Goal: Task Accomplishment & Management: Use online tool/utility

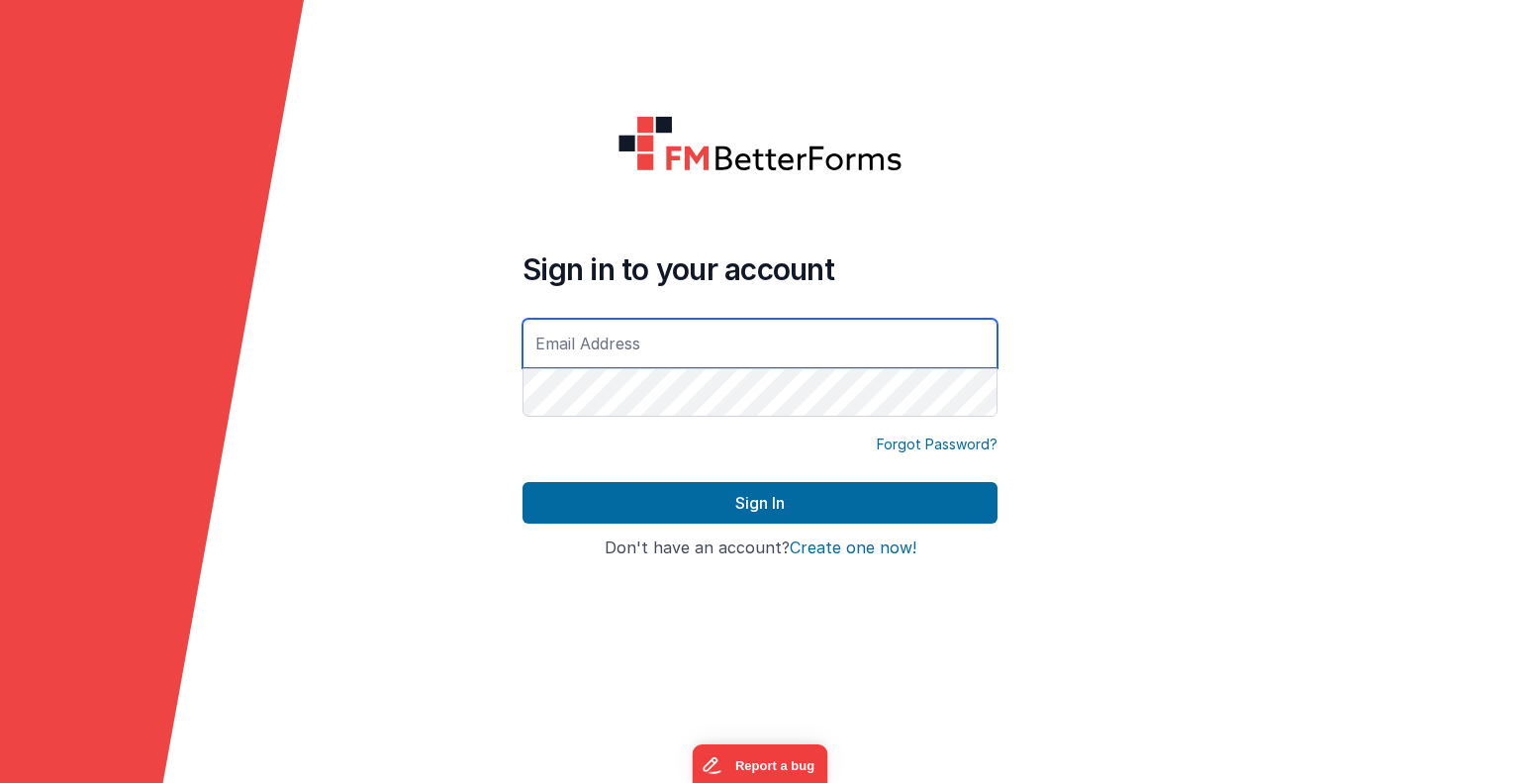
type input "[EMAIL_ADDRESS][DOMAIN_NAME]"
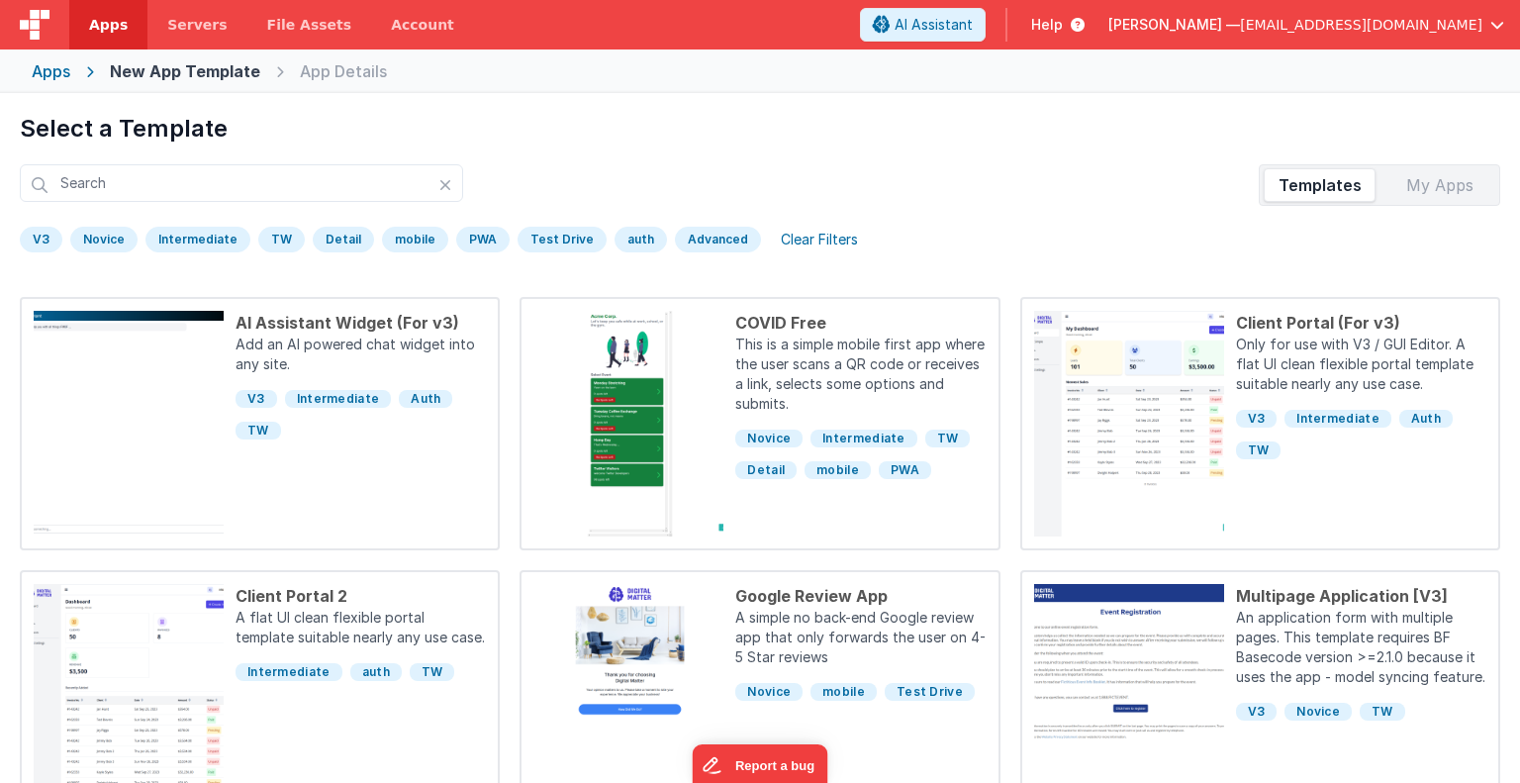
click at [60, 68] on div "Apps" at bounding box center [51, 71] width 39 height 24
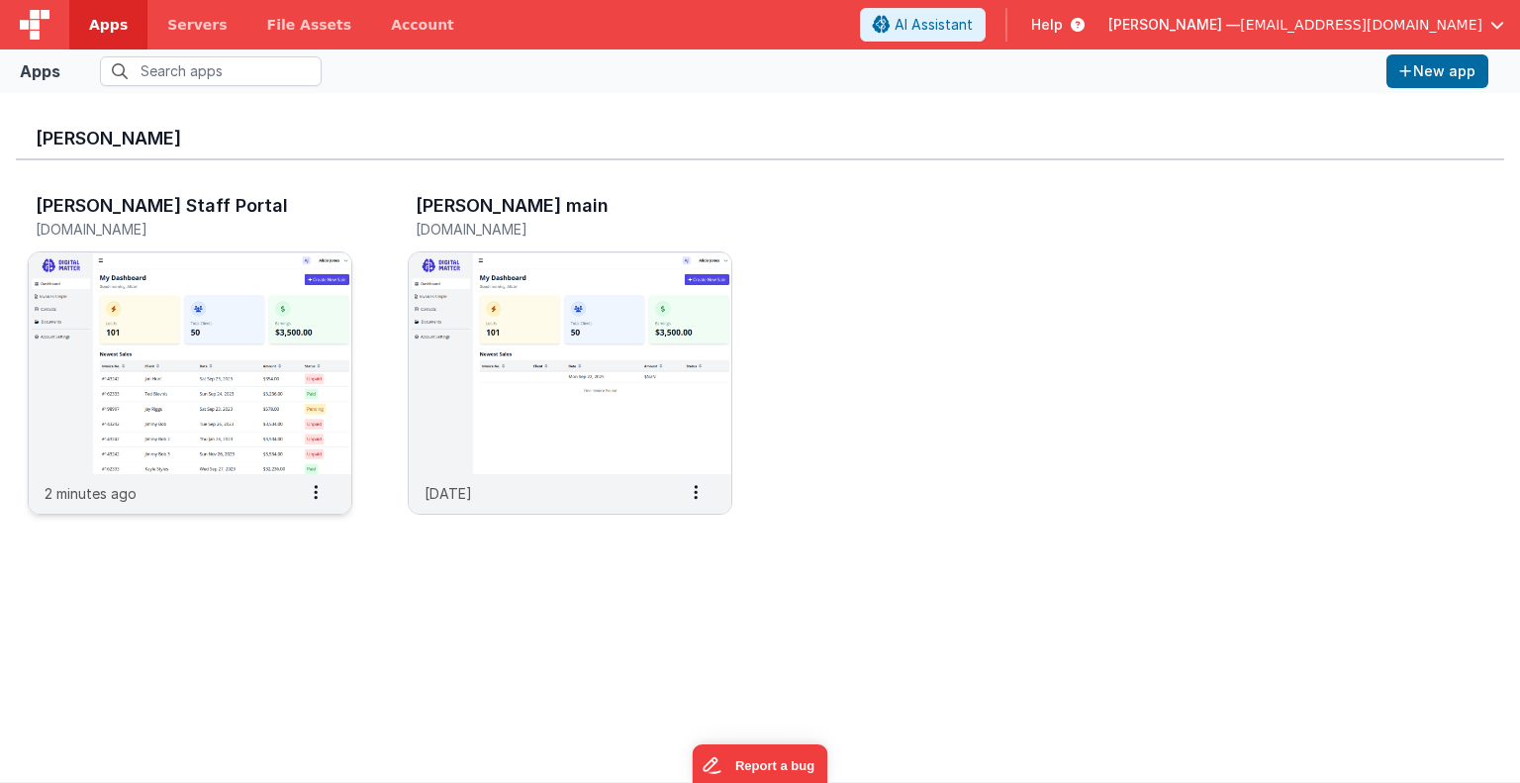
click at [188, 387] on img at bounding box center [190, 363] width 323 height 222
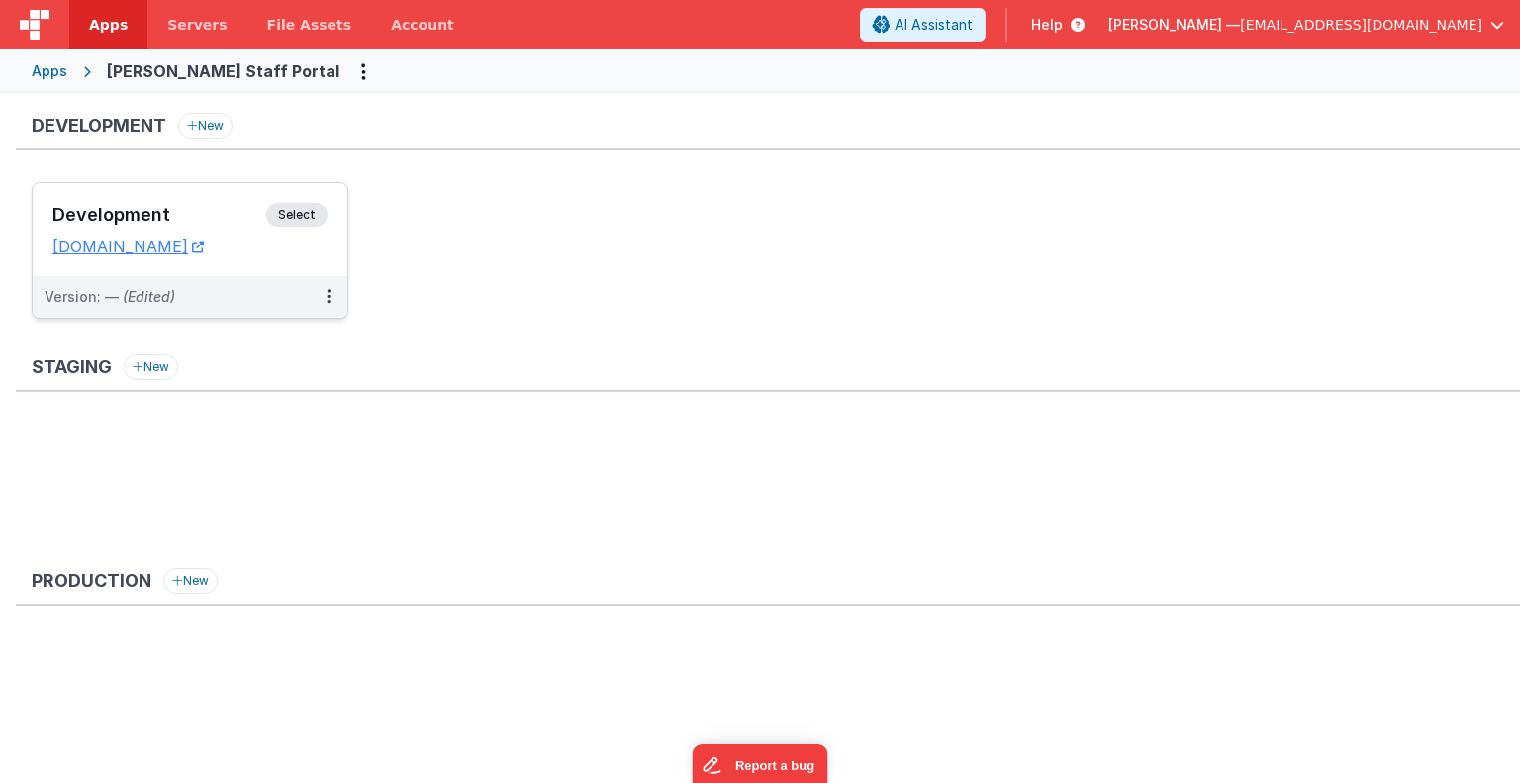
click at [297, 215] on span "Select" at bounding box center [296, 215] width 61 height 24
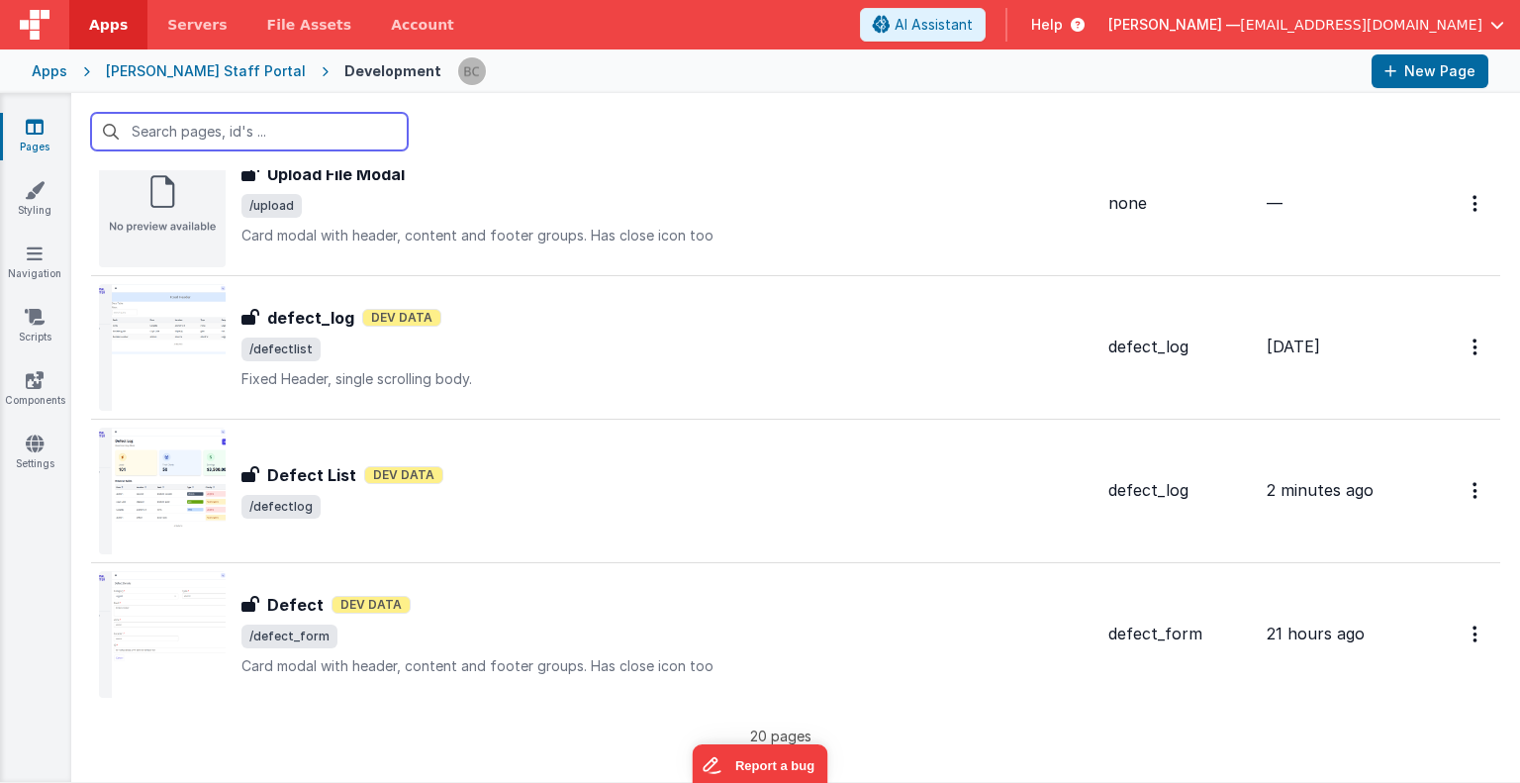
scroll to position [2390, 0]
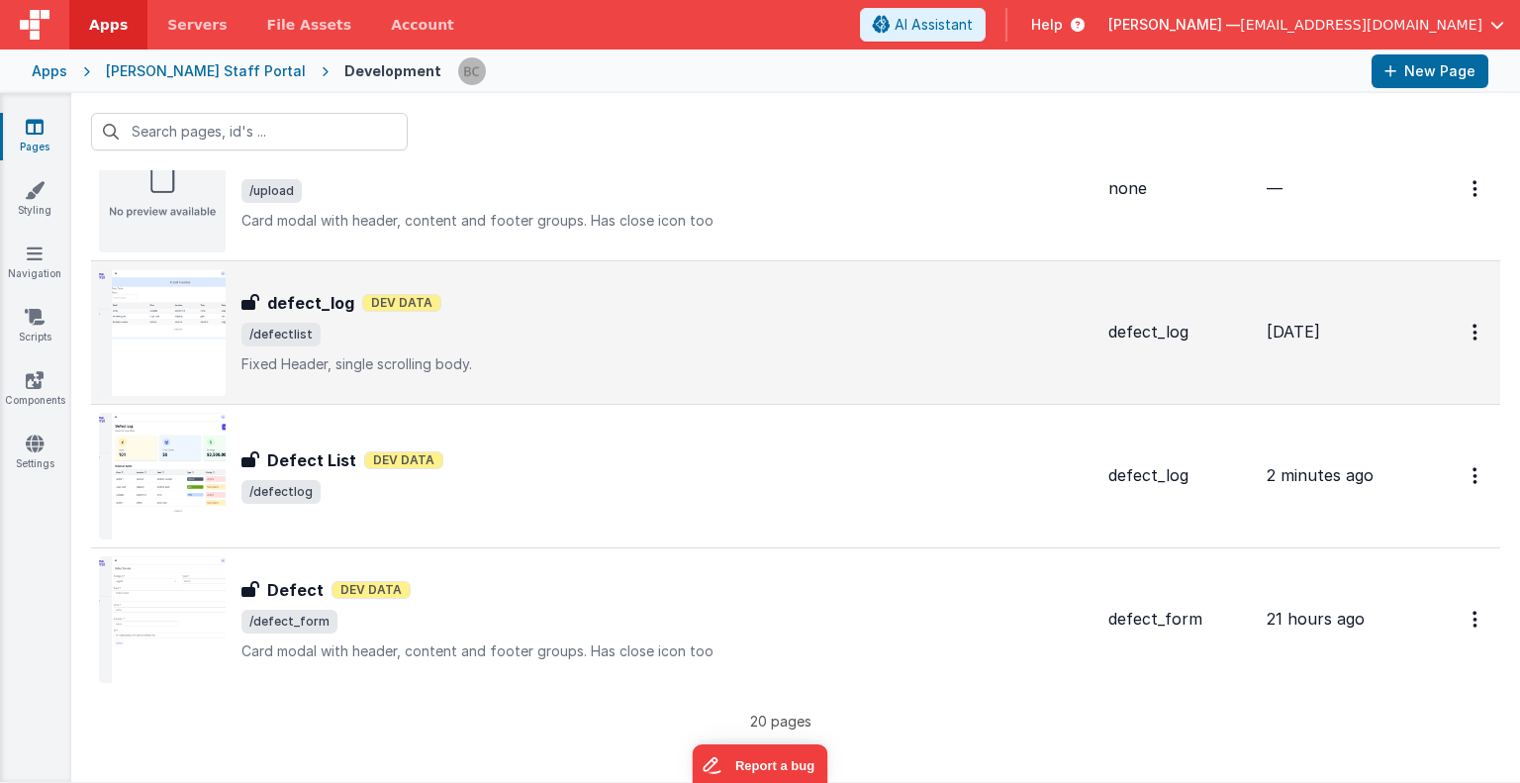
click at [176, 312] on img at bounding box center [162, 332] width 127 height 127
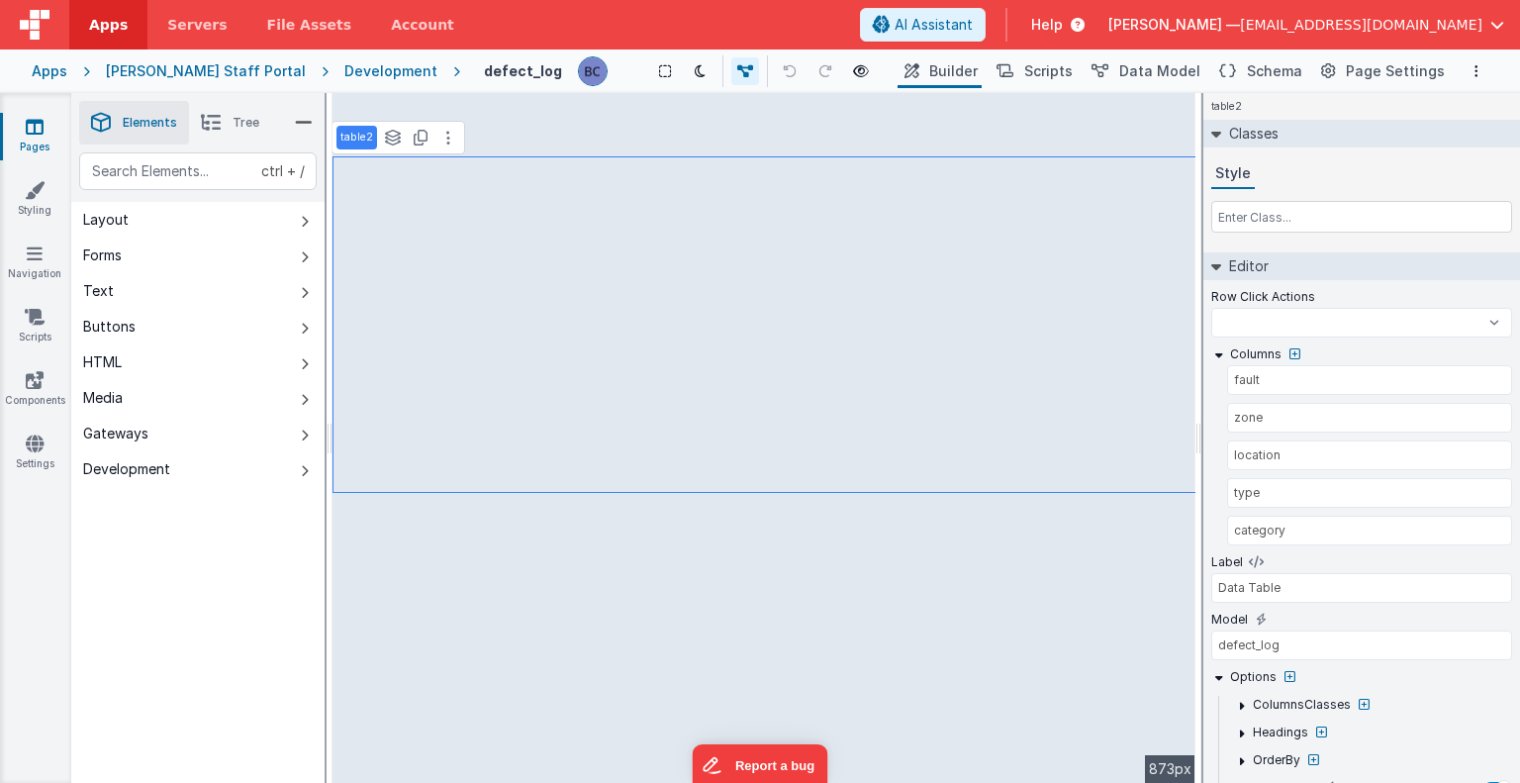
click at [358, 135] on p "table2" at bounding box center [356, 138] width 33 height 16
click at [364, 136] on p "table2" at bounding box center [356, 138] width 33 height 16
select select
click at [344, 70] on div "Development" at bounding box center [390, 71] width 93 height 20
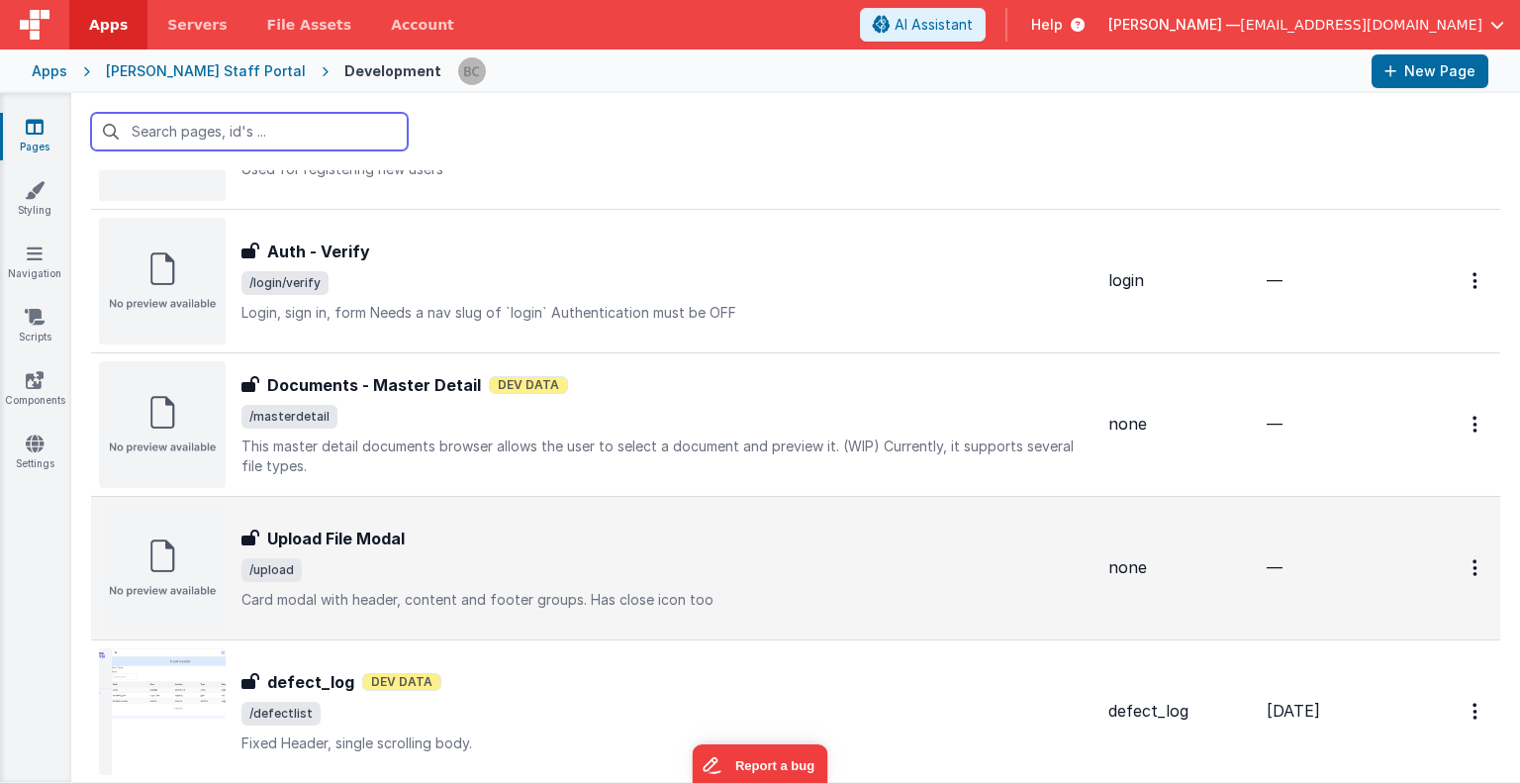
scroll to position [2375, 0]
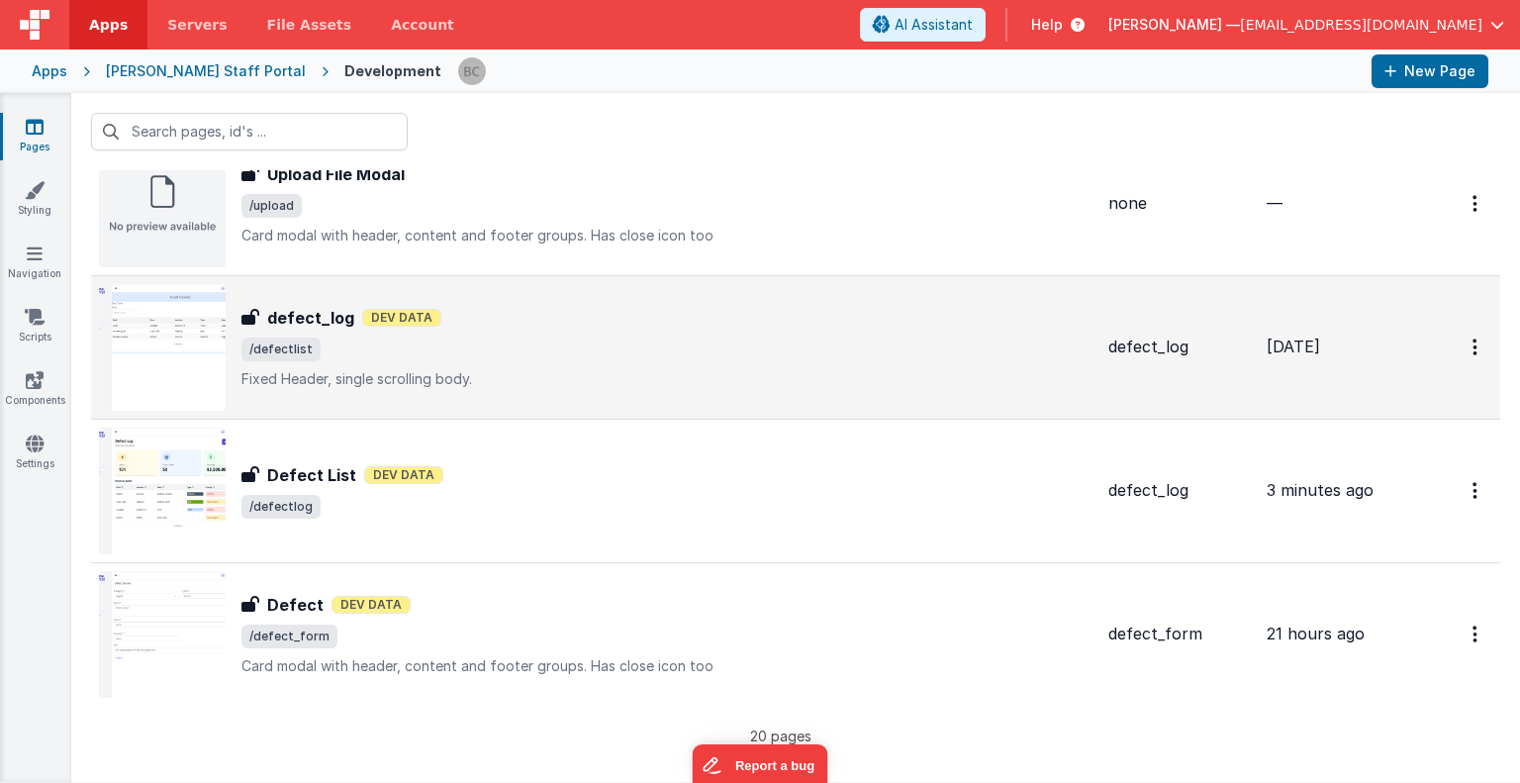
click at [167, 341] on img at bounding box center [162, 347] width 127 height 127
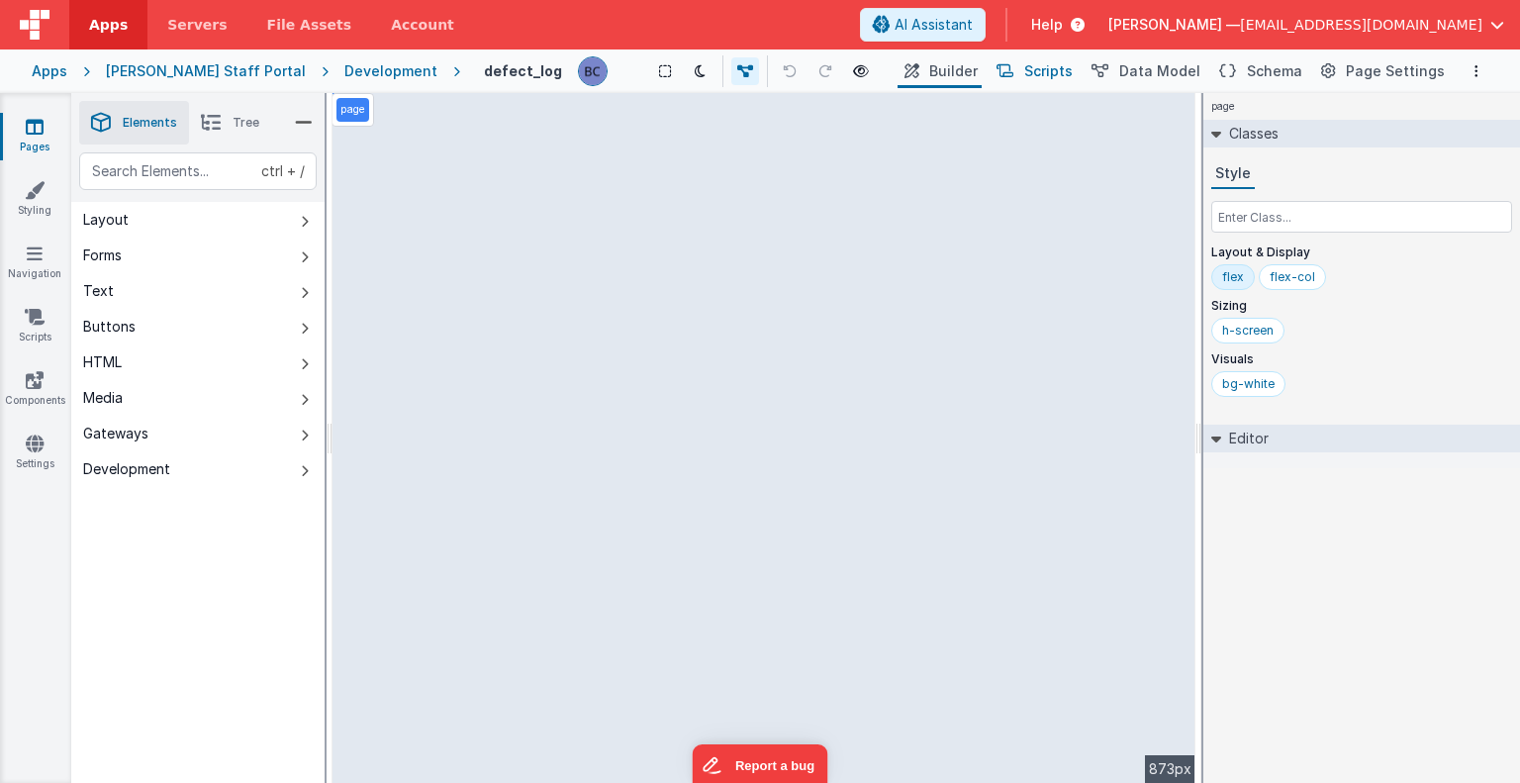
click at [1066, 68] on span "Scripts" at bounding box center [1048, 71] width 48 height 20
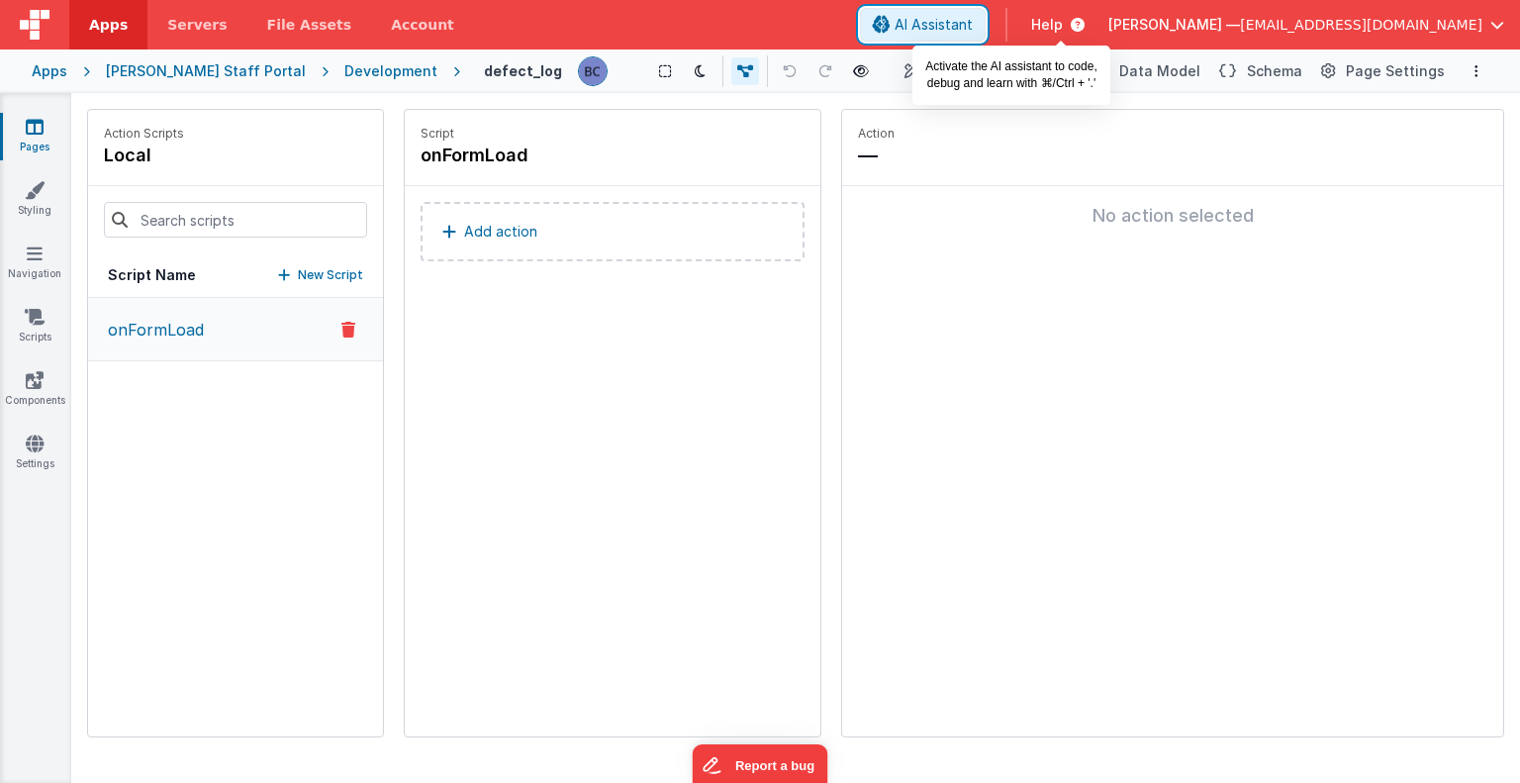
click at [973, 27] on span "AI Assistant" at bounding box center [934, 25] width 78 height 20
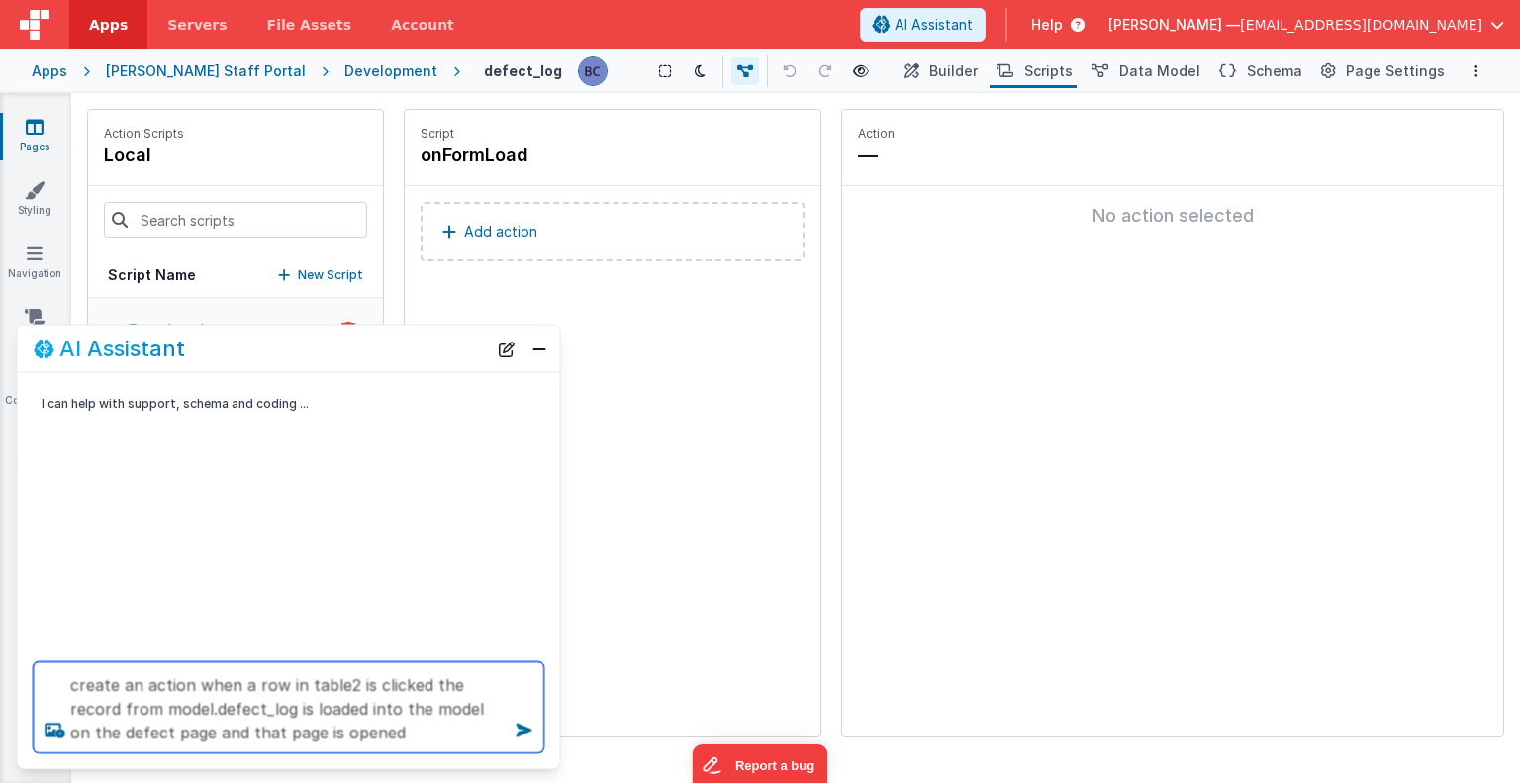
type textarea "create an action when a row in table2 is clicked the record from model.defect_l…"
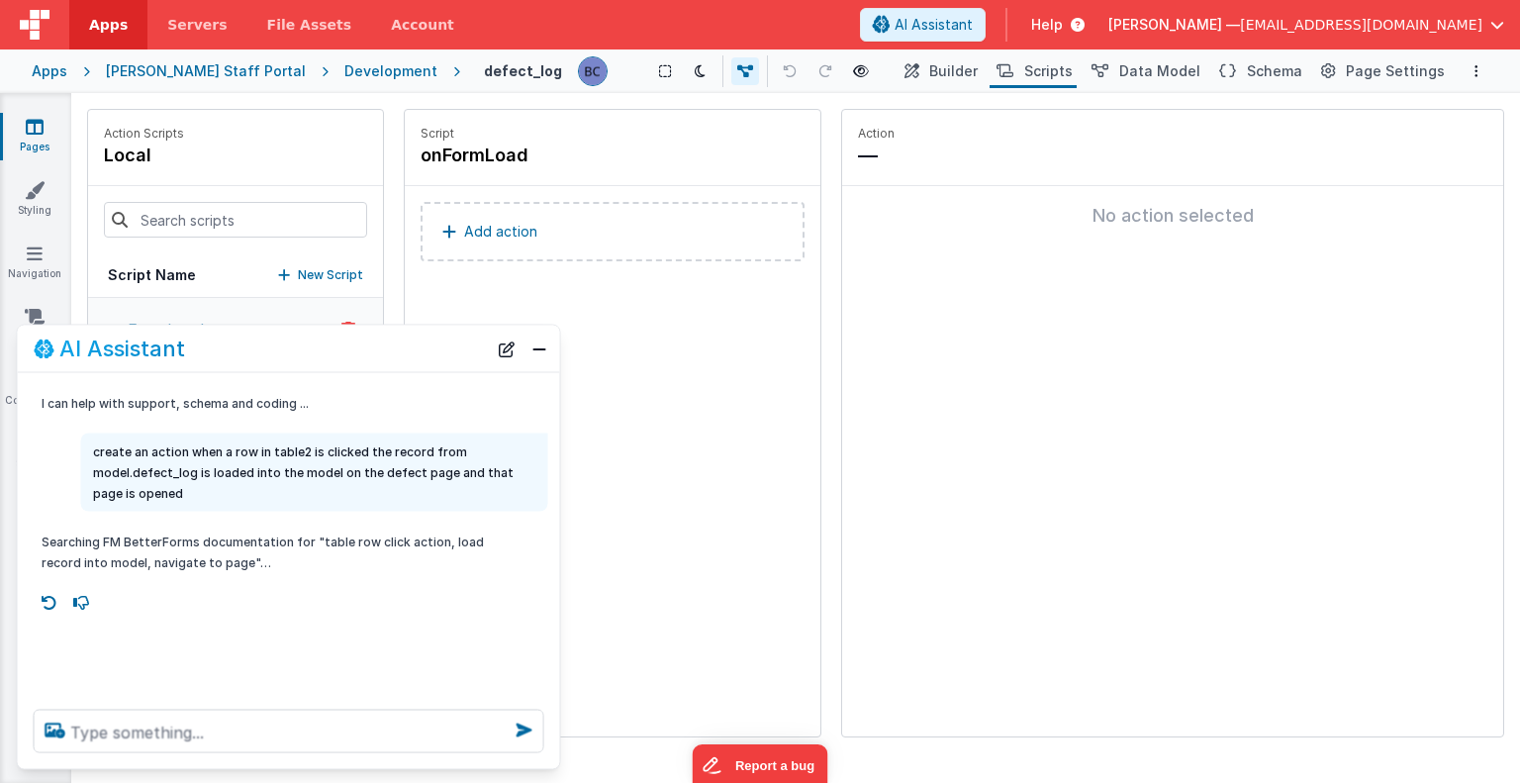
click at [354, 559] on p "Searching FM BetterForms documentation for "table row click action, load record…" at bounding box center [263, 552] width 443 height 42
click at [198, 551] on p "Searching FM BetterForms documentation for "table row click action, load record…" at bounding box center [263, 552] width 443 height 42
click at [189, 555] on p "Searching FM BetterForms documentation for "table row click action, load record…" at bounding box center [263, 552] width 443 height 42
click at [226, 543] on p "Searching FM BetterForms documentation for "table row click action, load record…" at bounding box center [263, 552] width 443 height 42
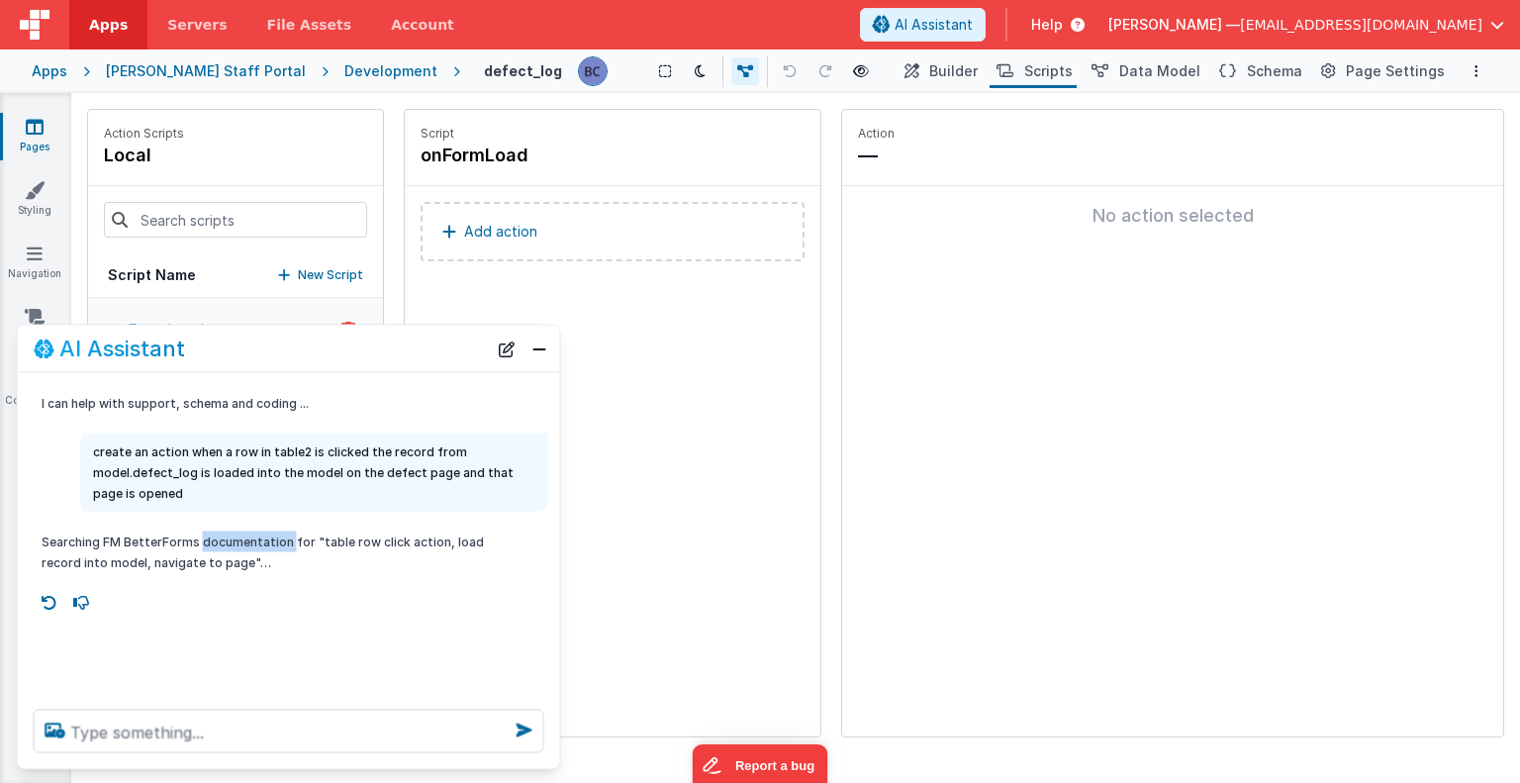
click at [226, 543] on p "Searching FM BetterForms documentation for "table row click action, load record…" at bounding box center [263, 552] width 443 height 42
drag, startPoint x: 260, startPoint y: 561, endPoint x: 40, endPoint y: 549, distance: 221.0
click at [40, 549] on div "Searching FM BetterForms documentation for "table row click action, load record…" at bounding box center [263, 552] width 467 height 57
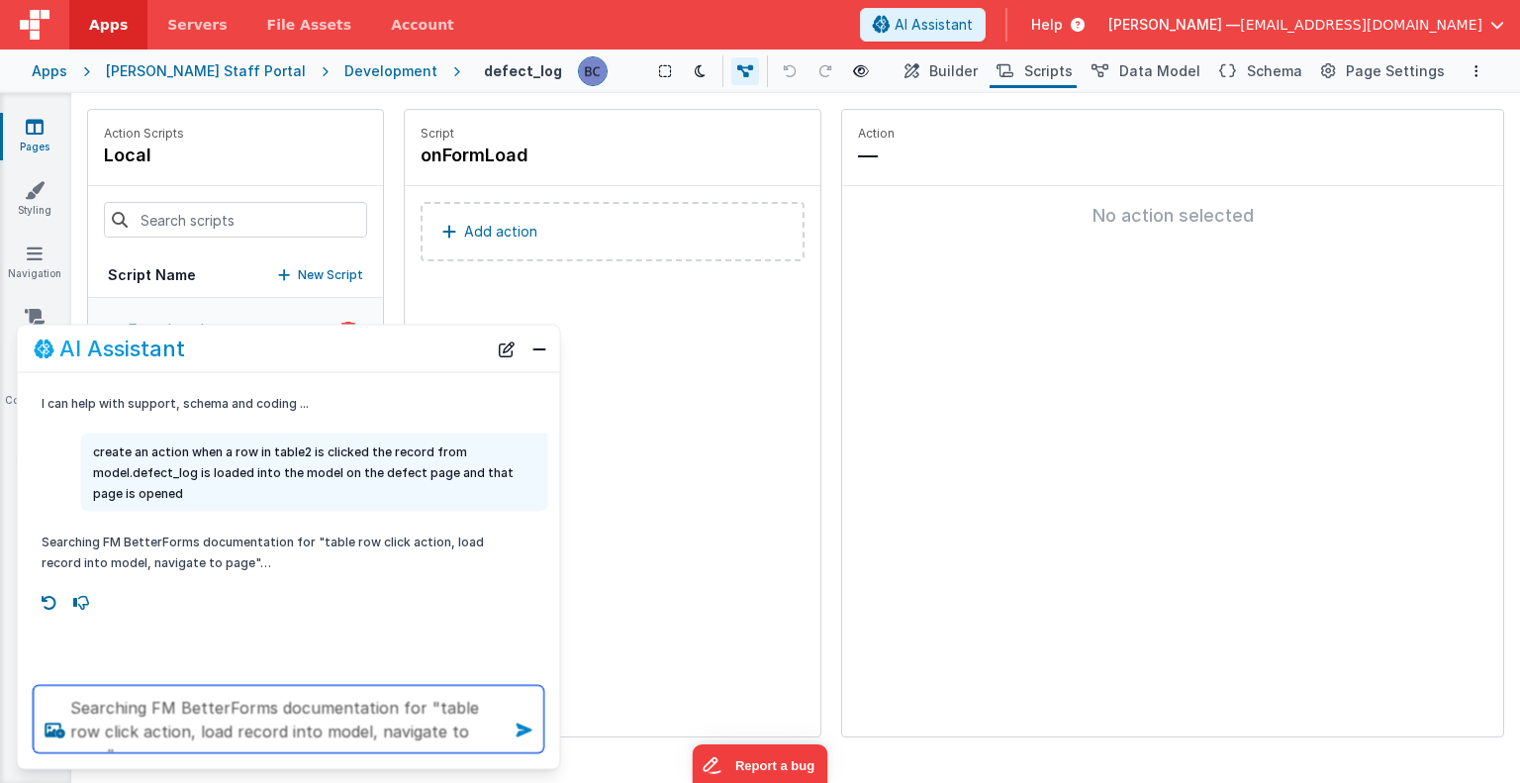
type textarea "Searching FM BetterForms documentation for "table row click action, load record…"
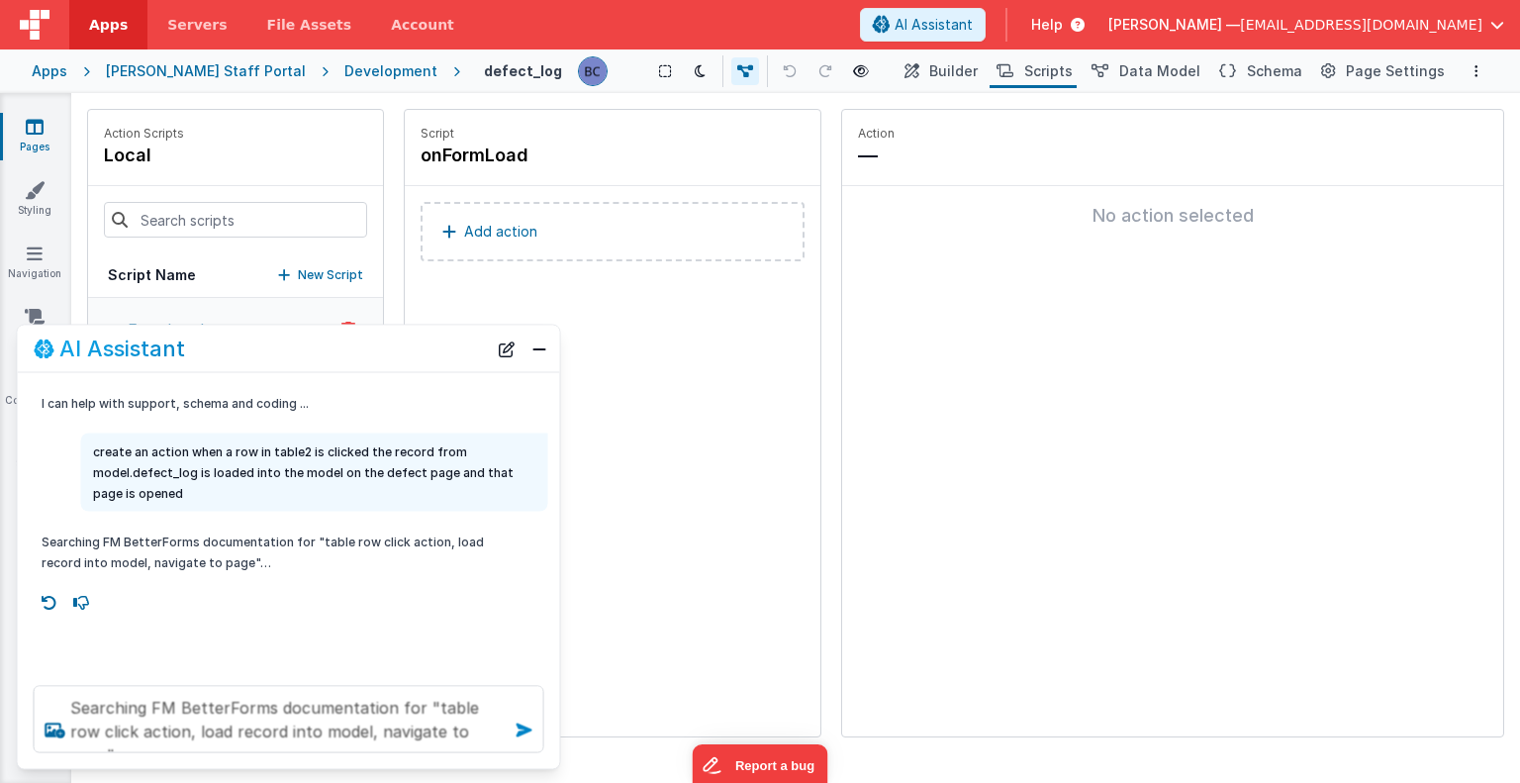
click at [521, 731] on icon at bounding box center [525, 731] width 32 height 32
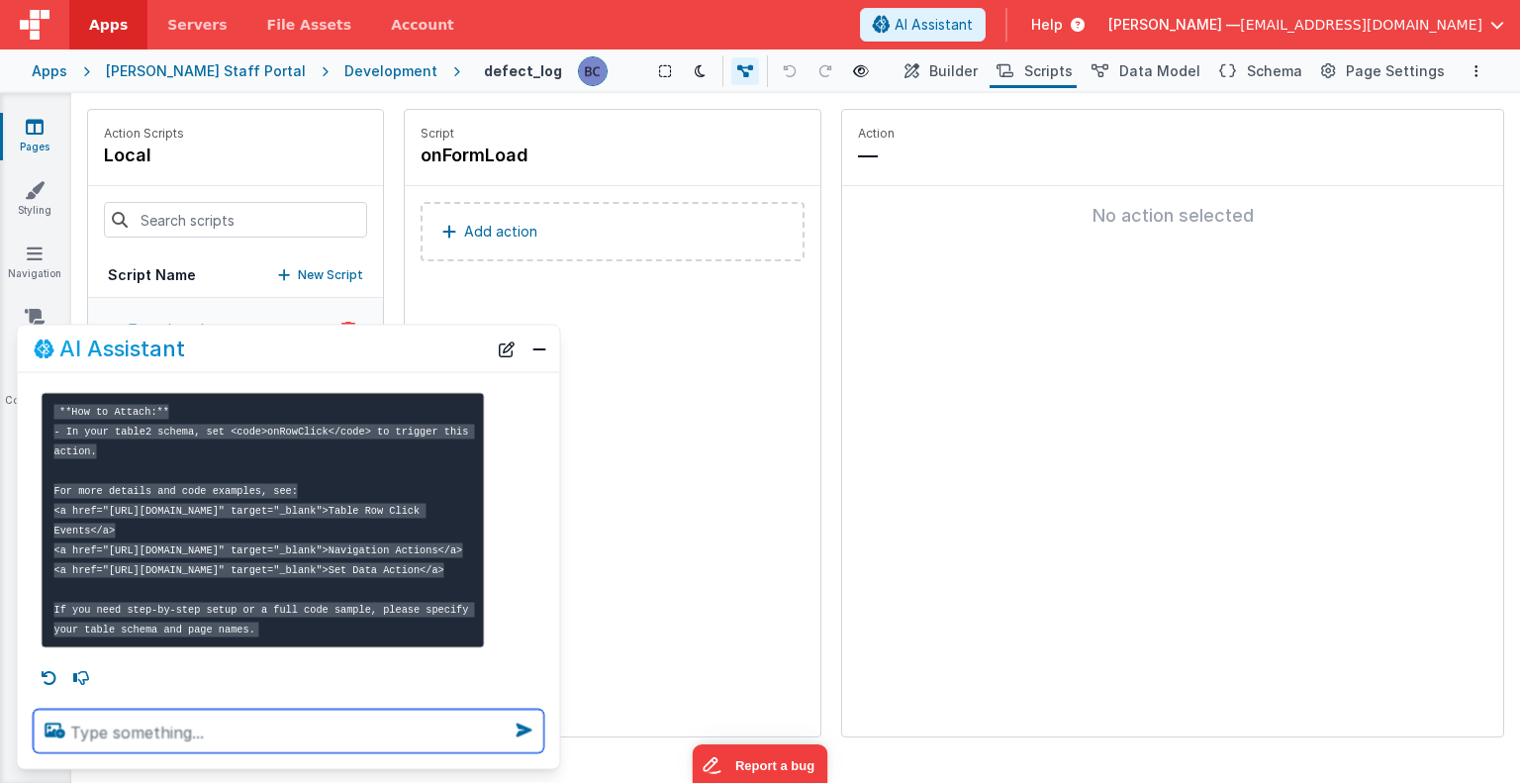
scroll to position [888, 0]
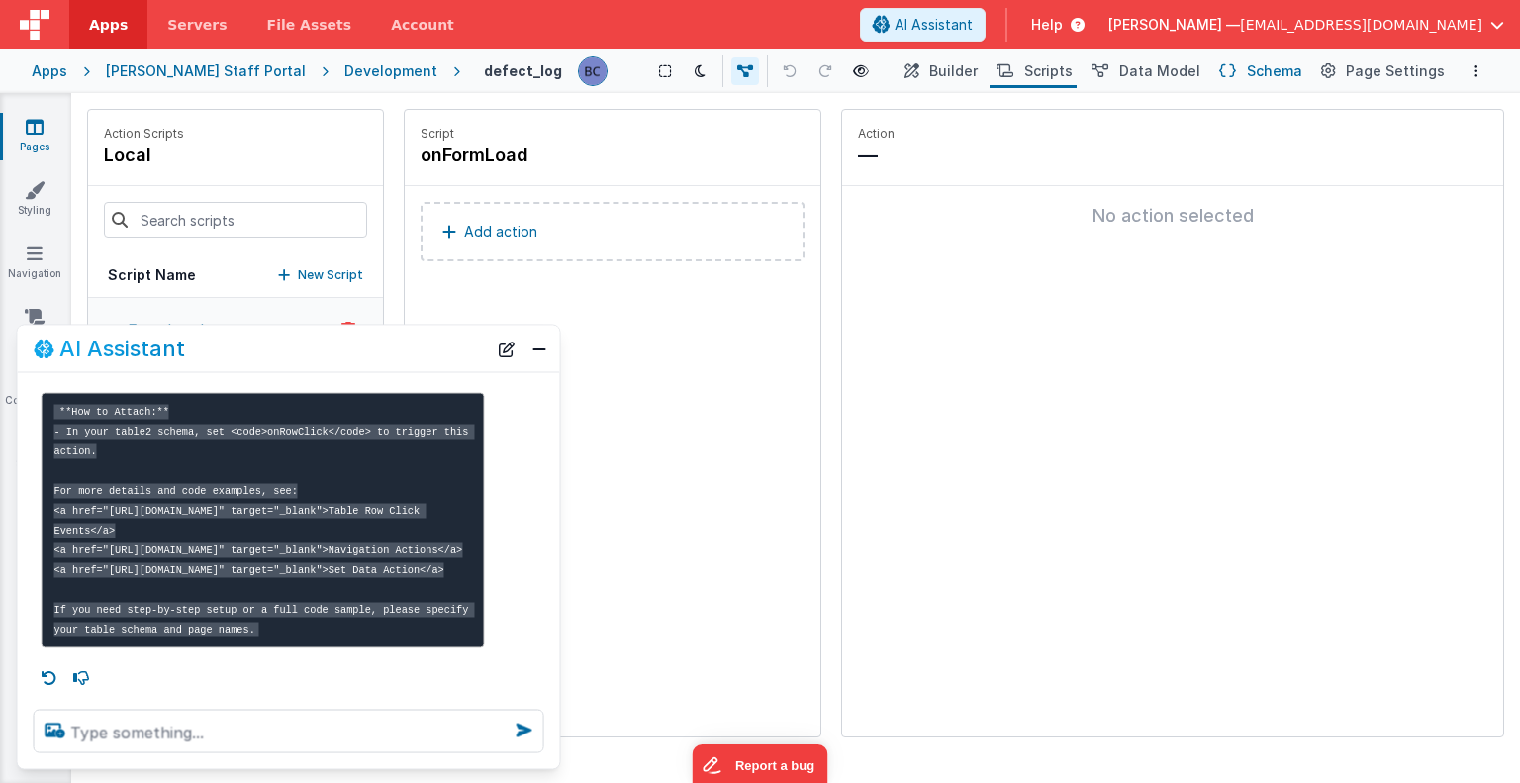
click at [1283, 70] on span "Schema" at bounding box center [1274, 71] width 55 height 20
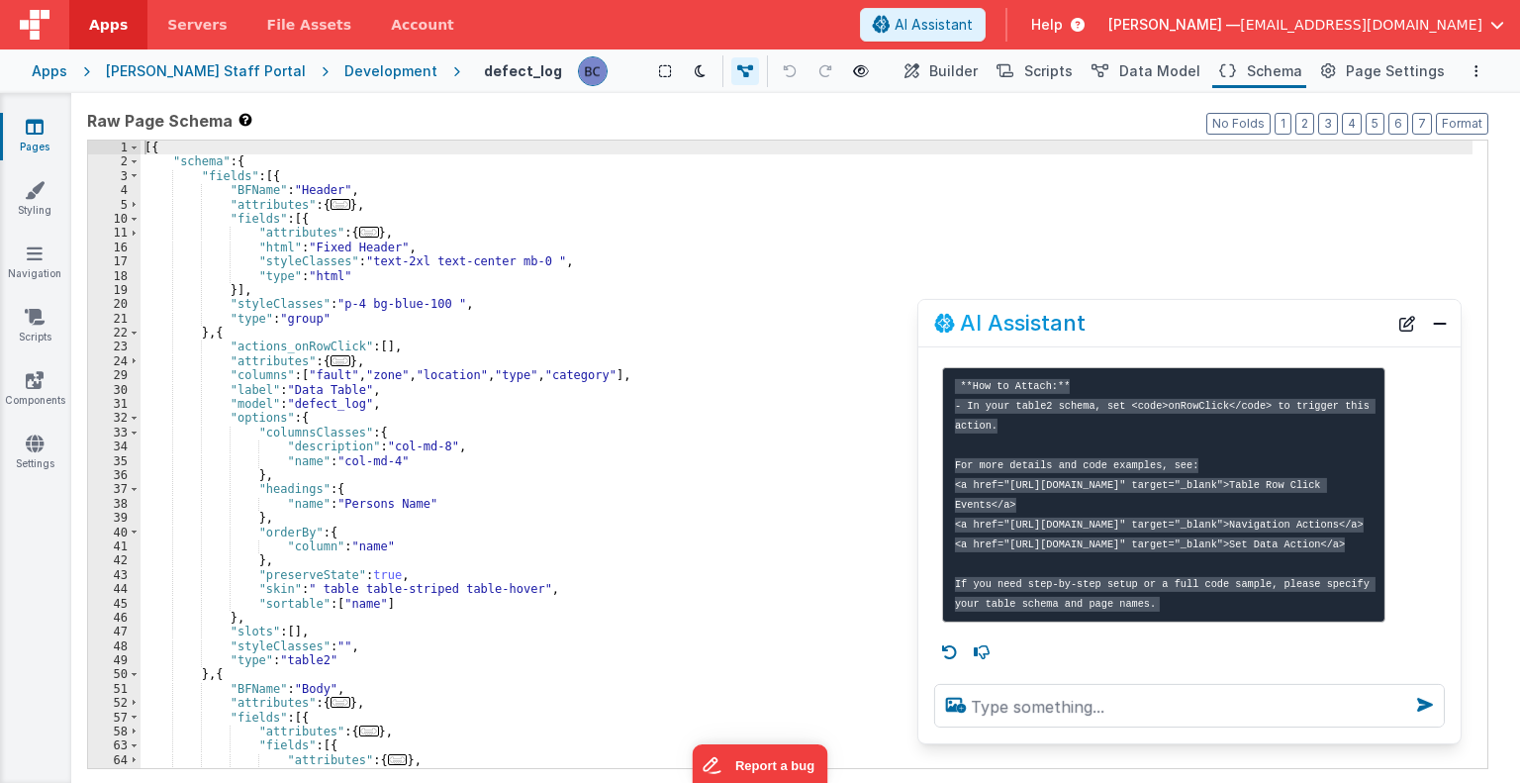
drag, startPoint x: 413, startPoint y: 356, endPoint x: 1314, endPoint y: 332, distance: 902.0
click at [1314, 332] on div "AI Assistant" at bounding box center [1160, 323] width 453 height 24
click at [610, 373] on div "[{ "schema" : { "fields" : [{ "BFName" : "Header" , "attributes" : { ... } , "f…" at bounding box center [807, 484] width 1332 height 686
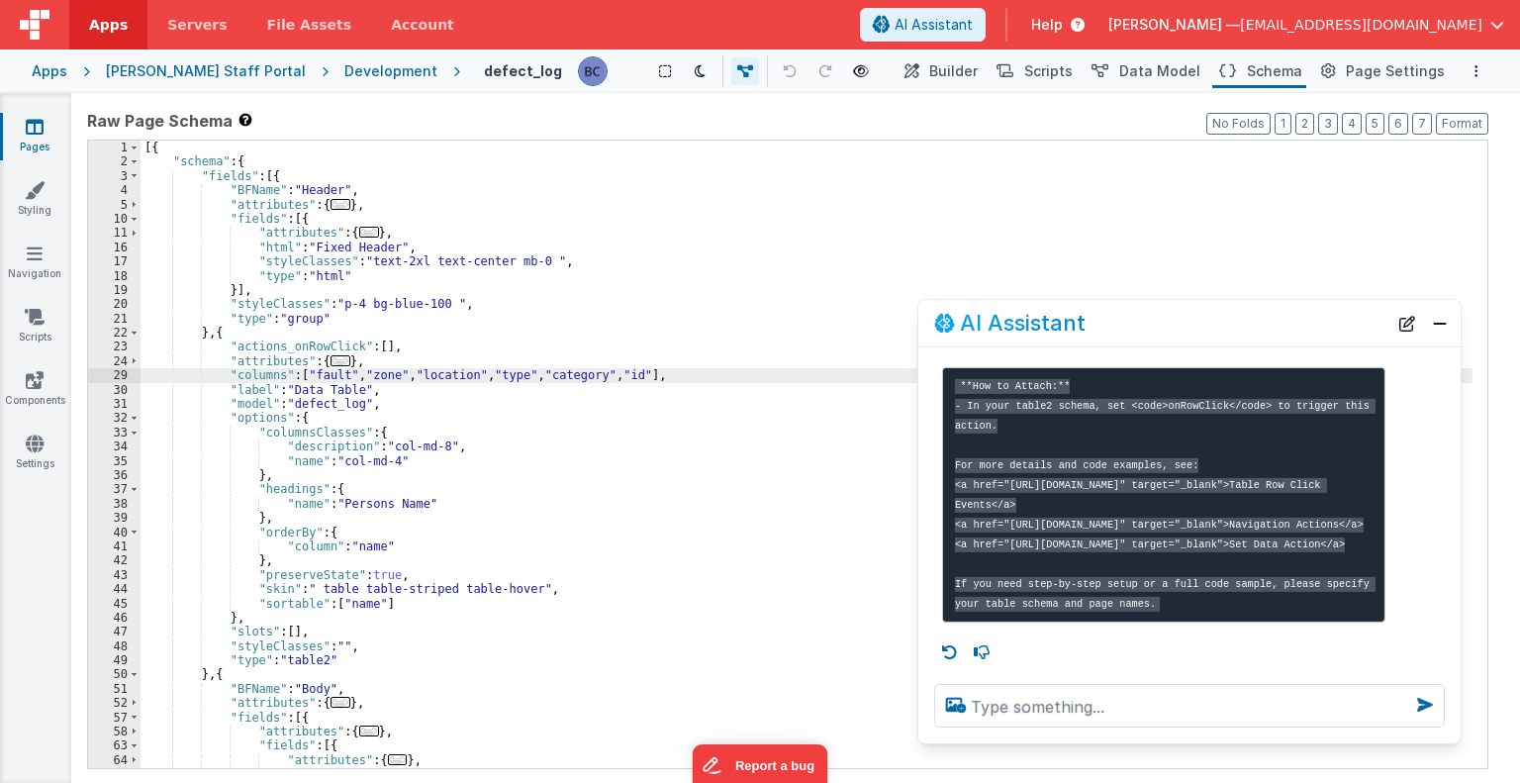
click at [601, 454] on div "[{ "schema" : { "fields" : [{ "BFName" : "Header" , "attributes" : { ... } , "f…" at bounding box center [807, 484] width 1332 height 686
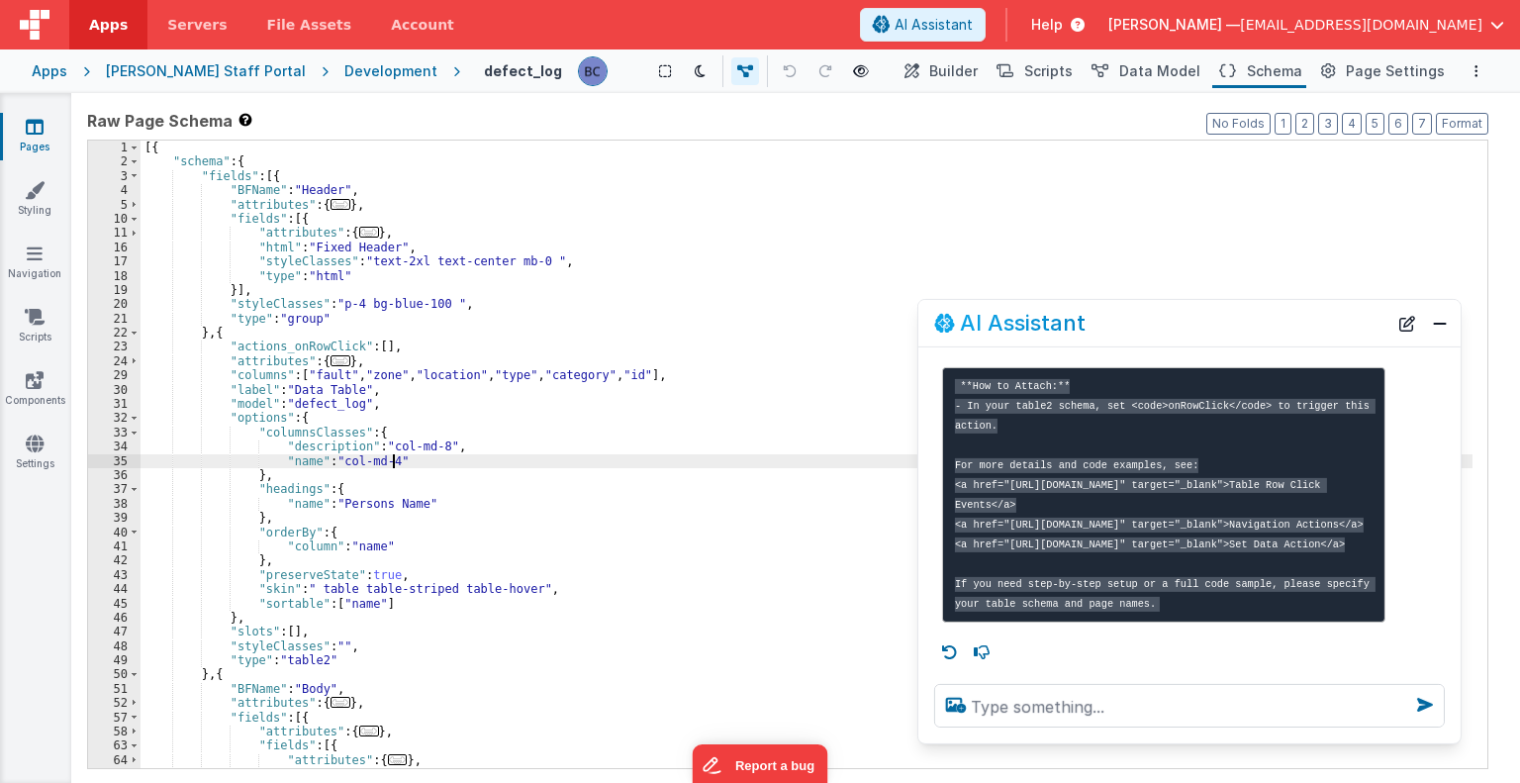
scroll to position [0, 0]
click at [1045, 65] on span "Scripts" at bounding box center [1048, 71] width 48 height 20
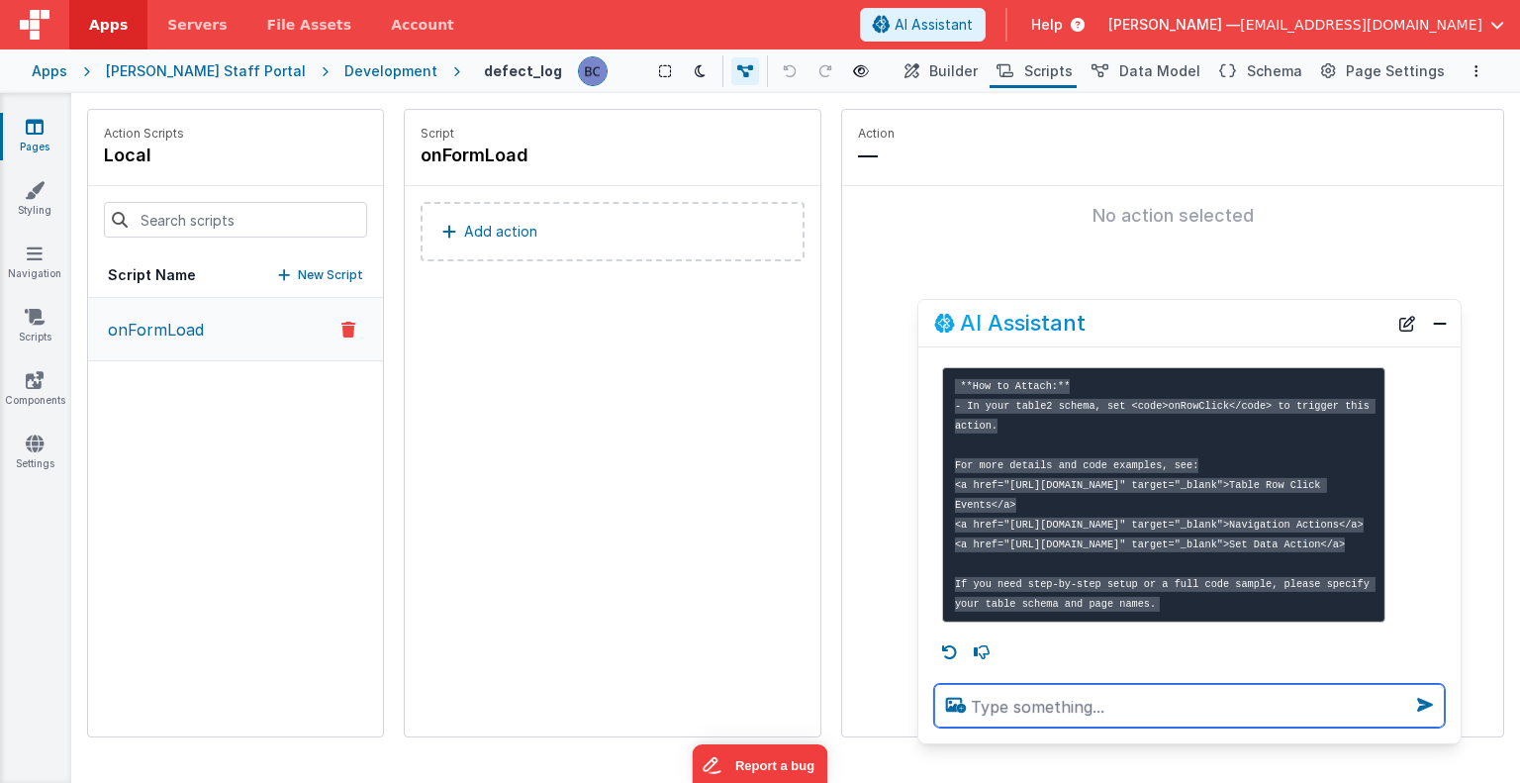
click at [996, 704] on textarea at bounding box center [1189, 706] width 511 height 44
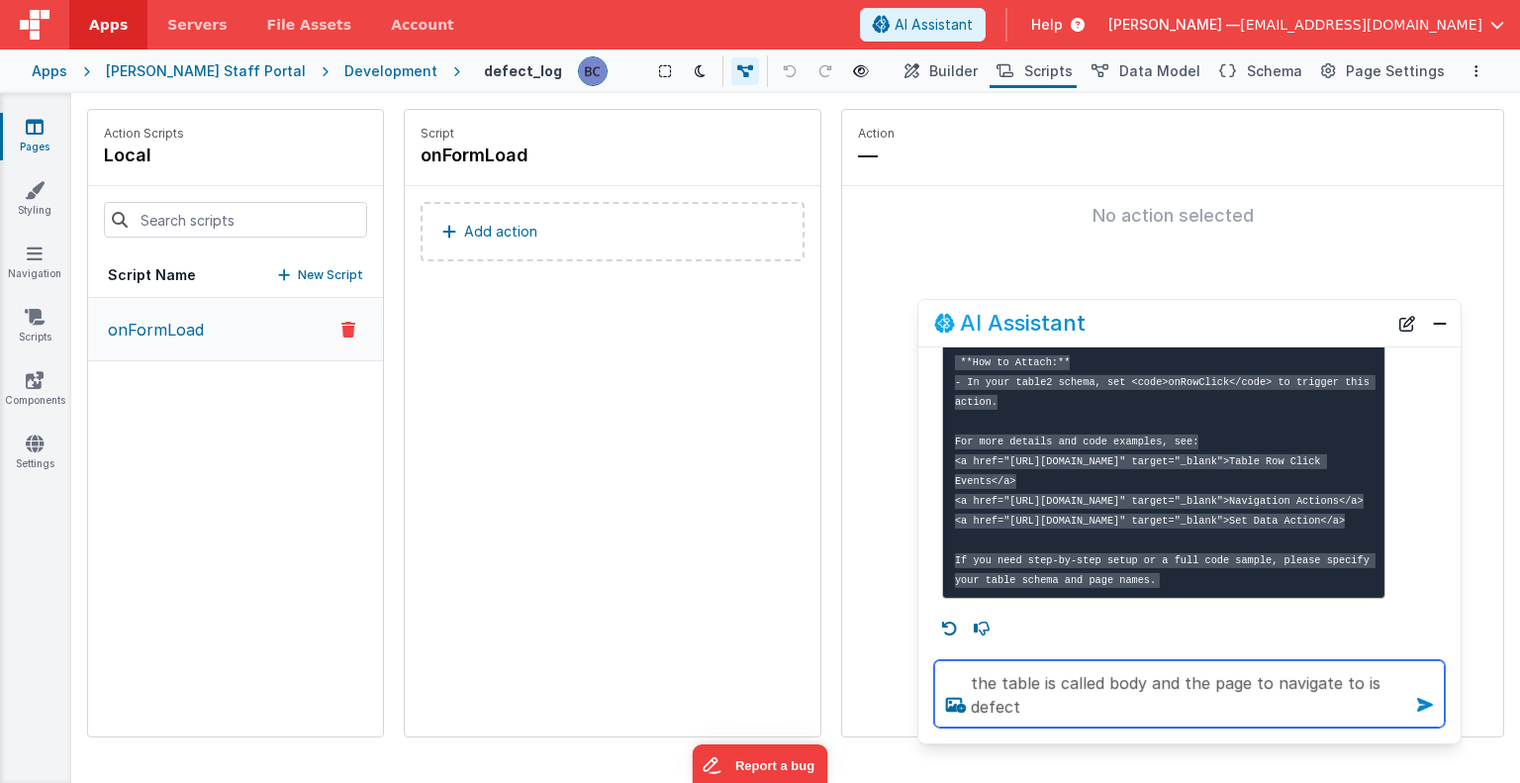
type textarea "the table is called body and the page to navigate to is defect"
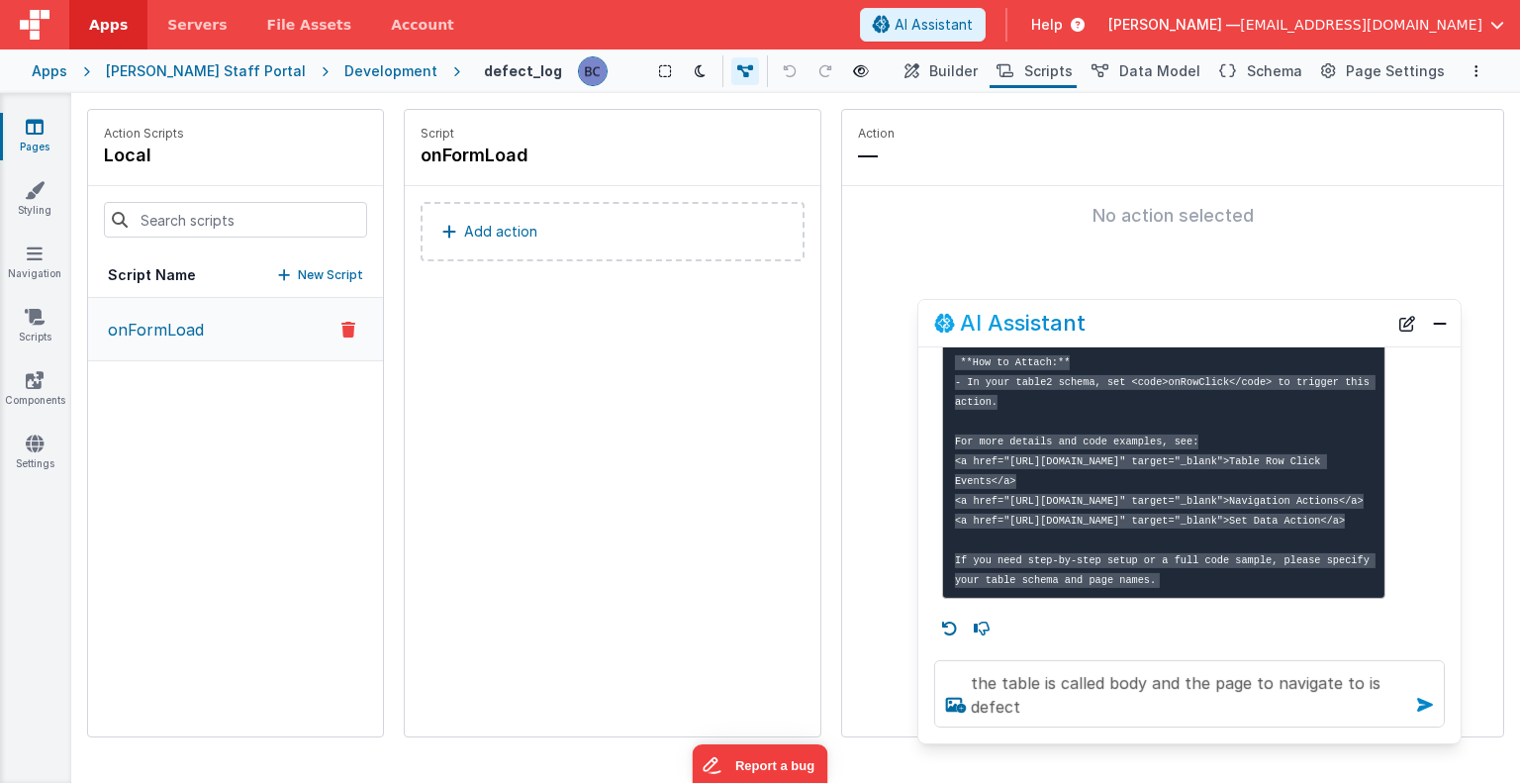
click at [1421, 706] on icon at bounding box center [1425, 705] width 32 height 32
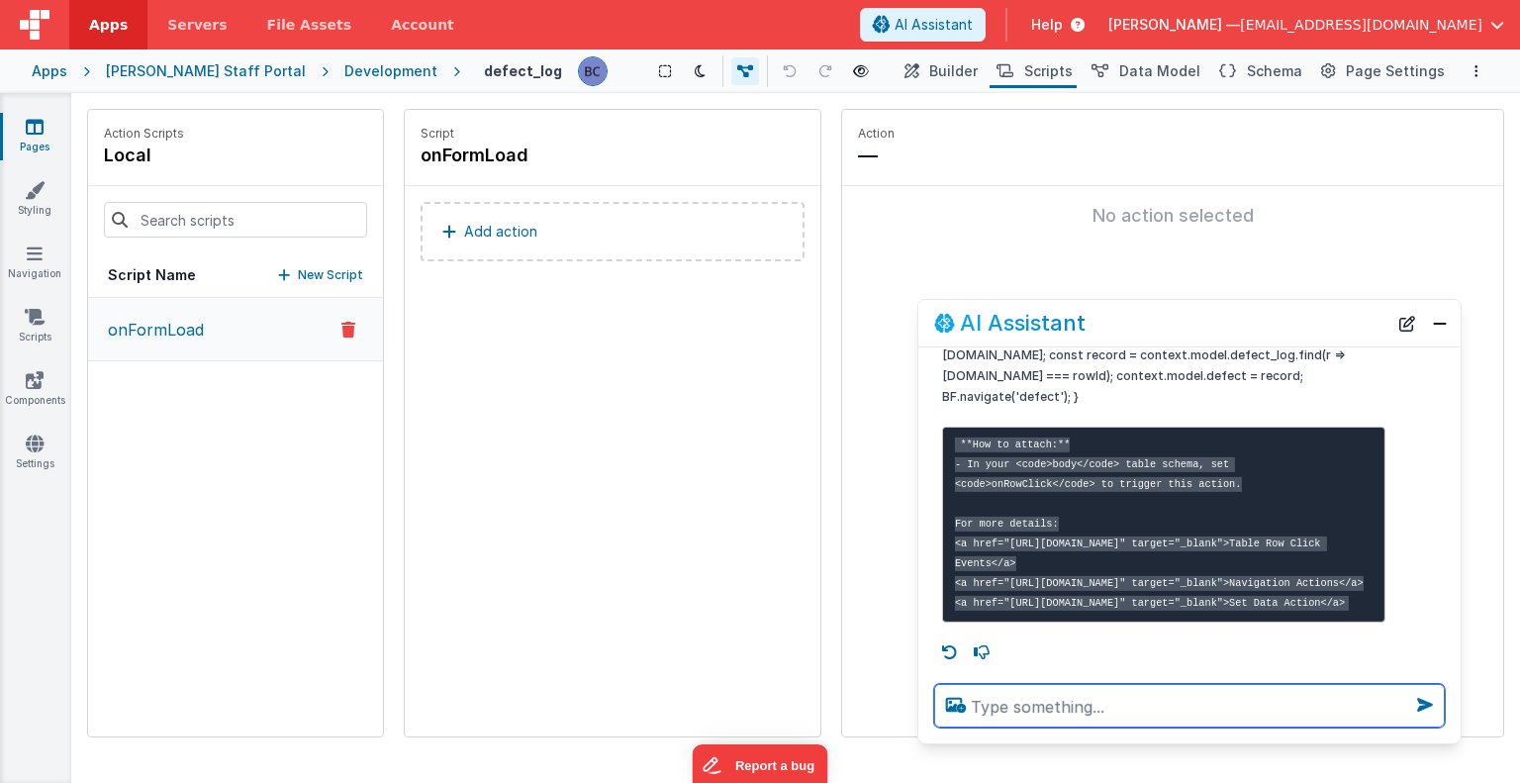
scroll to position [1555, 0]
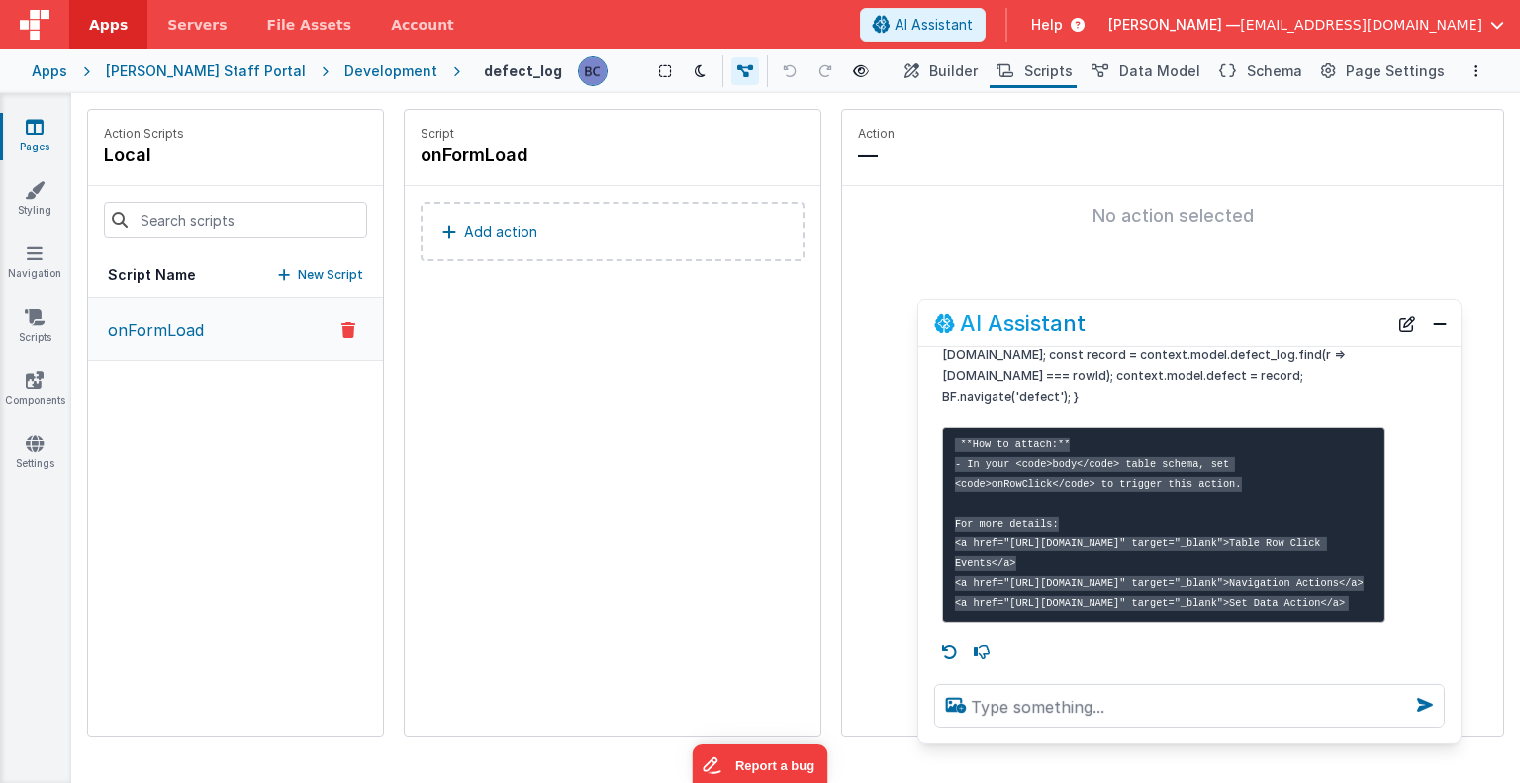
click at [344, 70] on div "Development" at bounding box center [390, 71] width 93 height 20
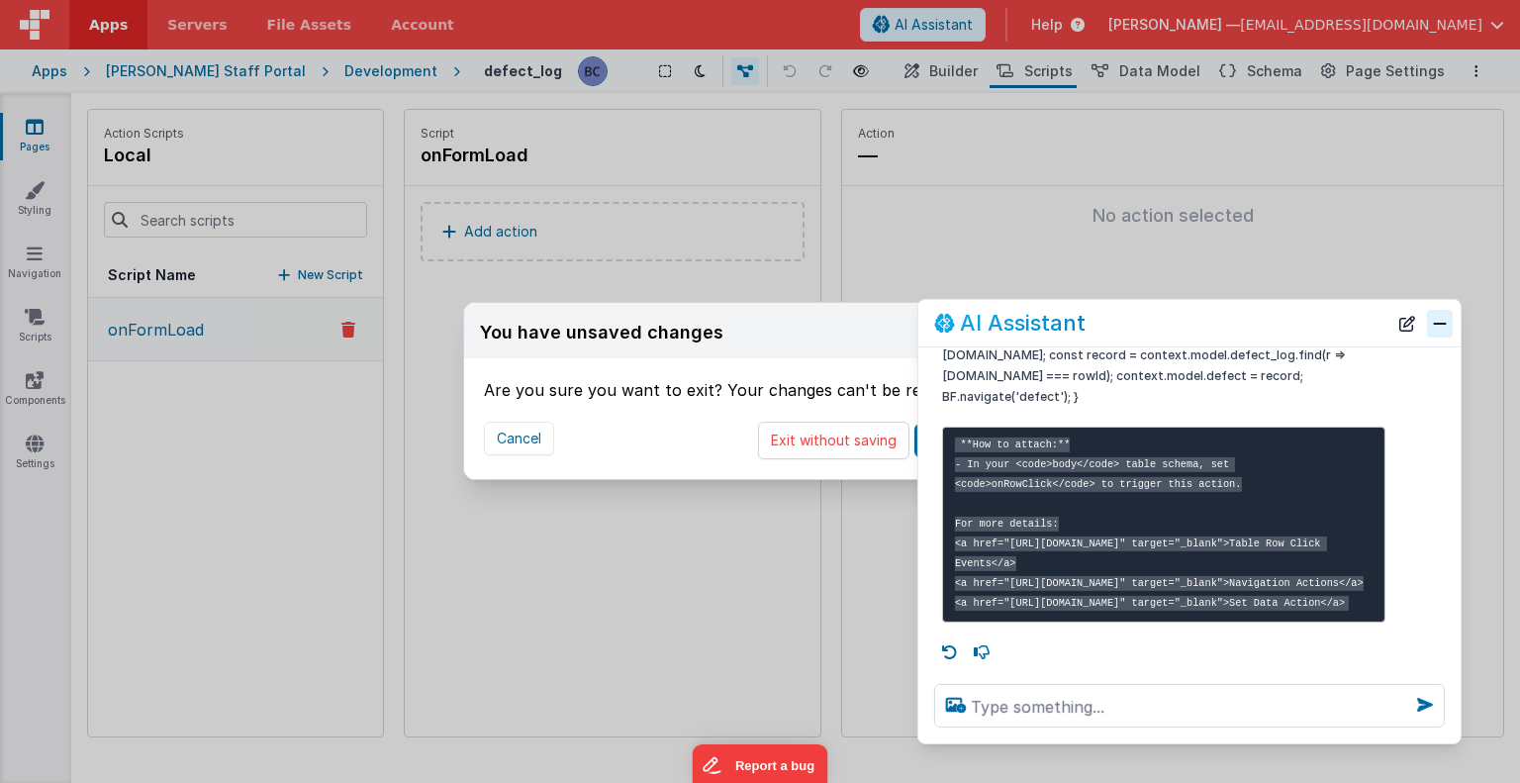
click at [1440, 325] on button "Close" at bounding box center [1440, 323] width 26 height 28
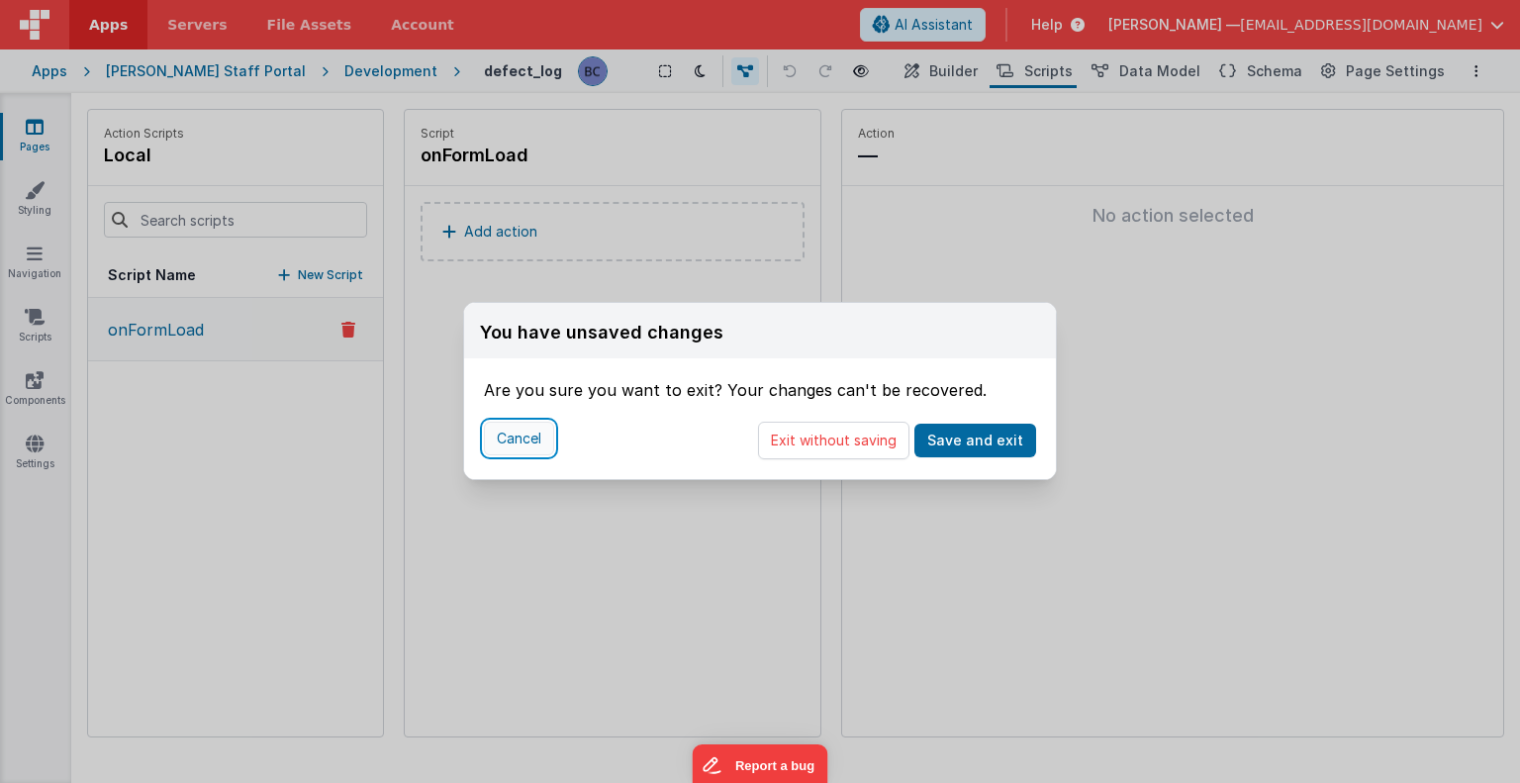
click at [526, 444] on button "Cancel" at bounding box center [519, 439] width 70 height 34
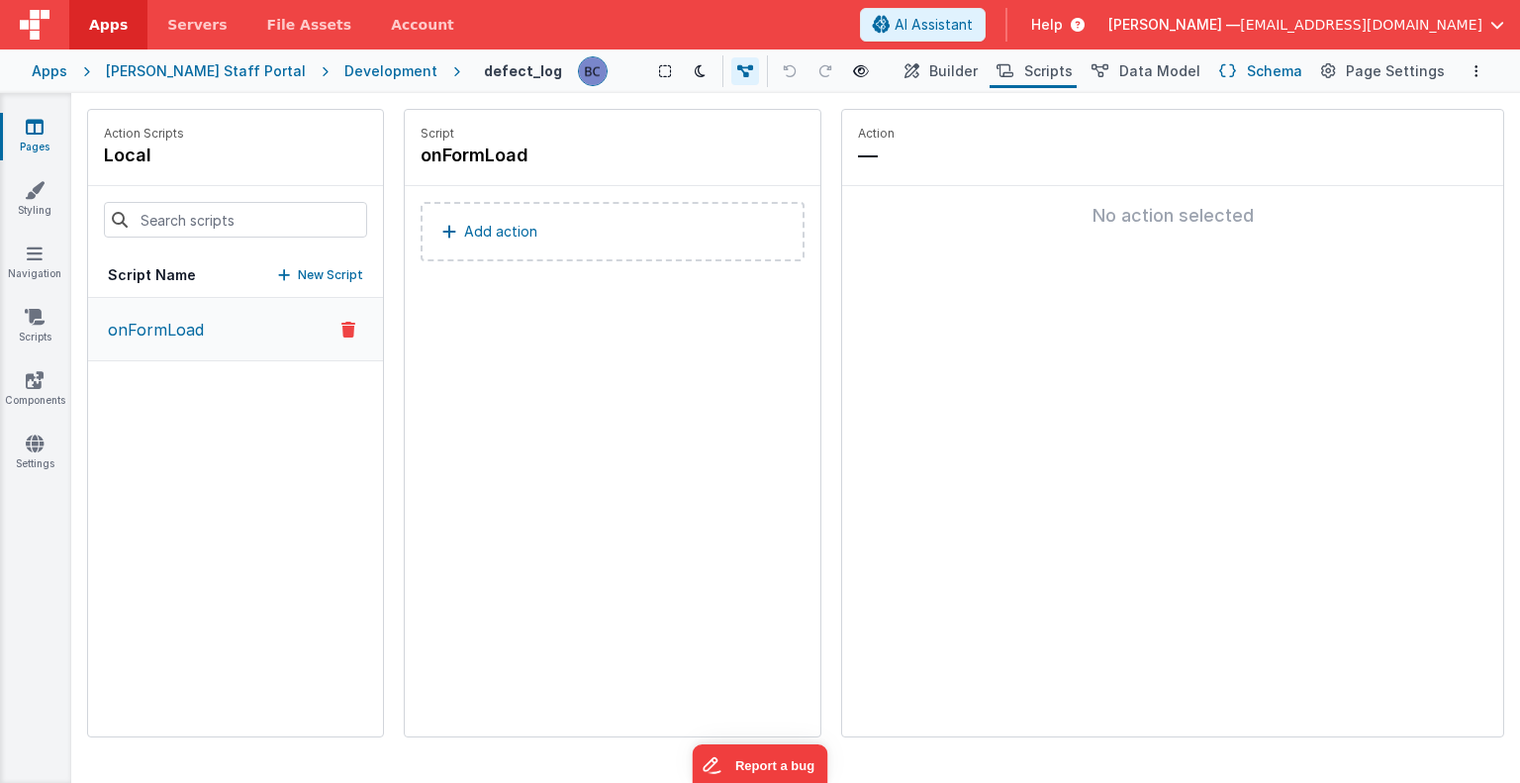
click at [1268, 70] on span "Schema" at bounding box center [1274, 71] width 55 height 20
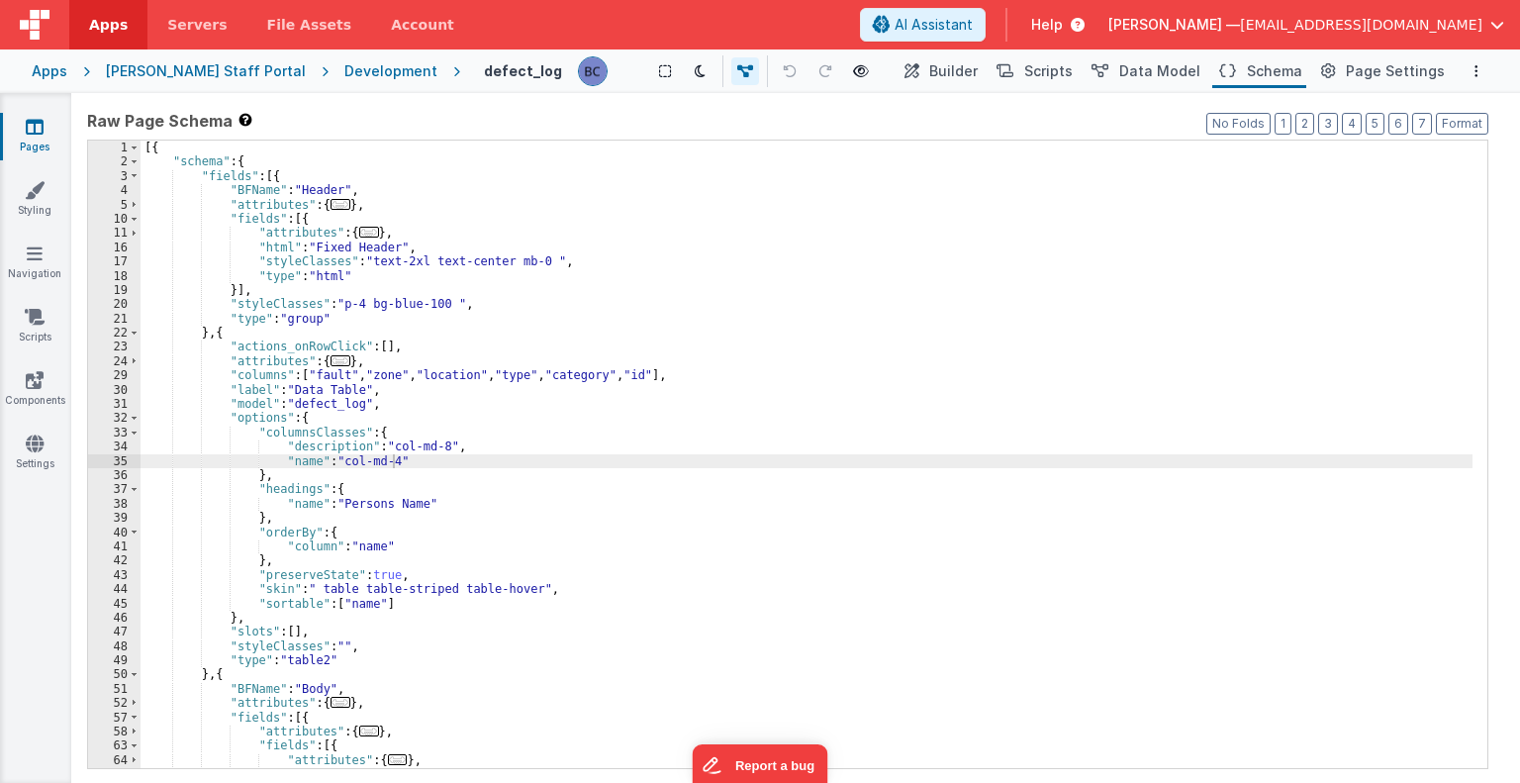
click at [344, 70] on div "Development" at bounding box center [390, 71] width 93 height 20
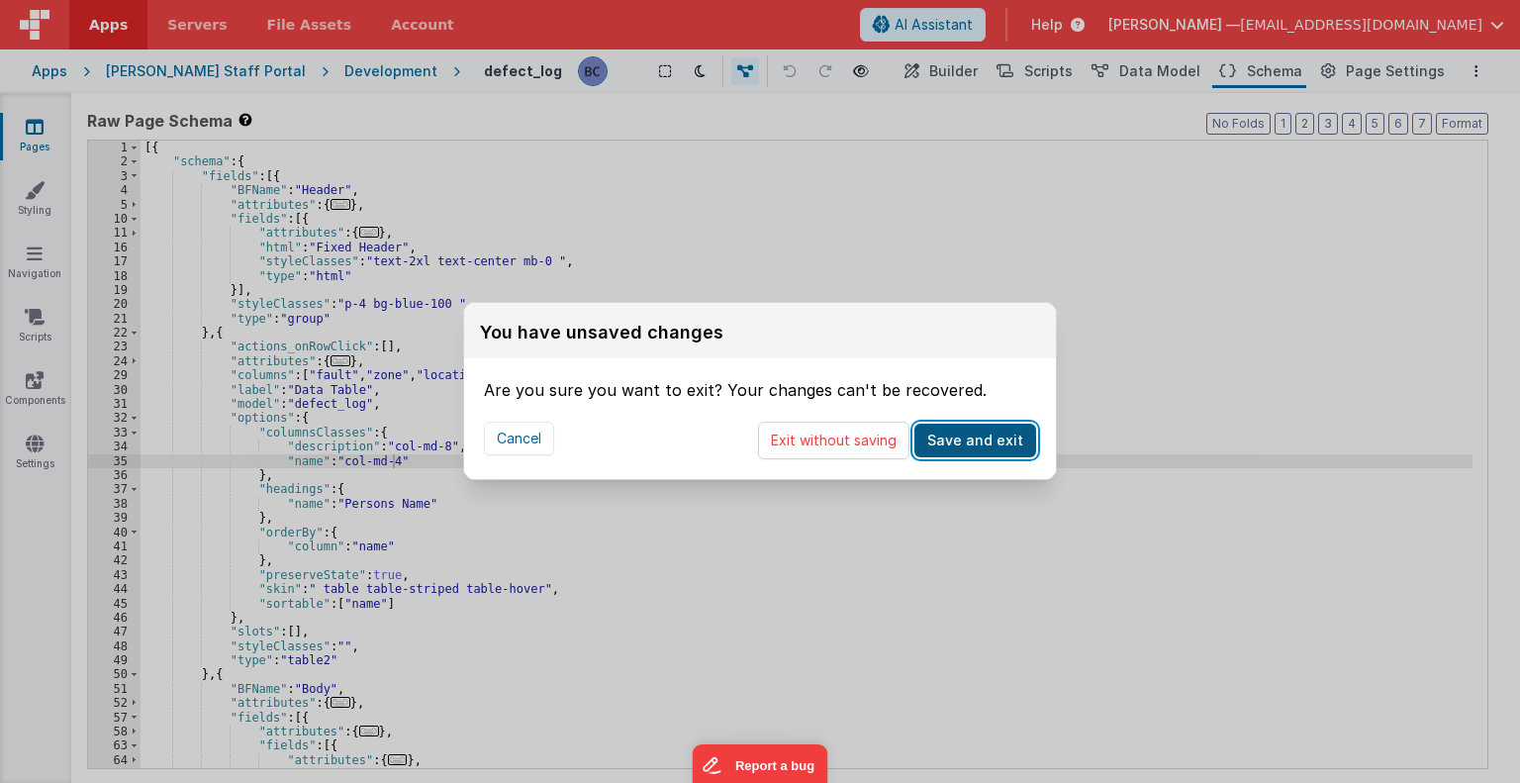
click at [982, 446] on button "Save and exit" at bounding box center [976, 441] width 122 height 34
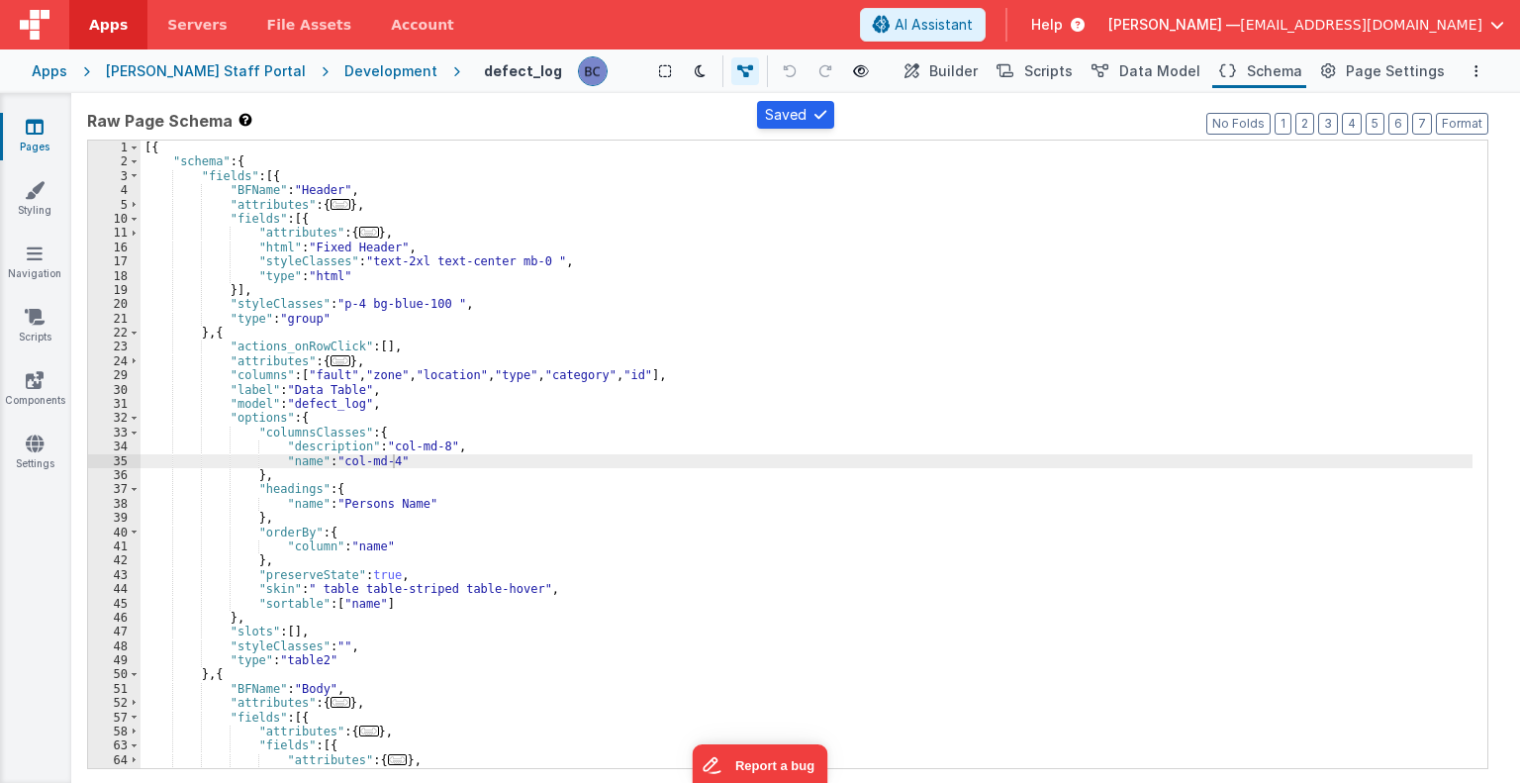
click at [347, 68] on div "Development" at bounding box center [390, 71] width 93 height 20
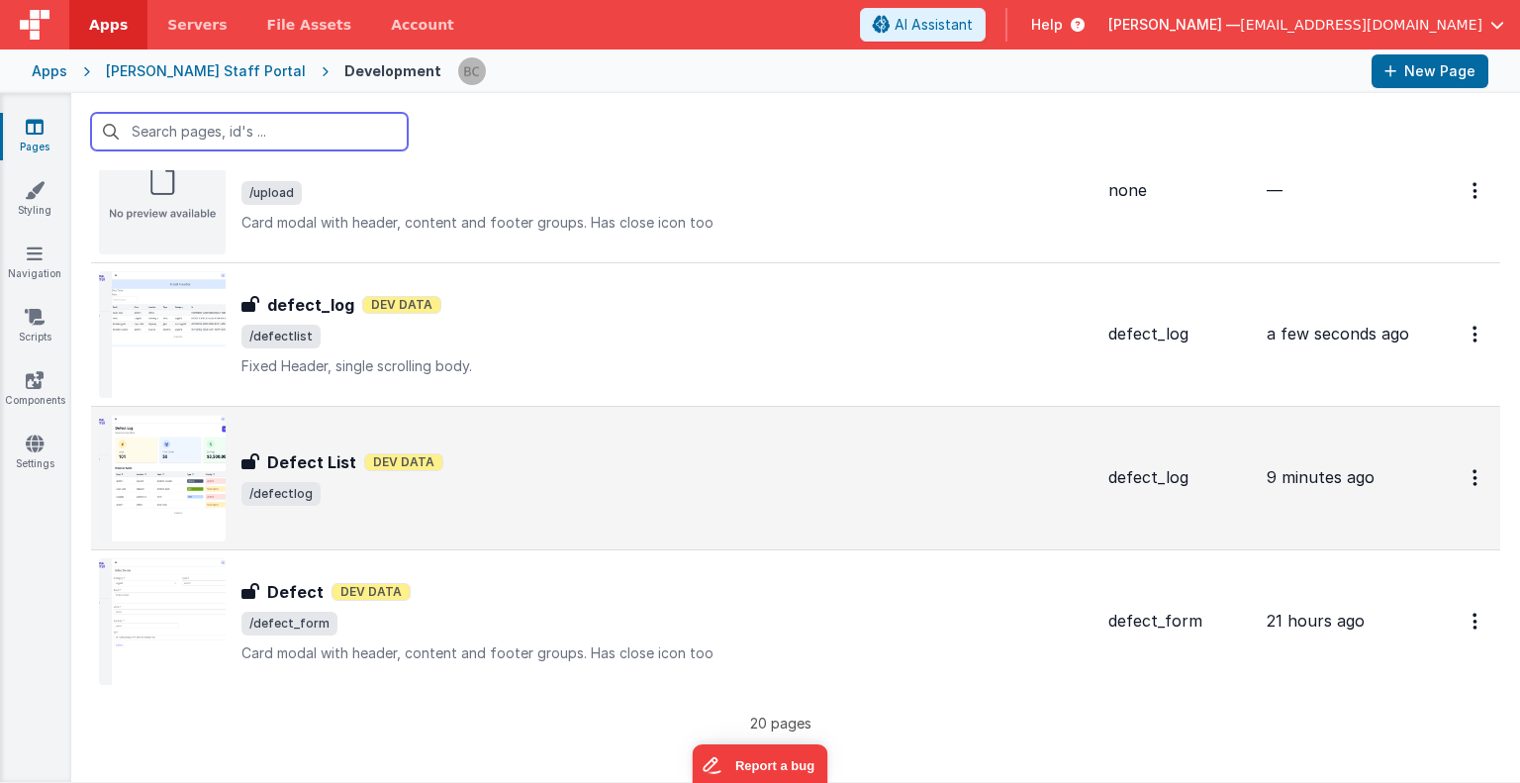
scroll to position [2390, 0]
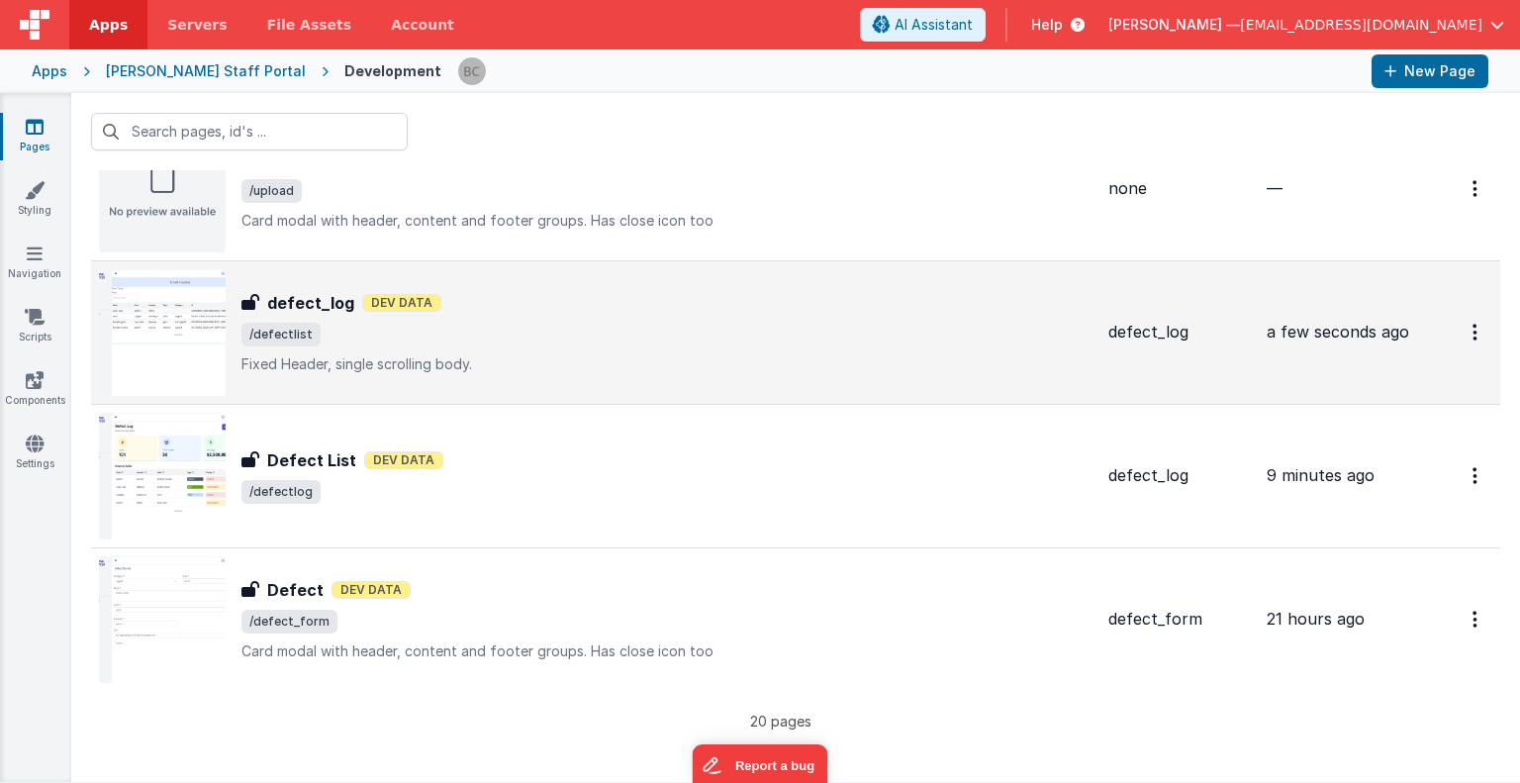
click at [178, 322] on img at bounding box center [162, 332] width 127 height 127
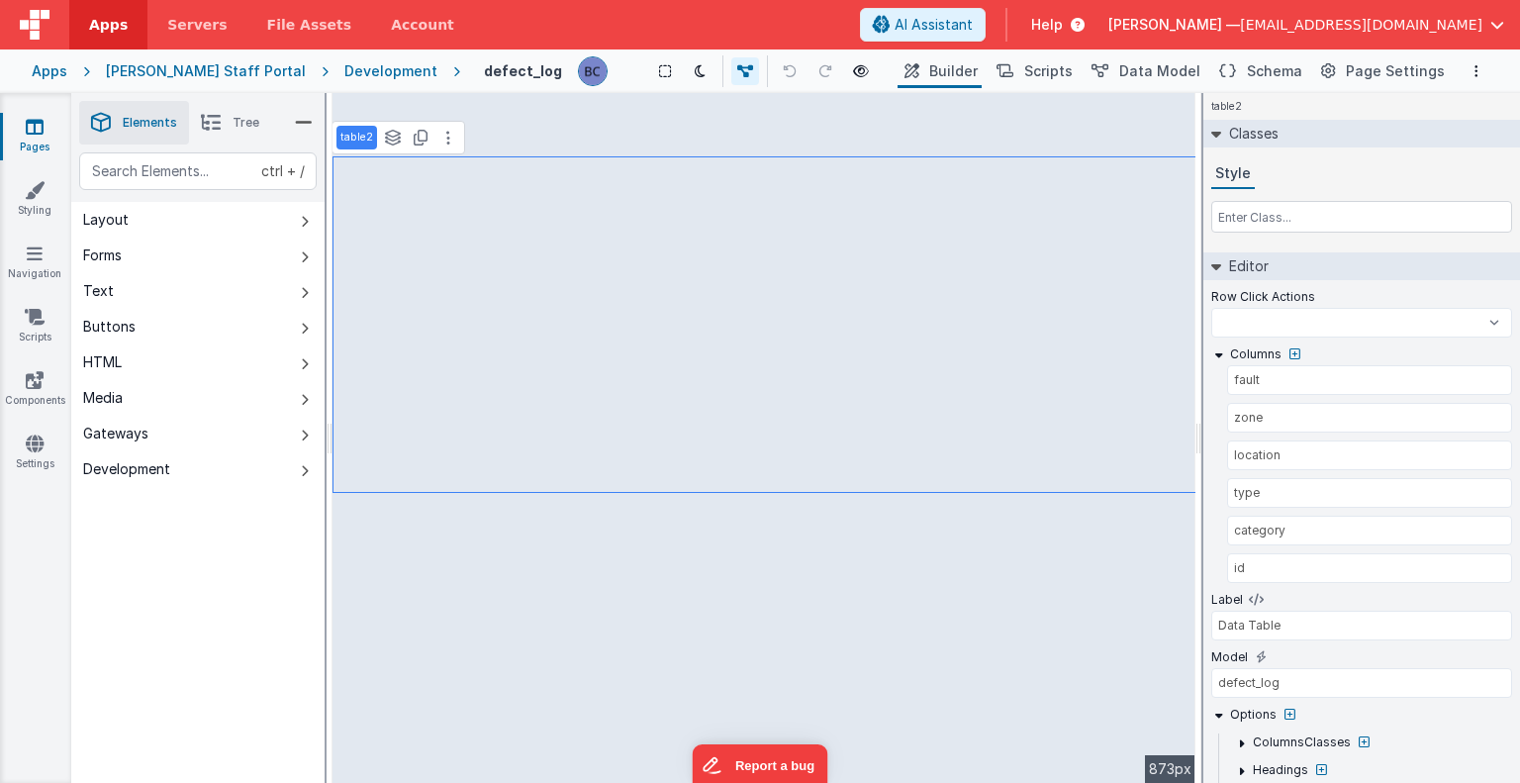
select select
click at [1251, 68] on button "Schema" at bounding box center [1259, 71] width 94 height 34
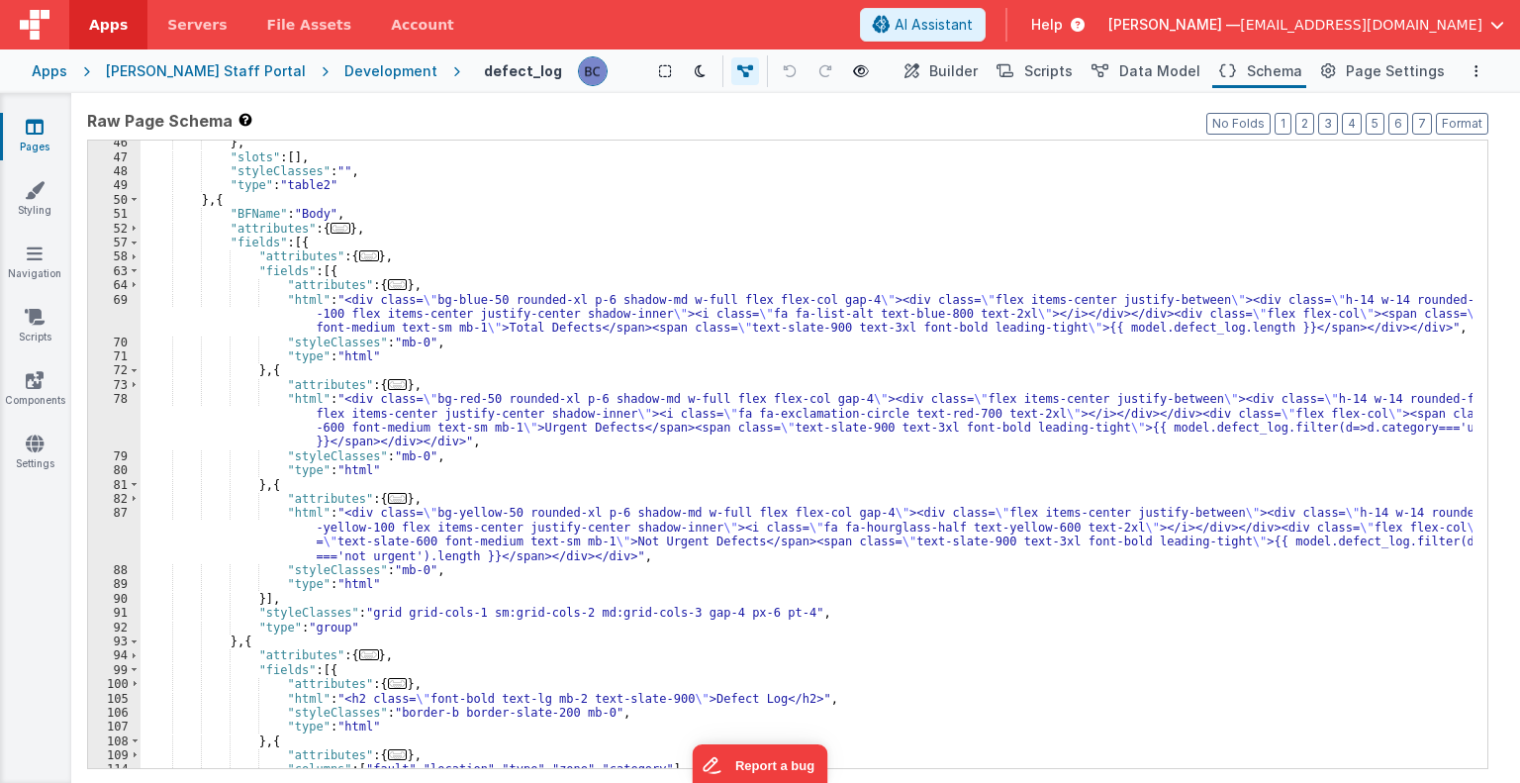
scroll to position [475, 0]
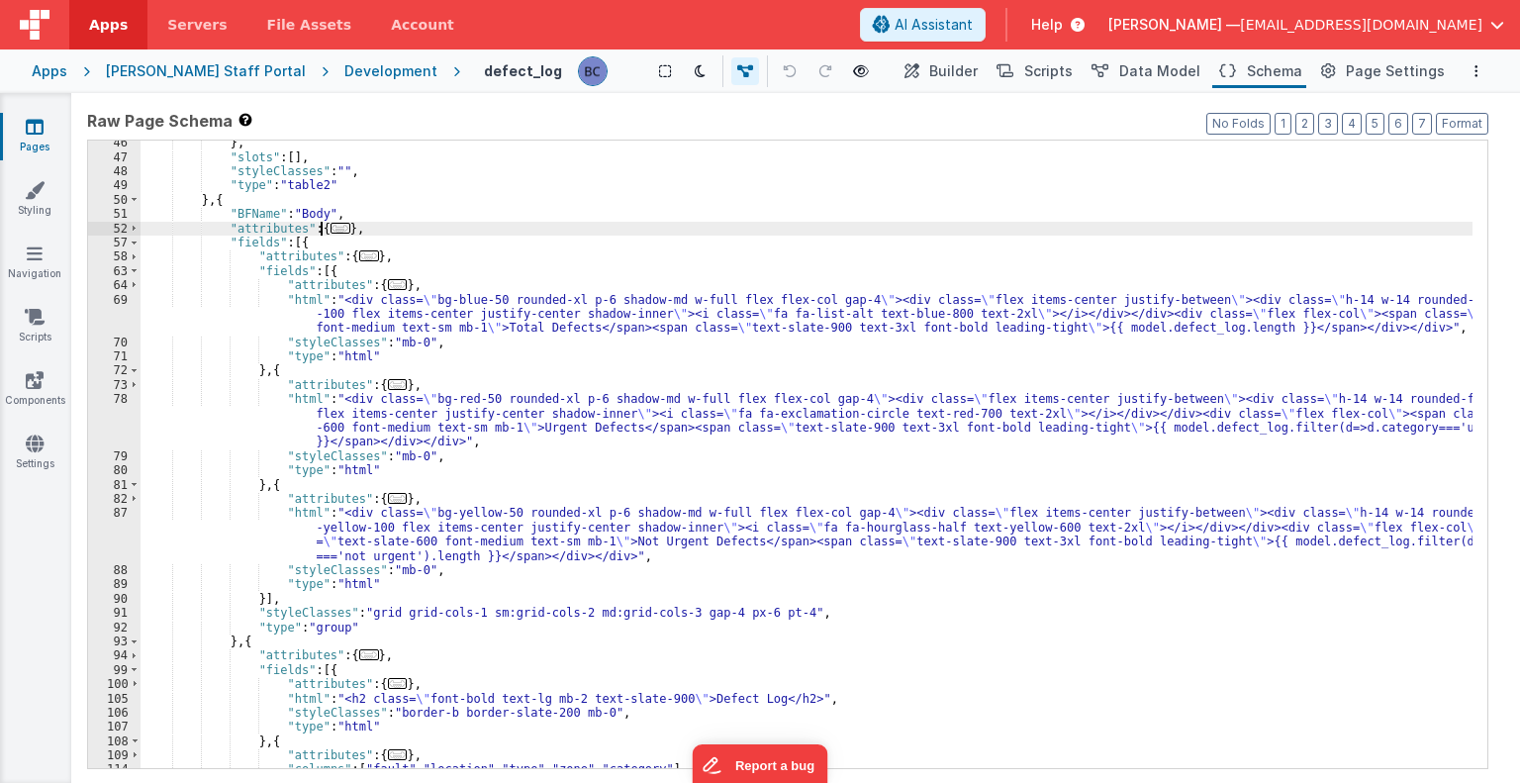
click at [332, 224] on span "..." at bounding box center [341, 228] width 20 height 11
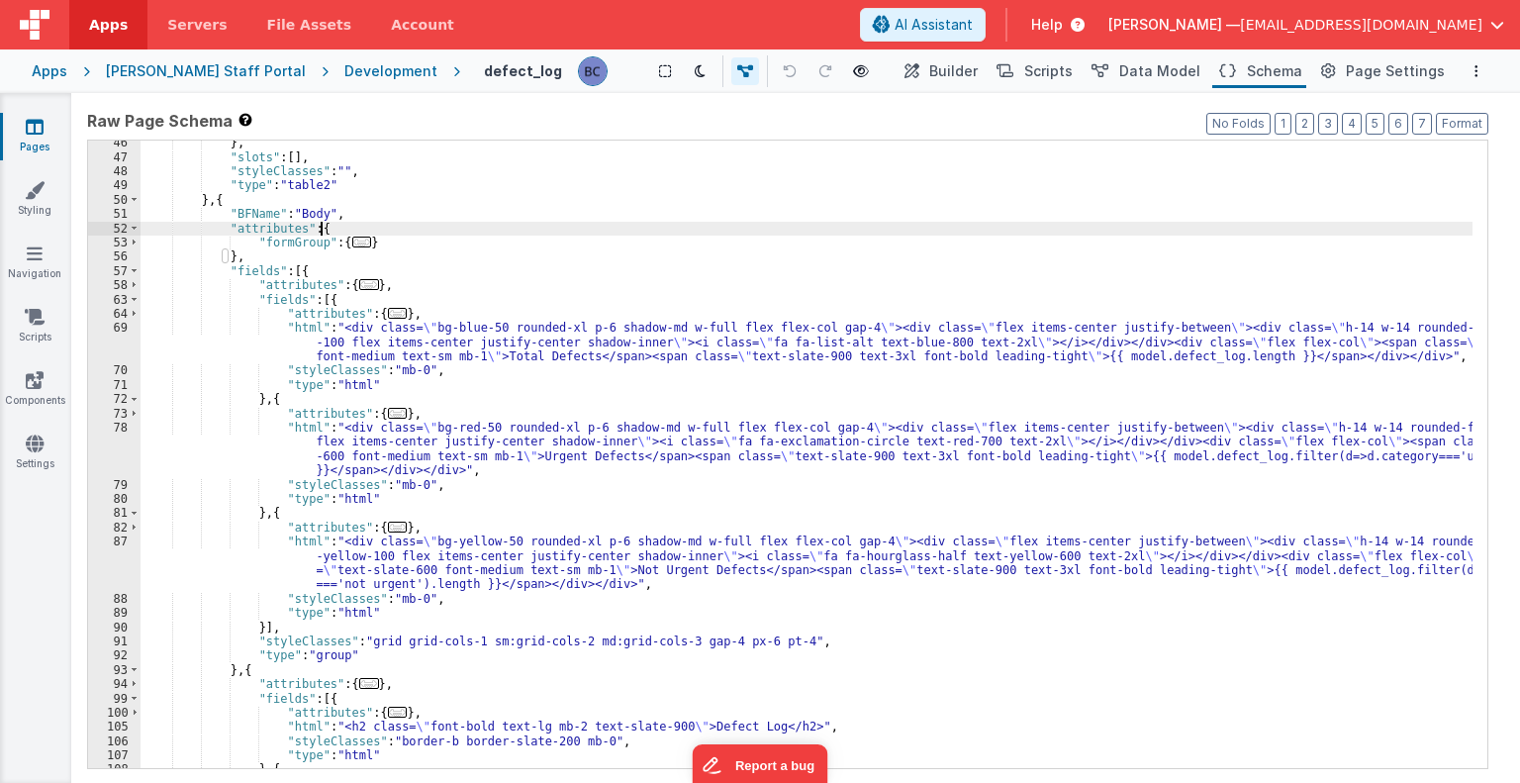
click at [359, 286] on span "..." at bounding box center [369, 284] width 20 height 11
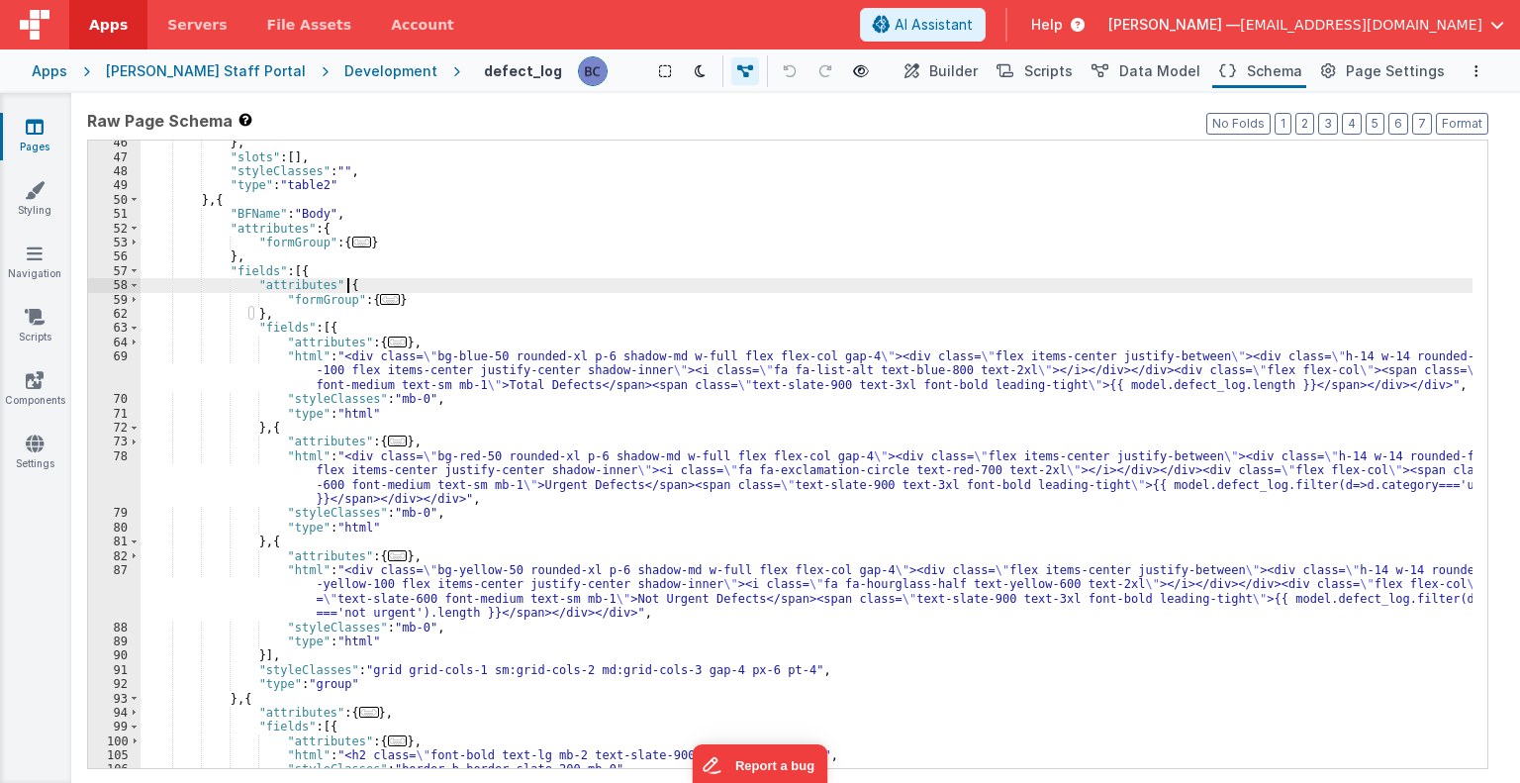
click at [388, 340] on span "..." at bounding box center [398, 342] width 20 height 11
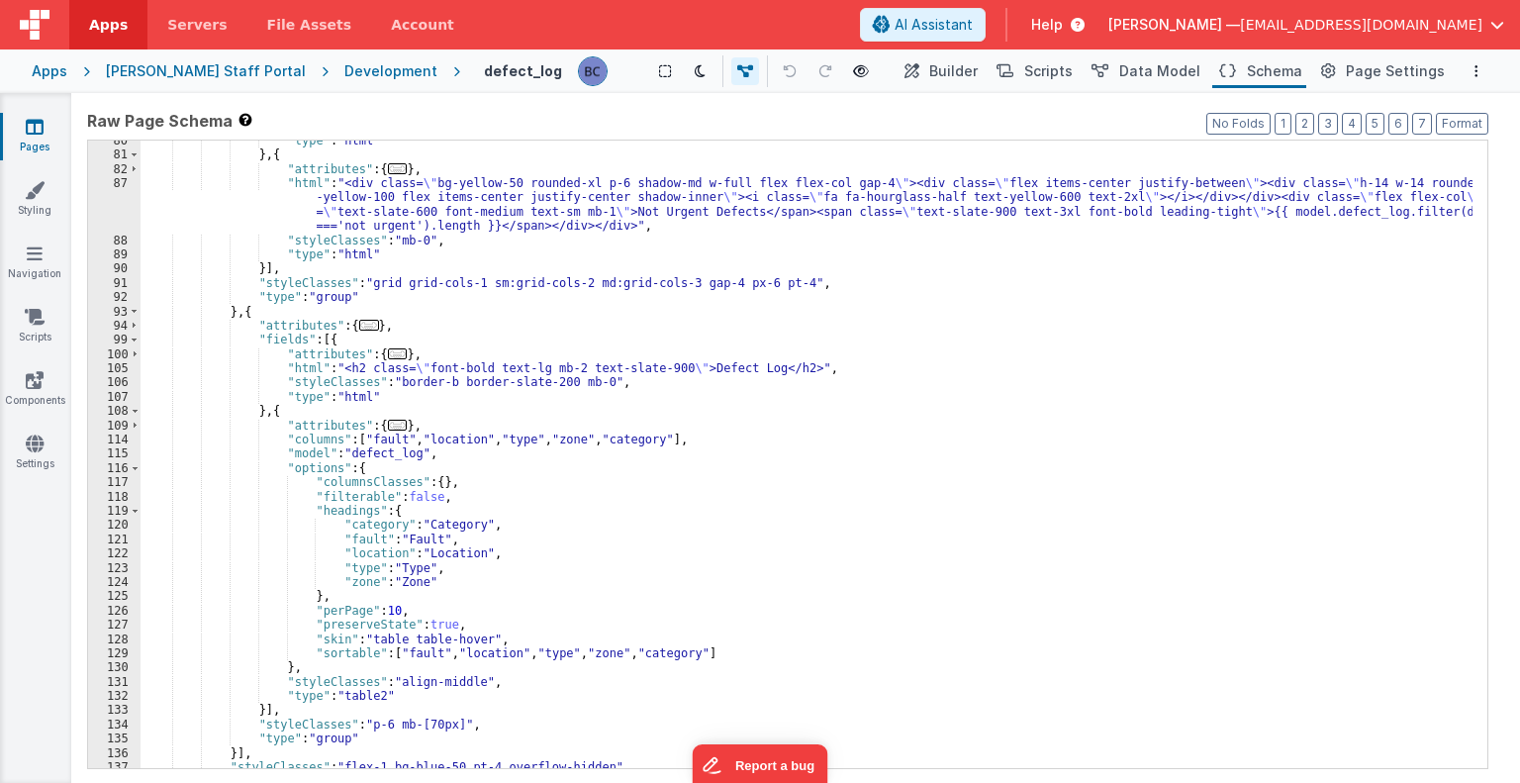
scroll to position [891, 0]
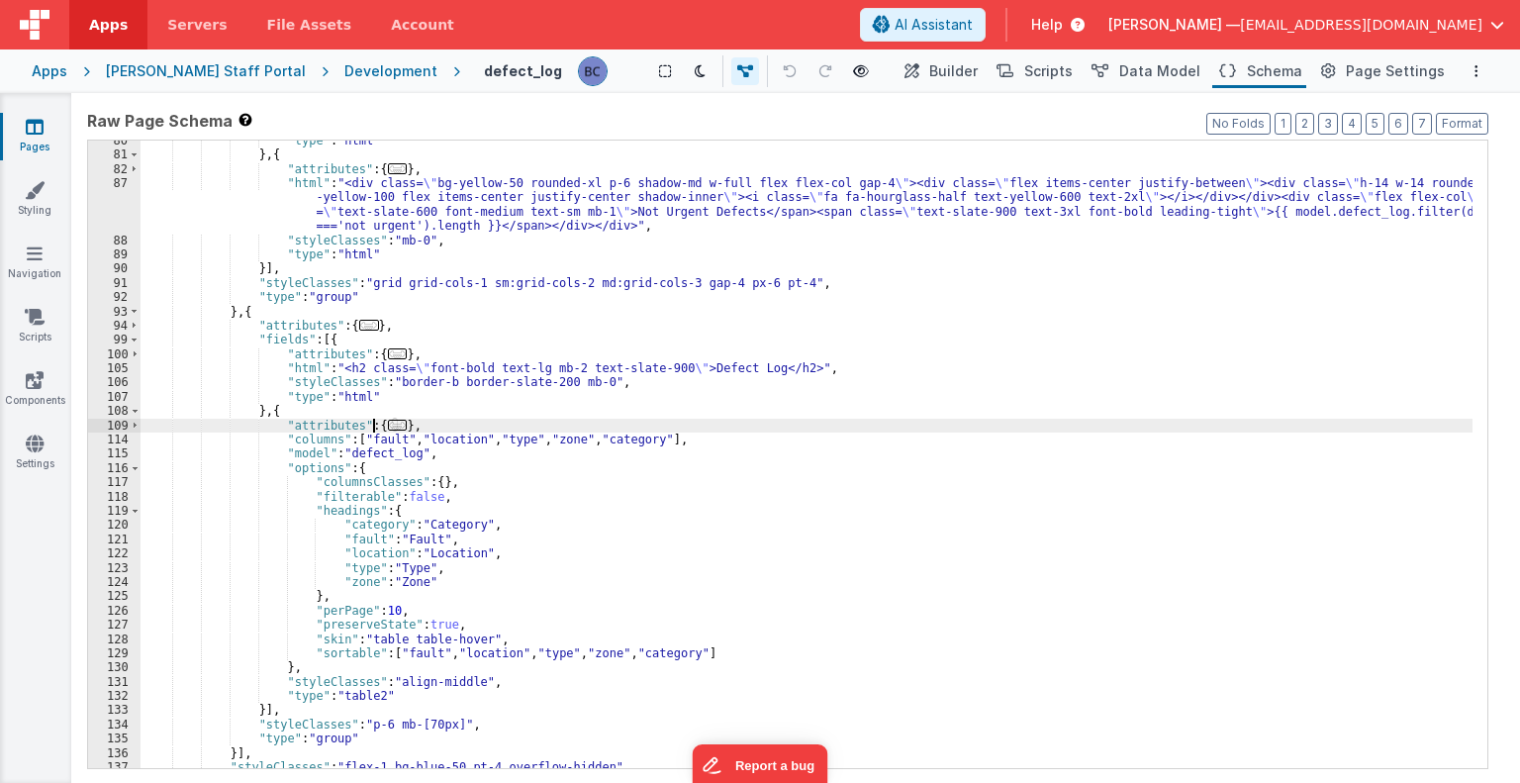
click at [388, 427] on span "..." at bounding box center [398, 425] width 20 height 11
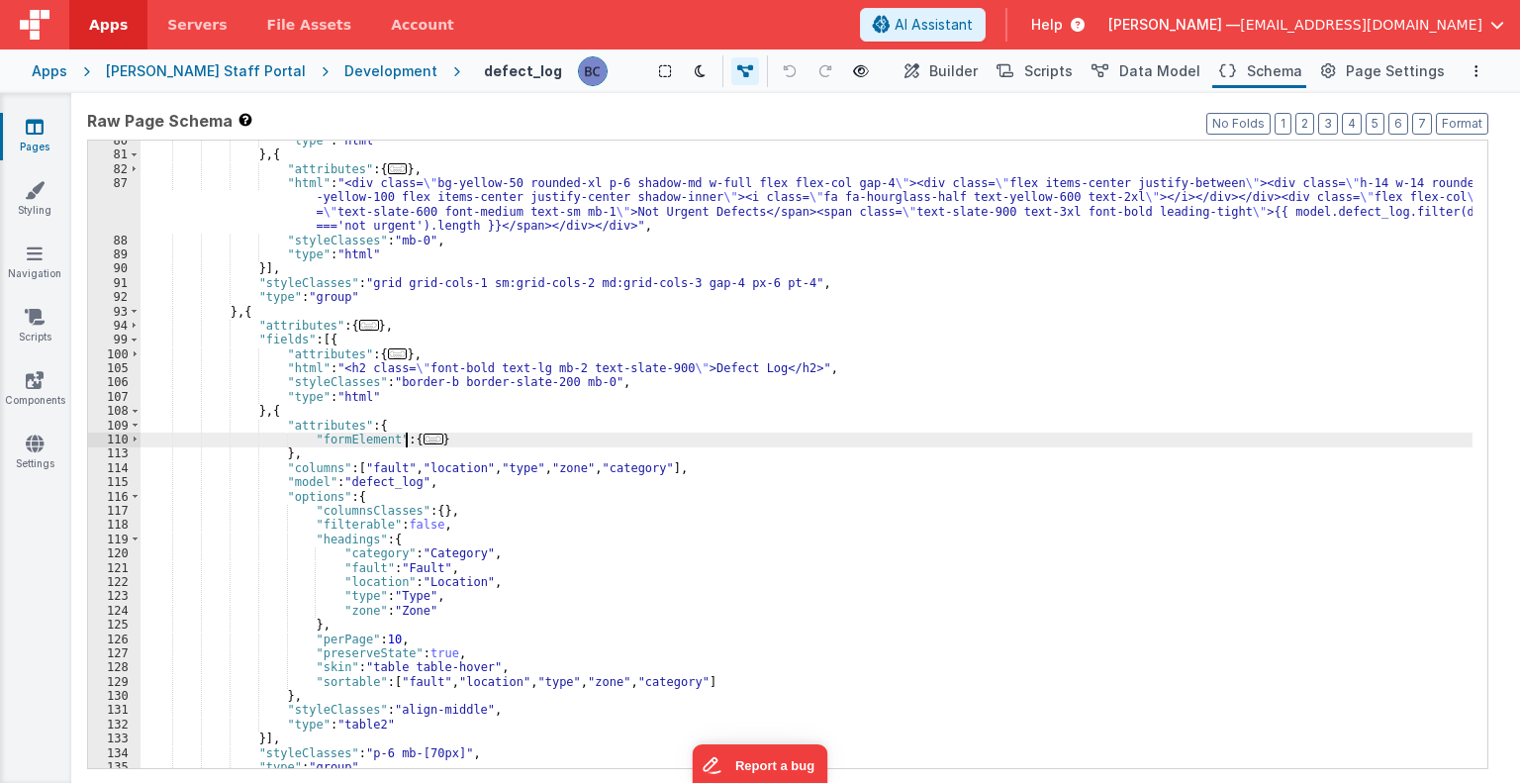
click at [424, 439] on span "..." at bounding box center [434, 439] width 20 height 11
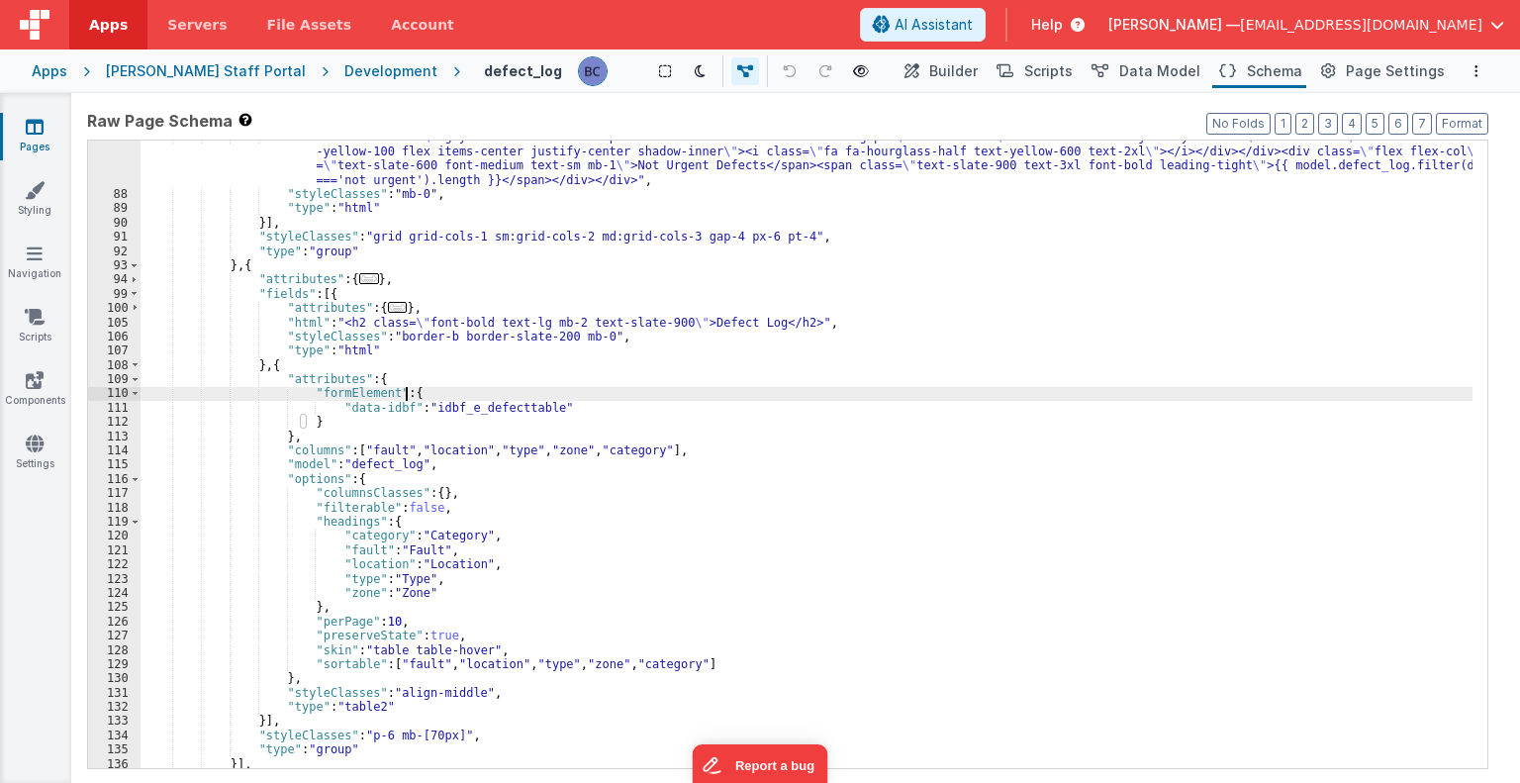
scroll to position [936, 0]
click at [388, 304] on span "..." at bounding box center [398, 307] width 20 height 11
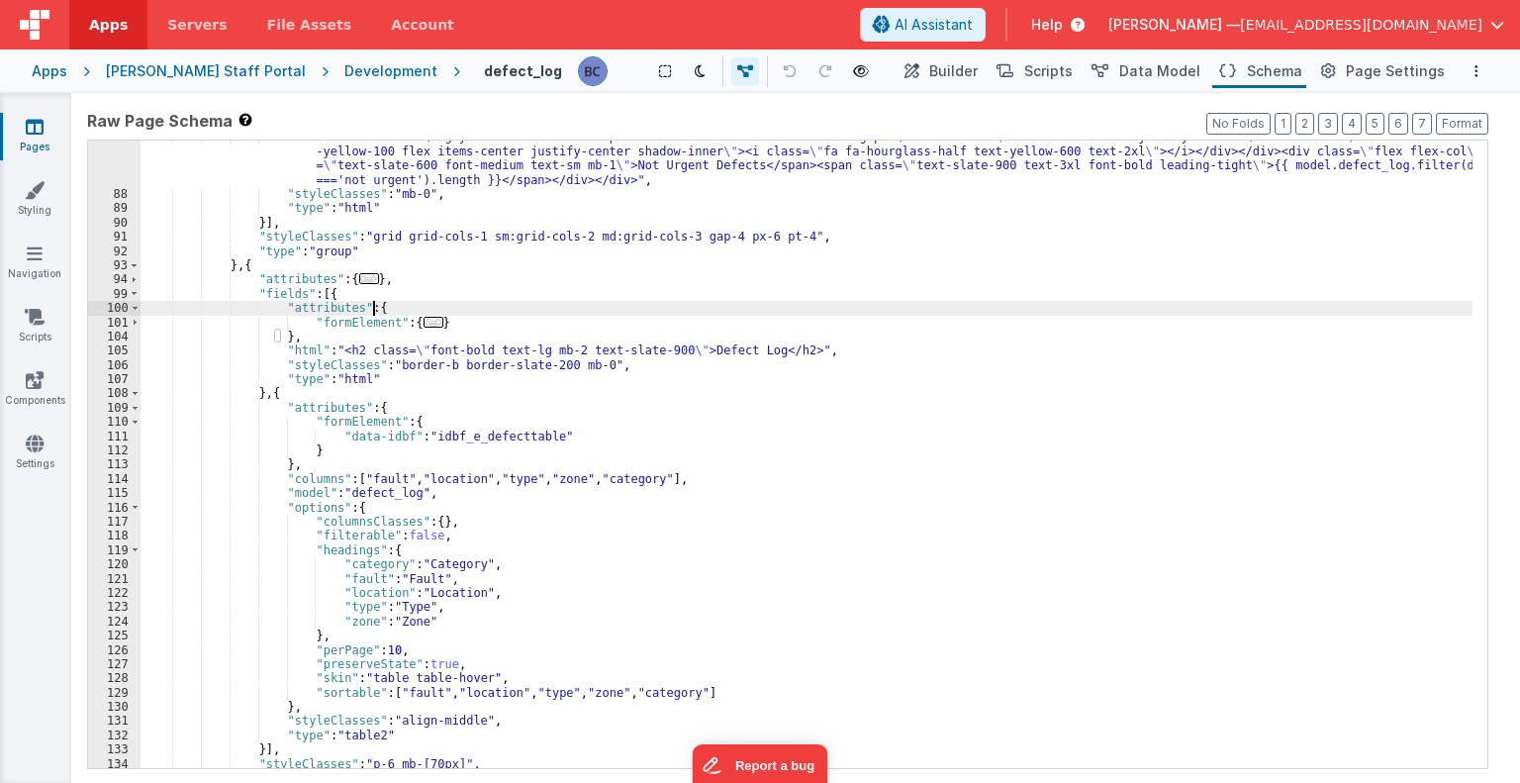
click at [359, 278] on span "..." at bounding box center [369, 278] width 20 height 11
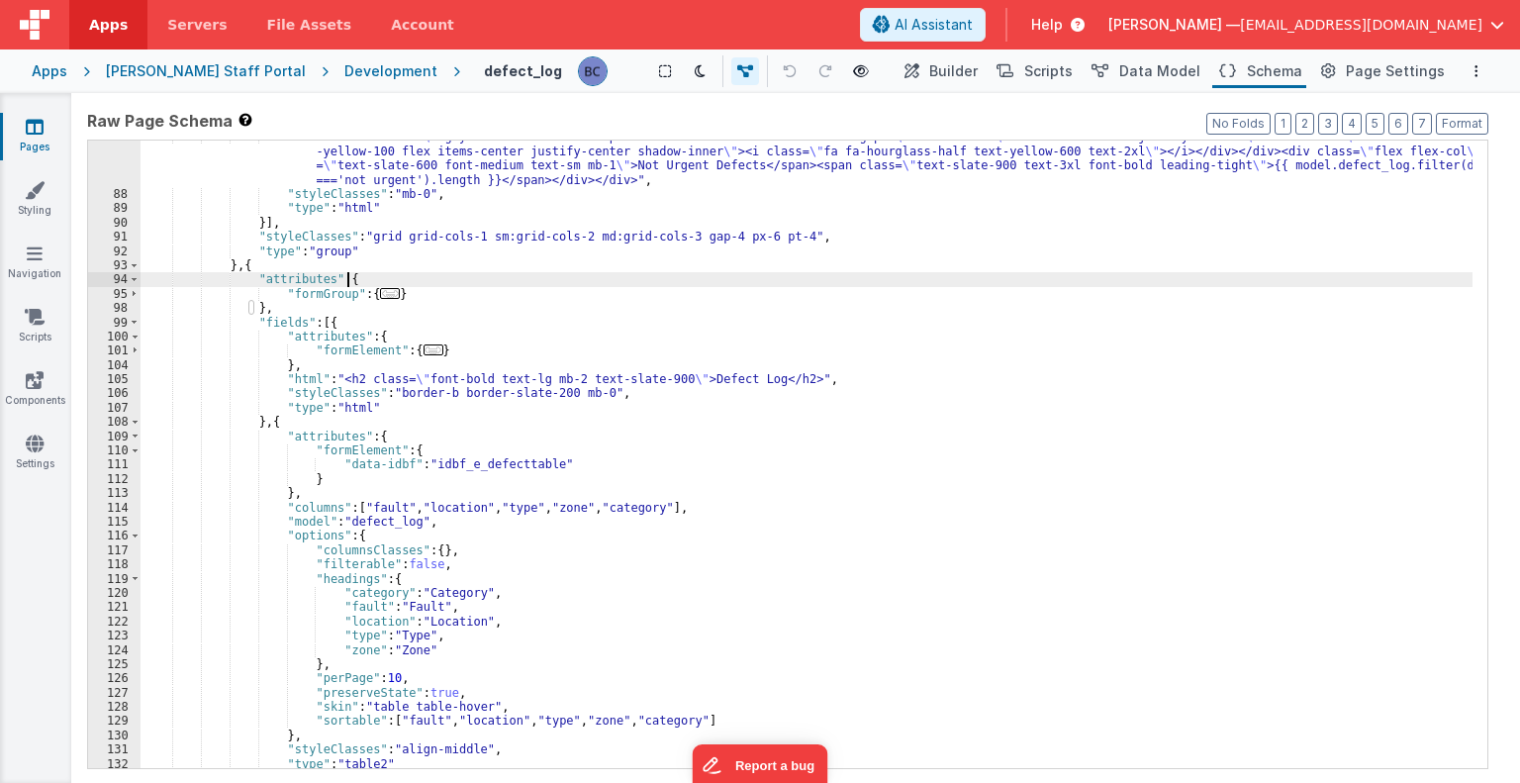
click at [380, 293] on span "..." at bounding box center [390, 293] width 20 height 11
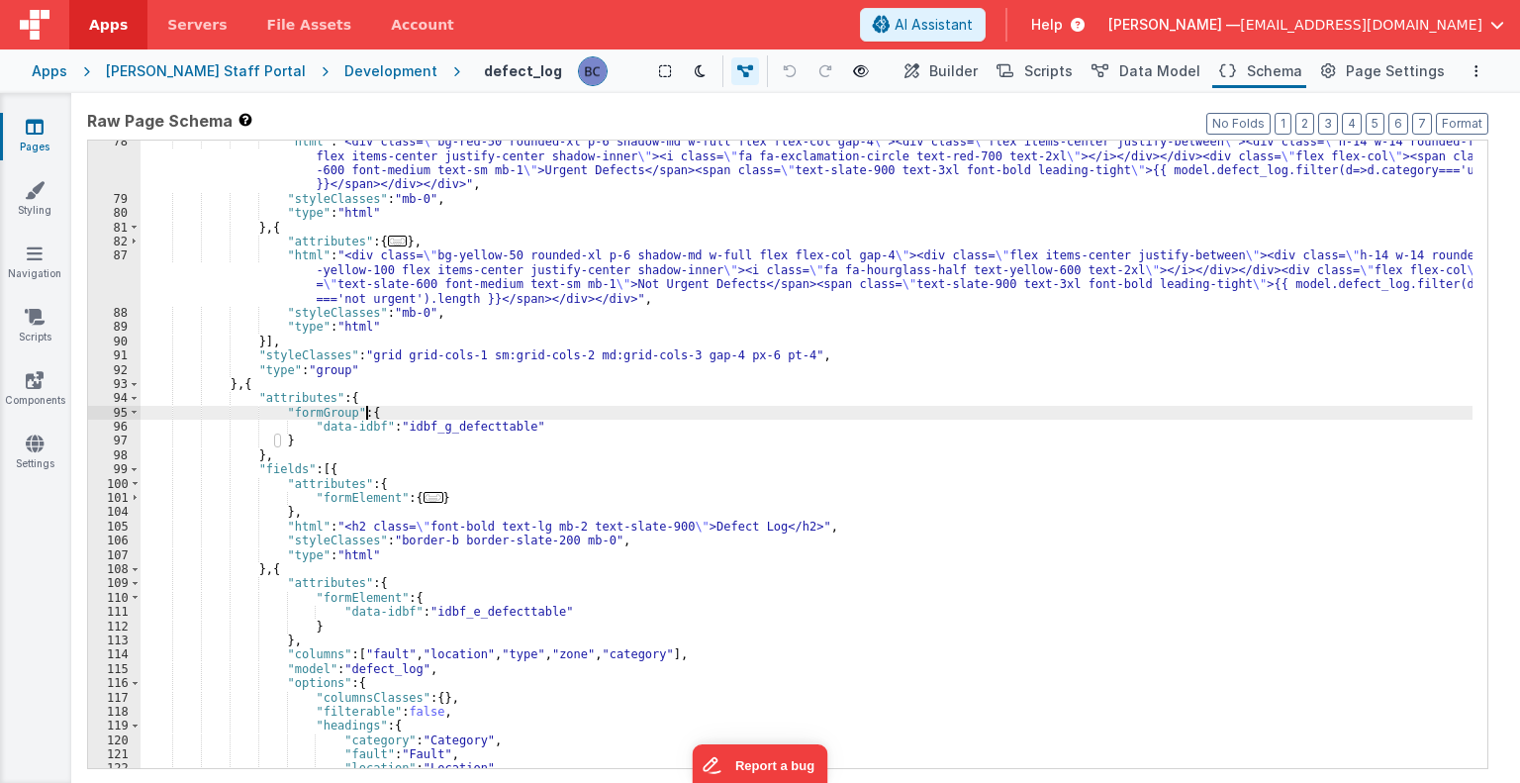
scroll to position [758, 0]
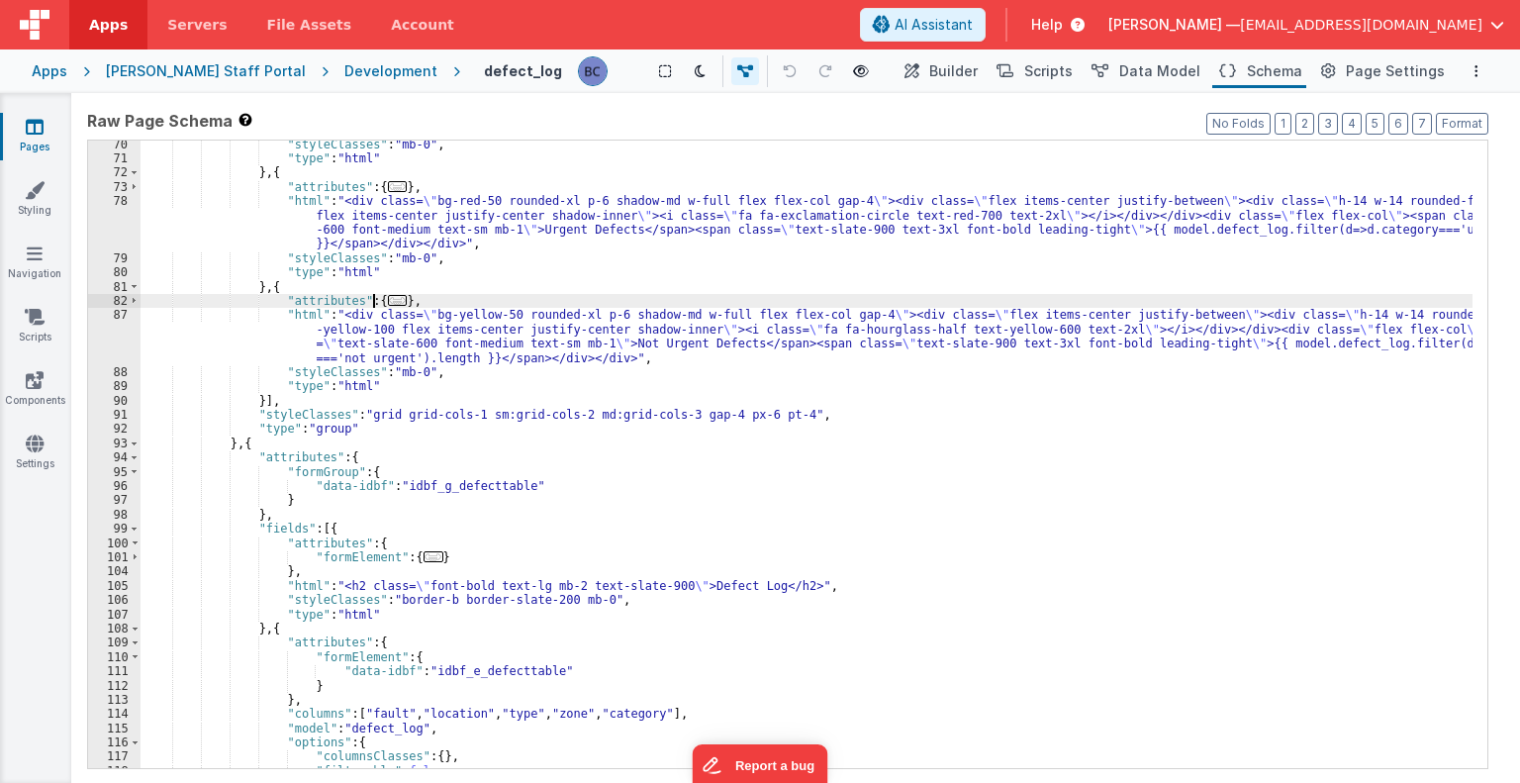
click at [388, 300] on span "..." at bounding box center [398, 300] width 20 height 11
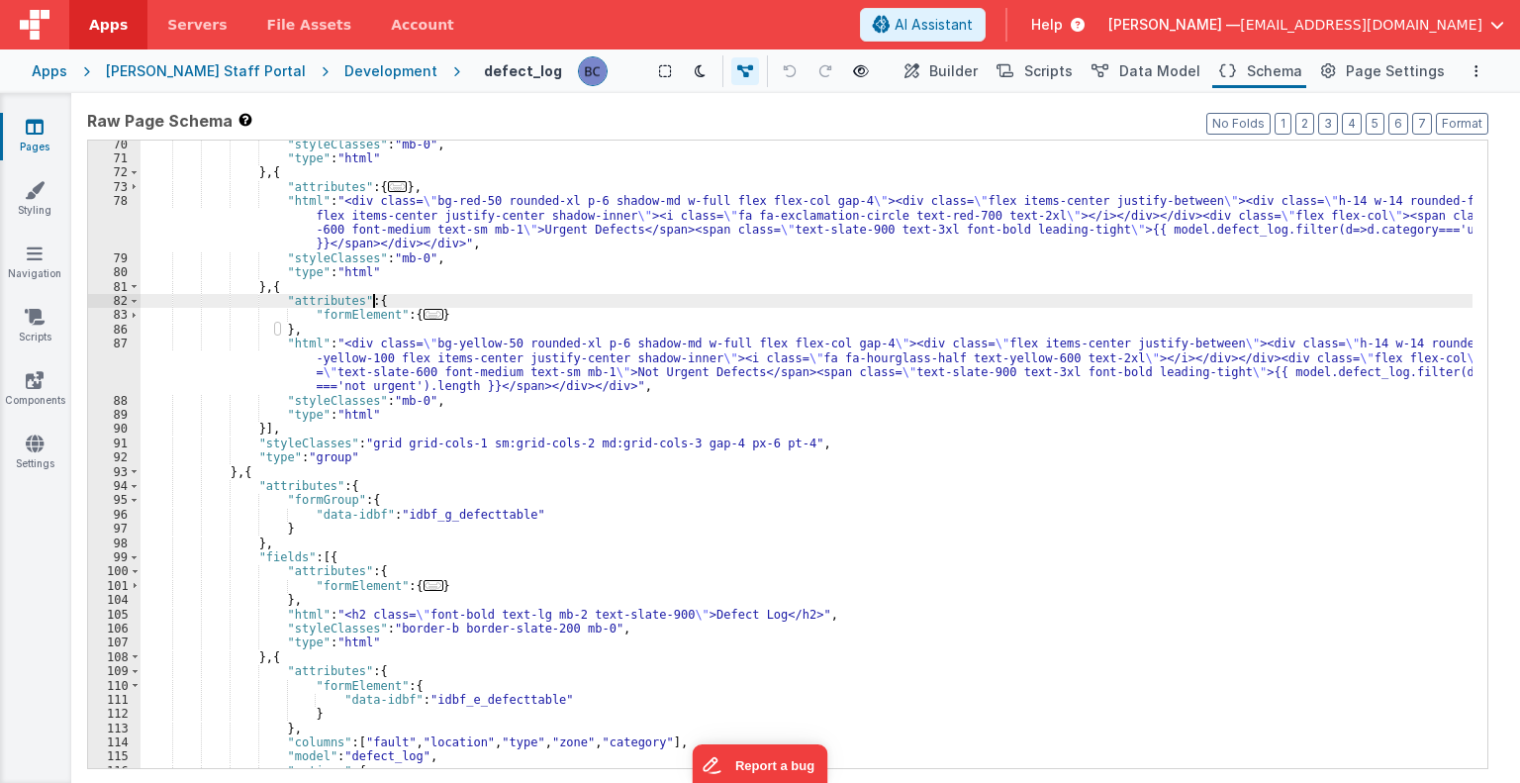
click at [424, 312] on span "..." at bounding box center [434, 314] width 20 height 11
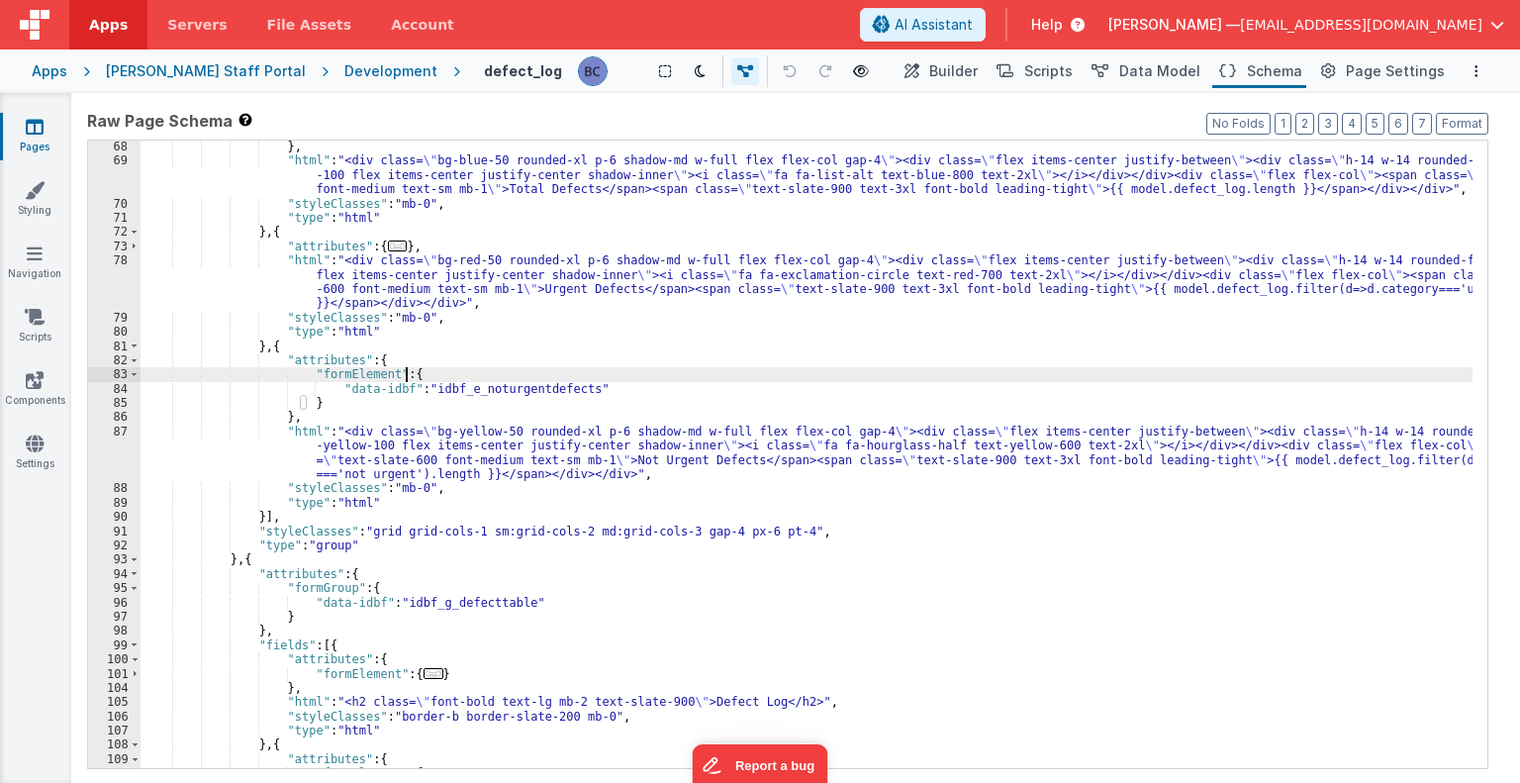
scroll to position [639, 0]
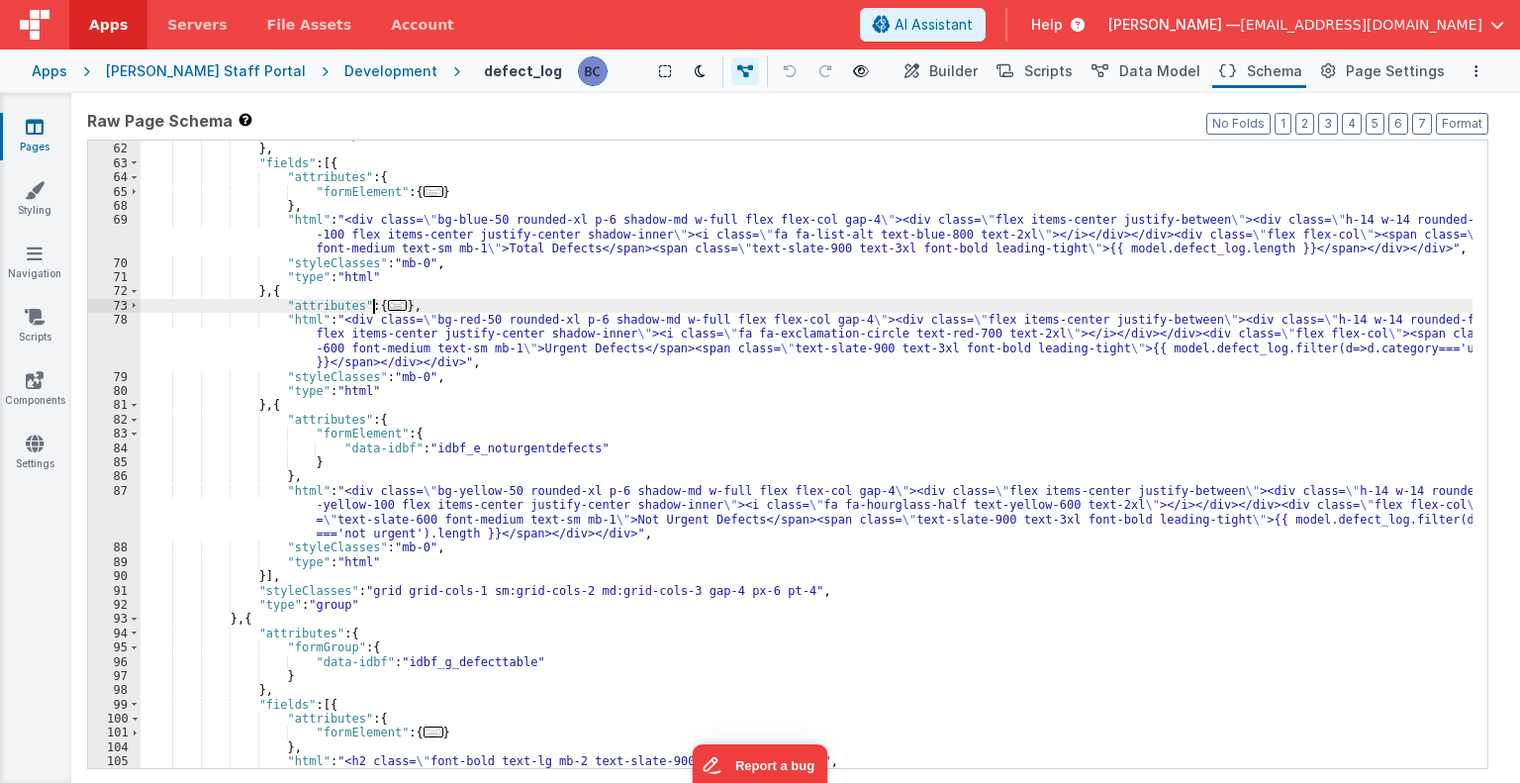
click at [388, 303] on span "..." at bounding box center [398, 305] width 20 height 11
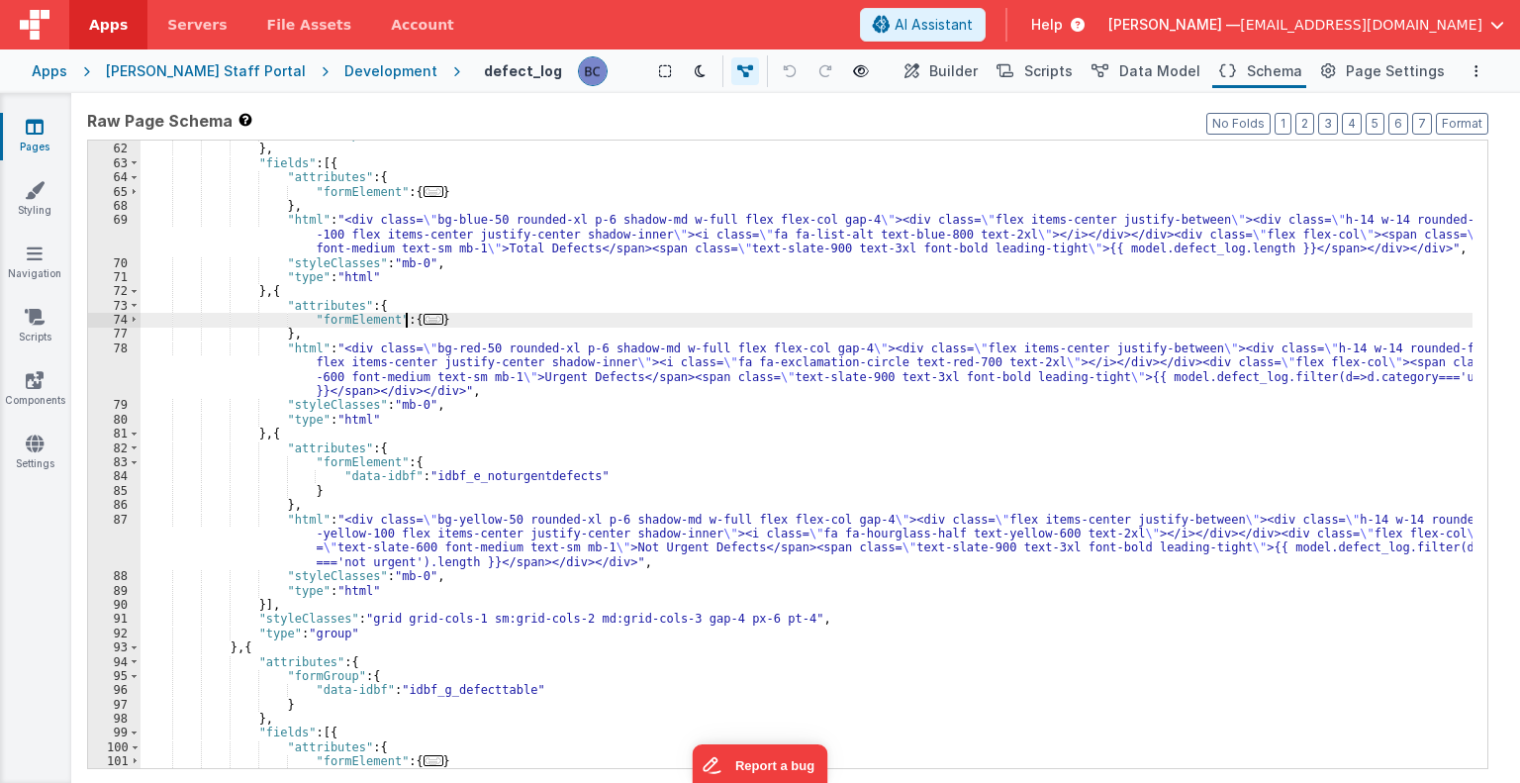
click at [424, 320] on span "..." at bounding box center [434, 319] width 20 height 11
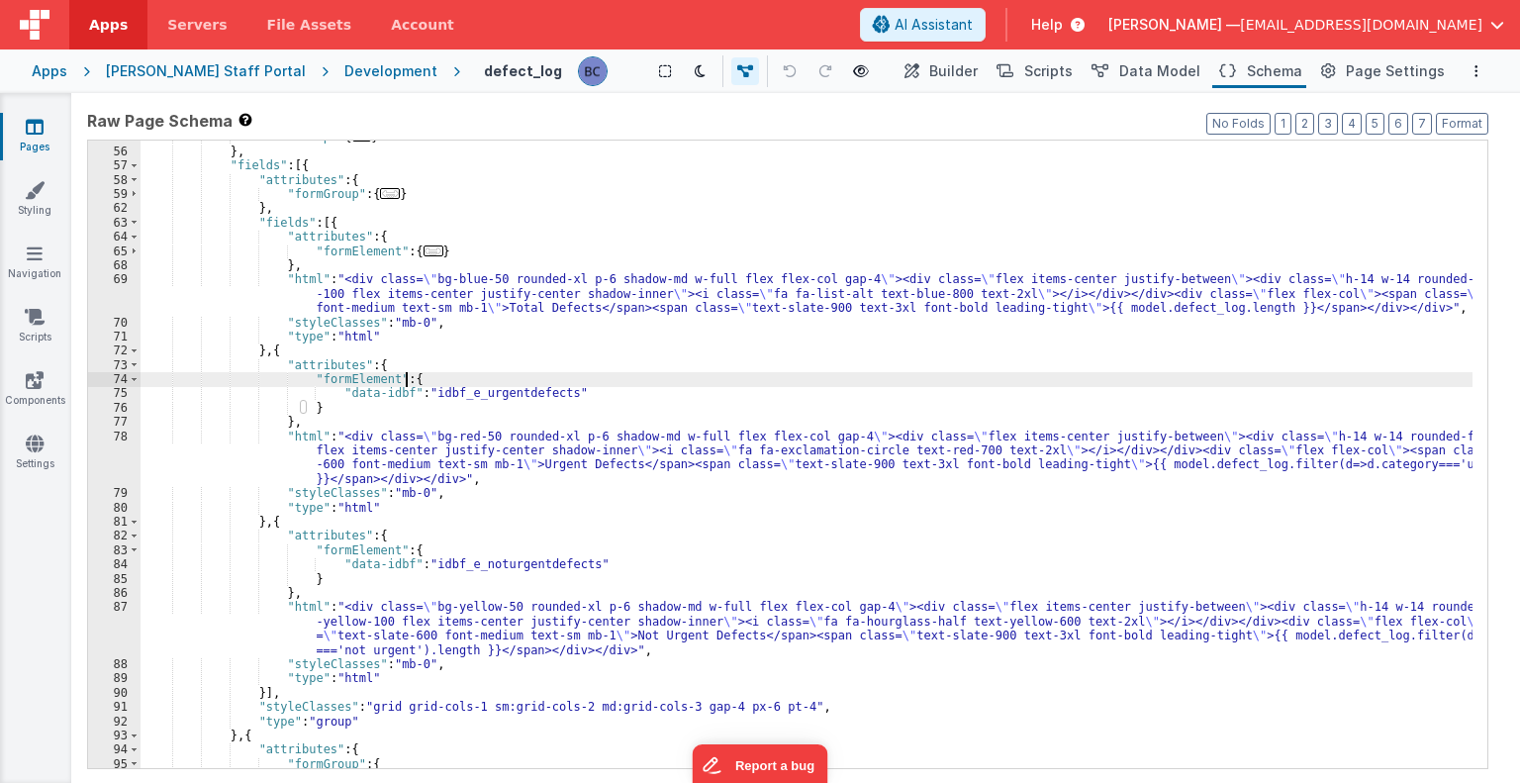
scroll to position [521, 0]
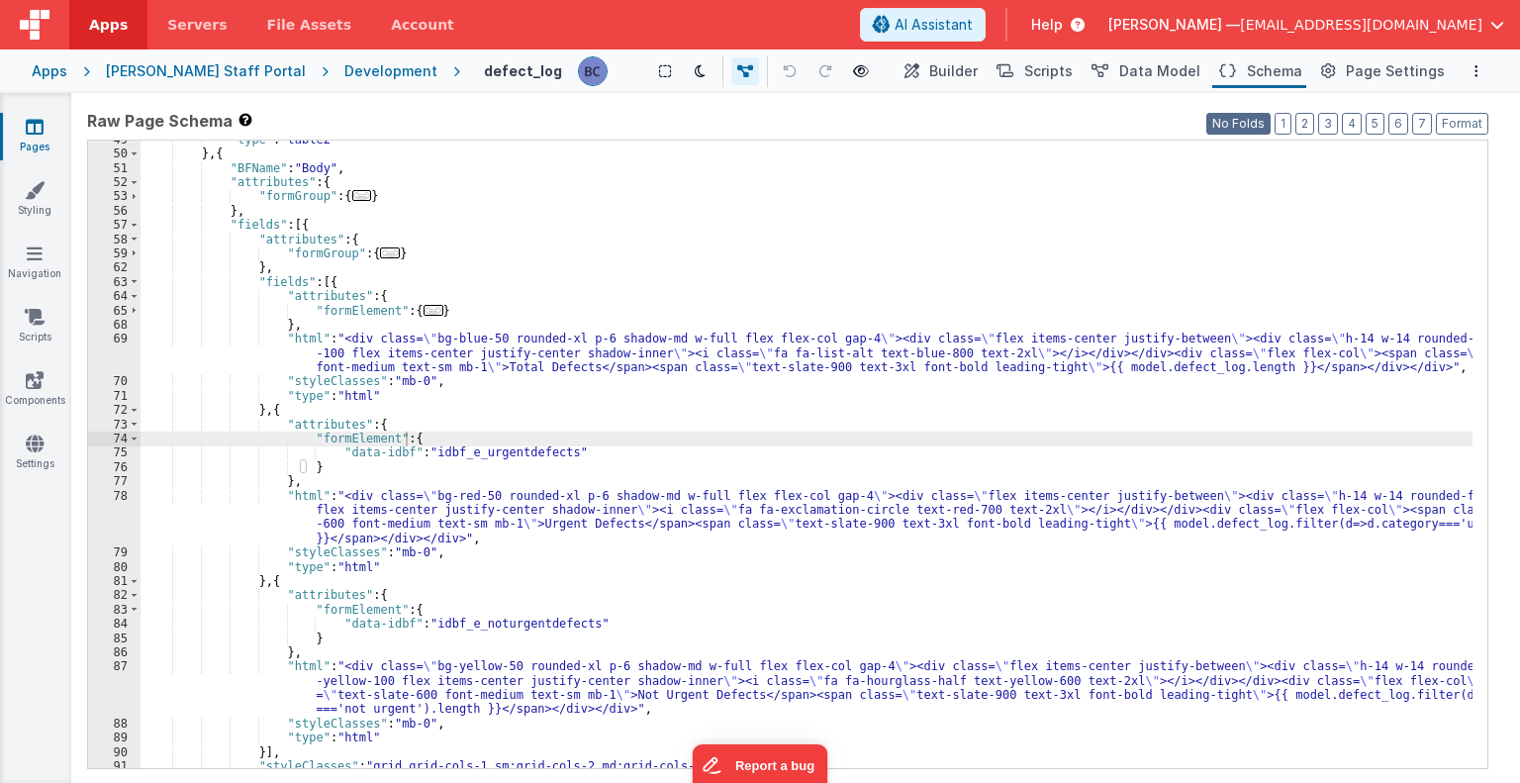
click at [1246, 119] on button "No Folds" at bounding box center [1238, 124] width 64 height 22
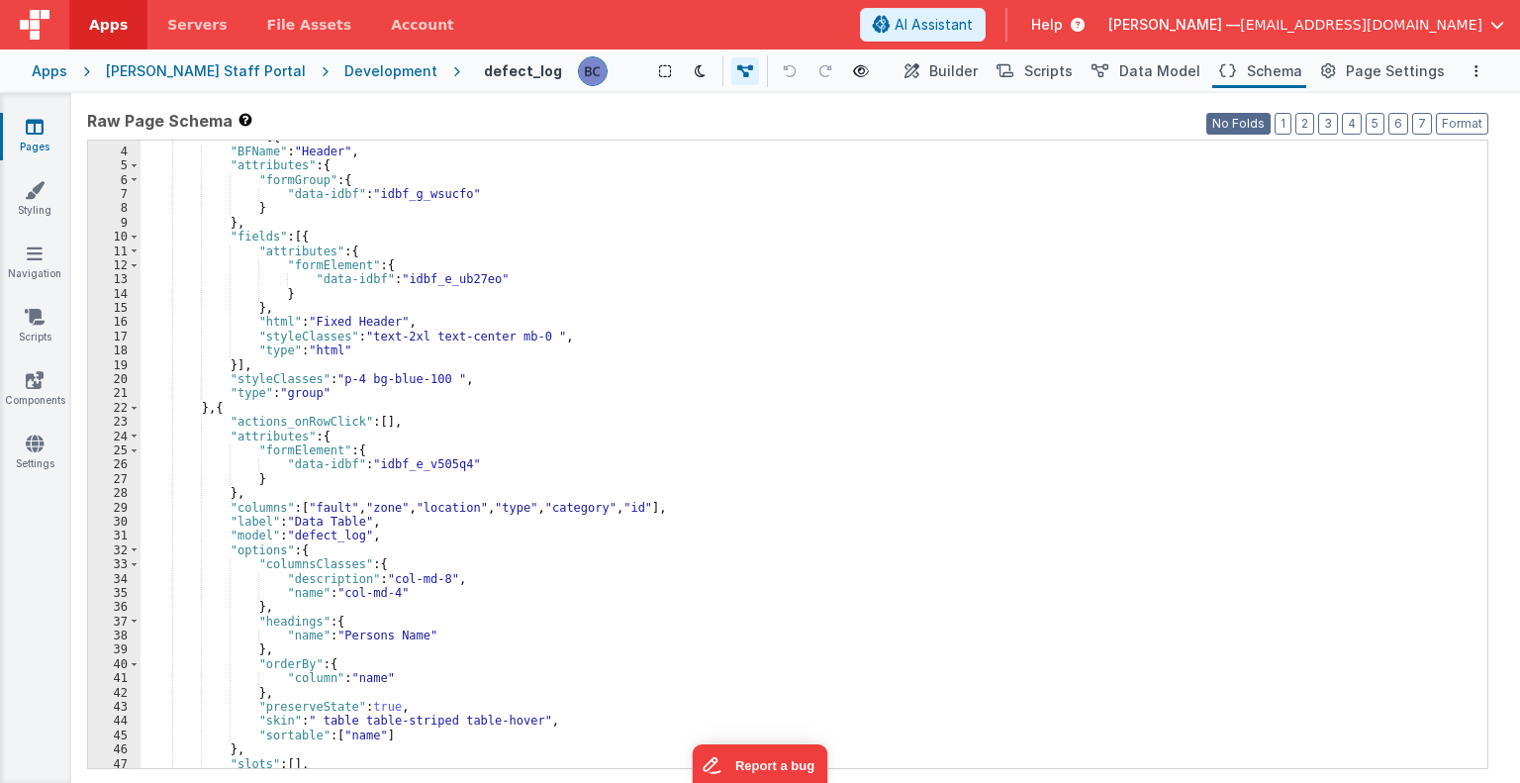
scroll to position [0, 0]
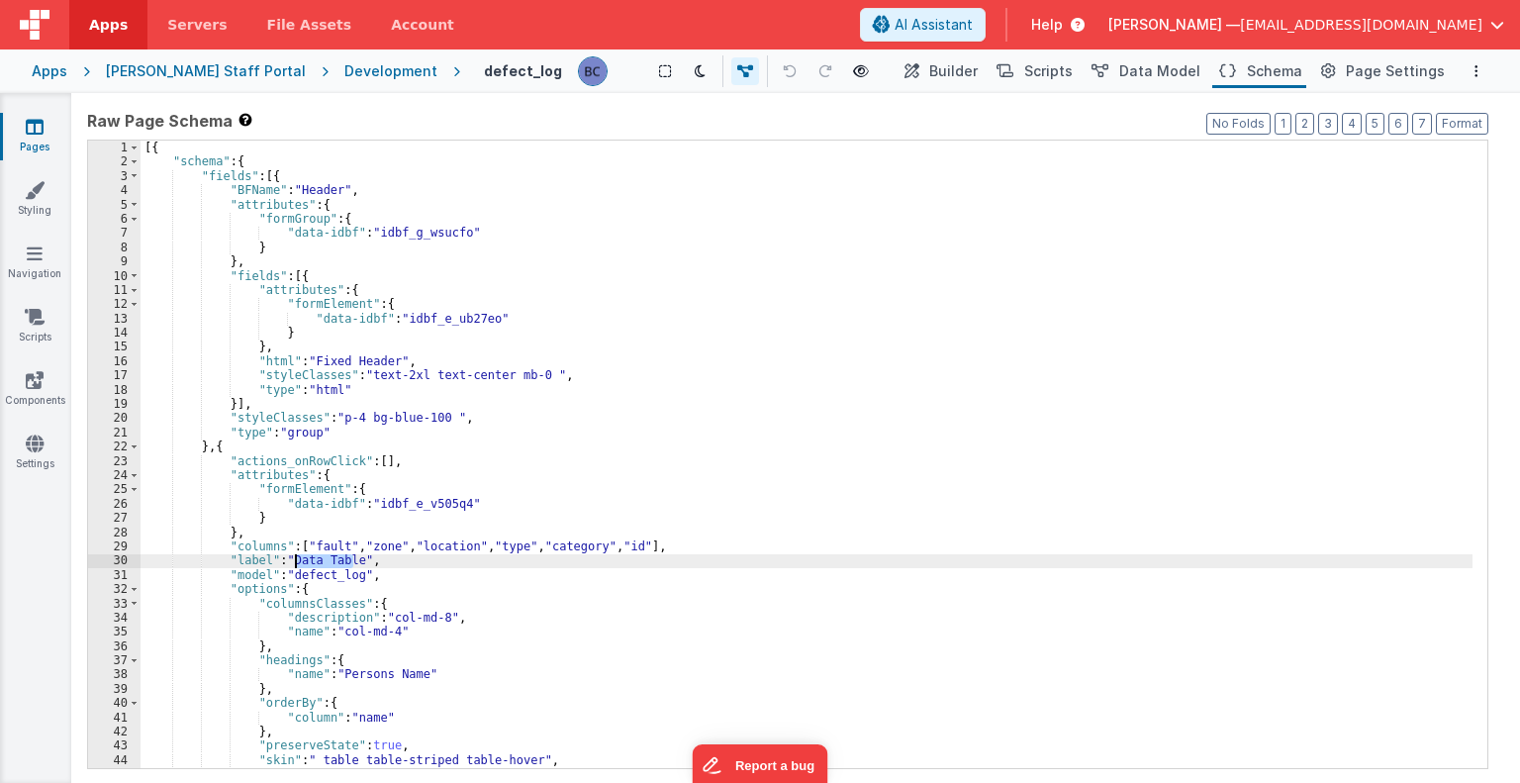
drag, startPoint x: 350, startPoint y: 559, endPoint x: 293, endPoint y: 559, distance: 57.4
click at [293, 559] on div "[{ "schema" : { "fields" : [{ "BFName" : "Header" , "attributes" : { "formGroup…" at bounding box center [807, 469] width 1332 height 657
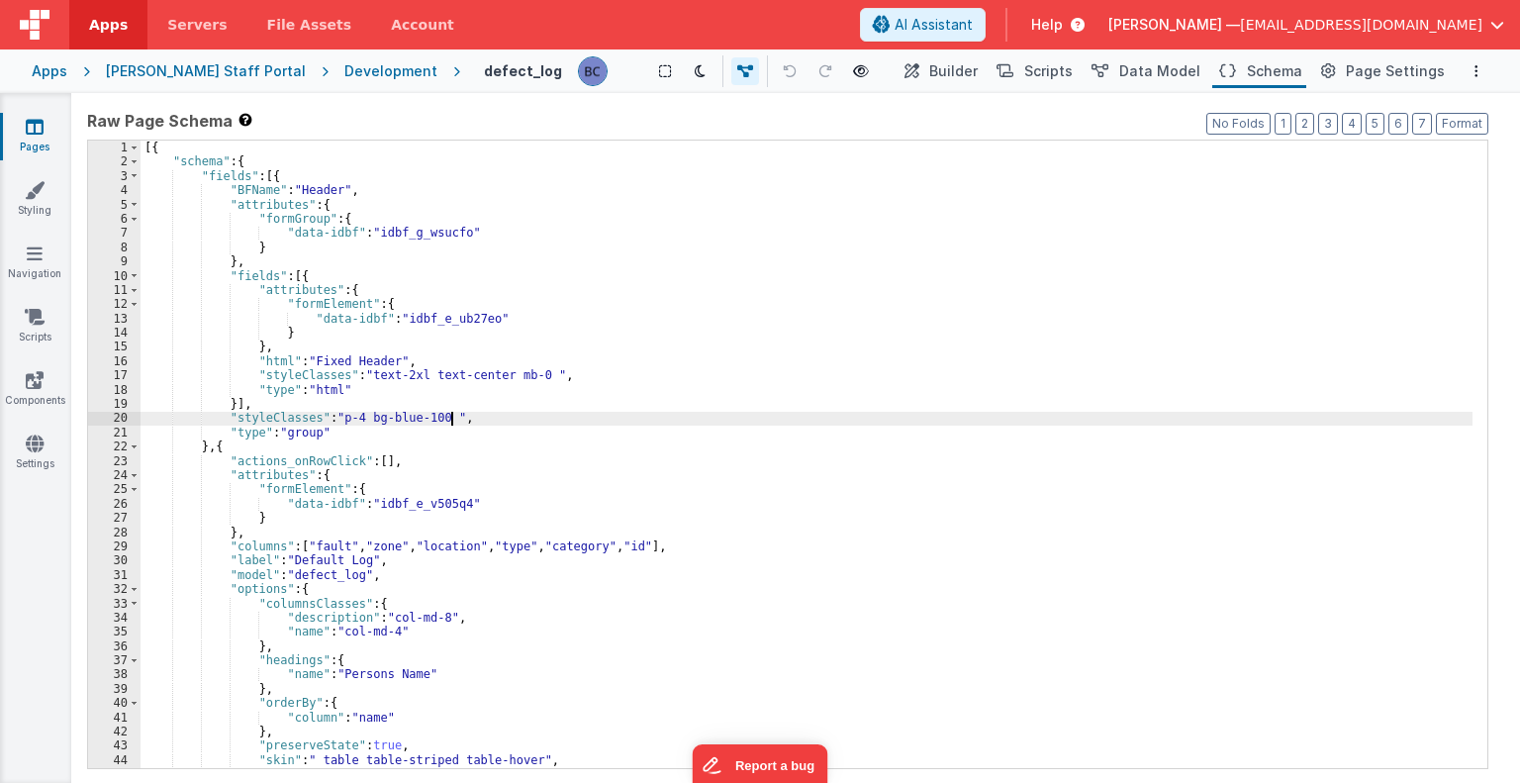
click at [853, 420] on div "[{ "schema" : { "fields" : [{ "BFName" : "Header" , "attributes" : { "formGroup…" at bounding box center [807, 469] width 1332 height 657
click at [1054, 75] on span "Scripts" at bounding box center [1048, 71] width 48 height 20
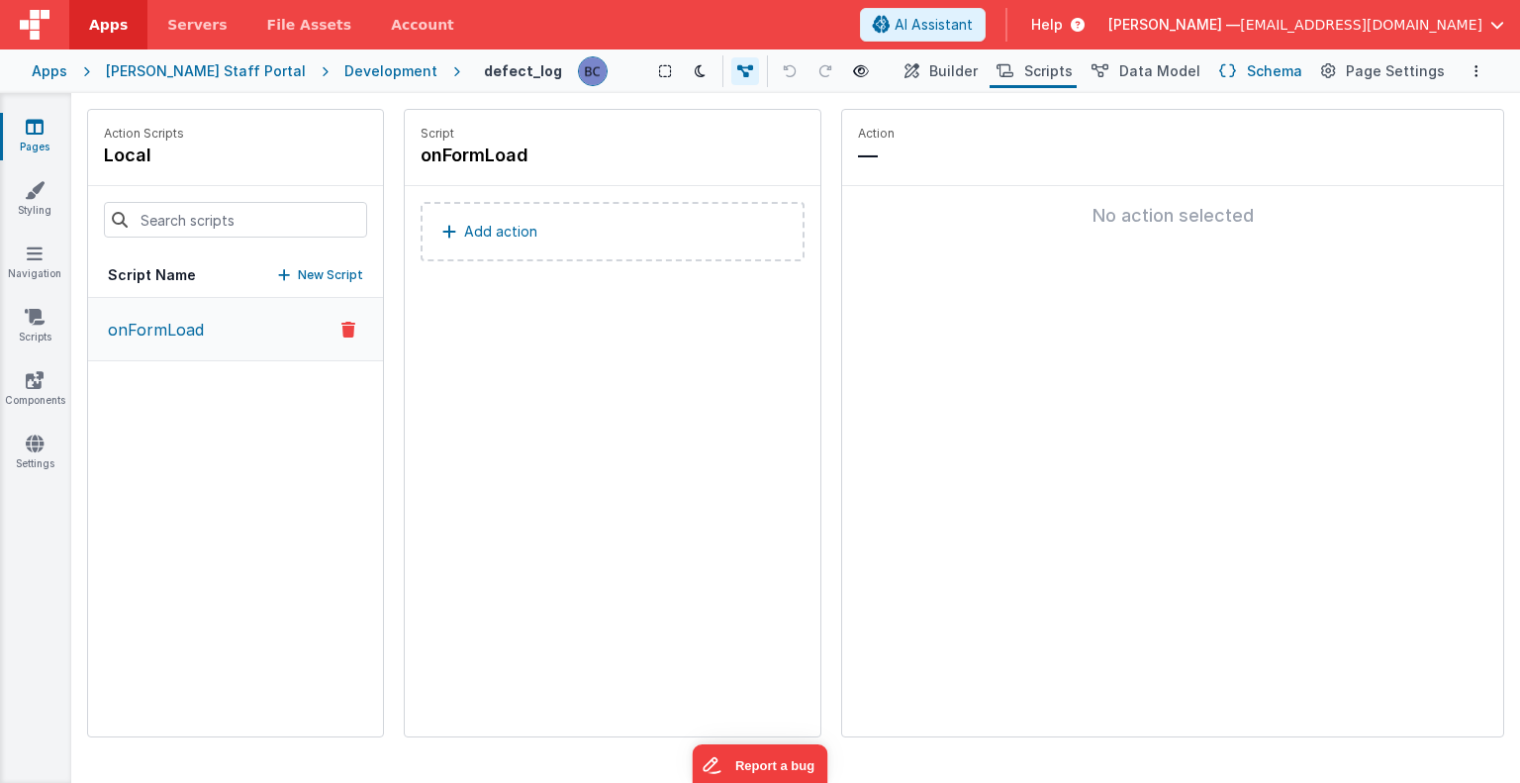
click at [1274, 71] on span "Schema" at bounding box center [1274, 71] width 55 height 20
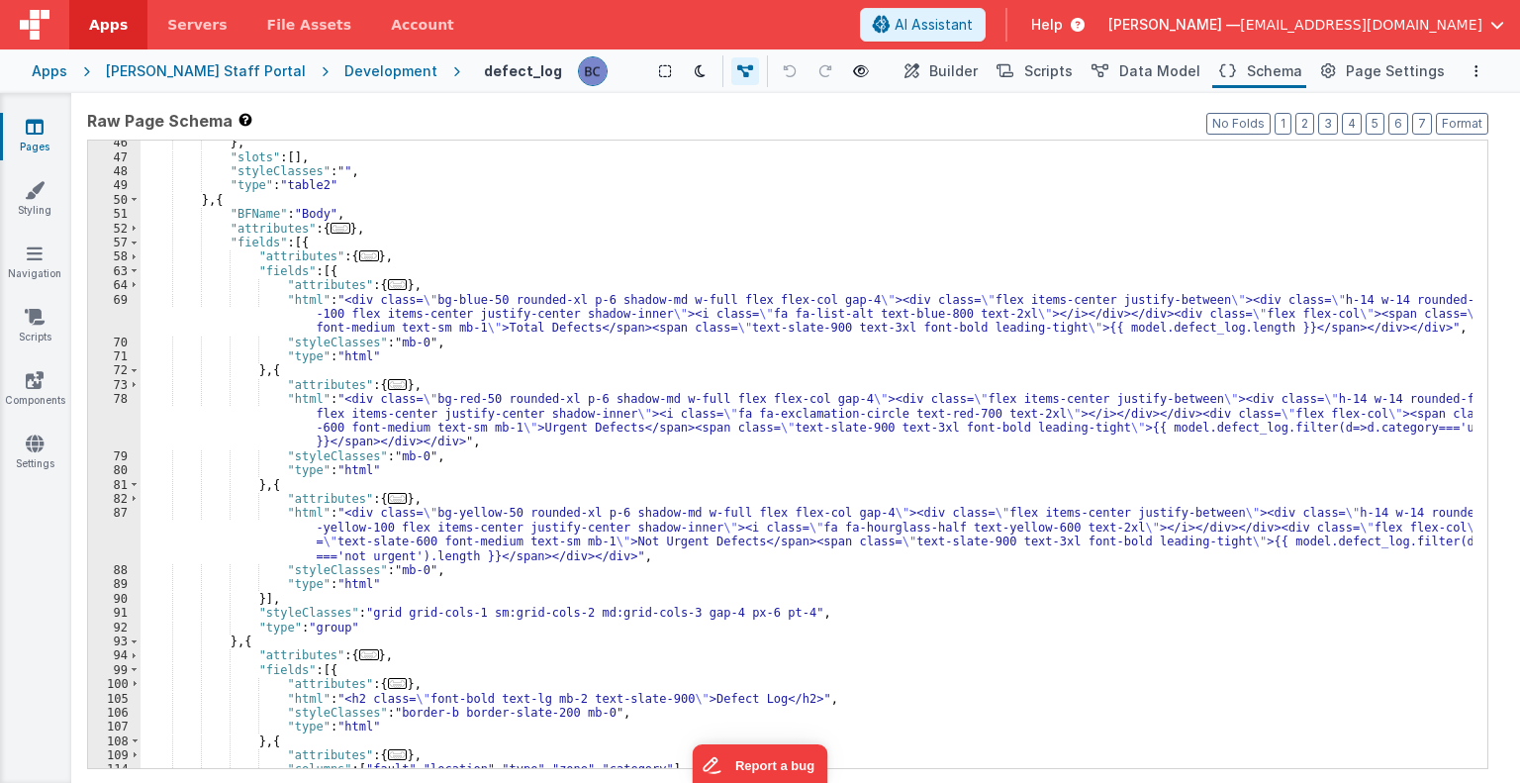
scroll to position [475, 0]
click at [1263, 125] on button "No Folds" at bounding box center [1238, 124] width 64 height 22
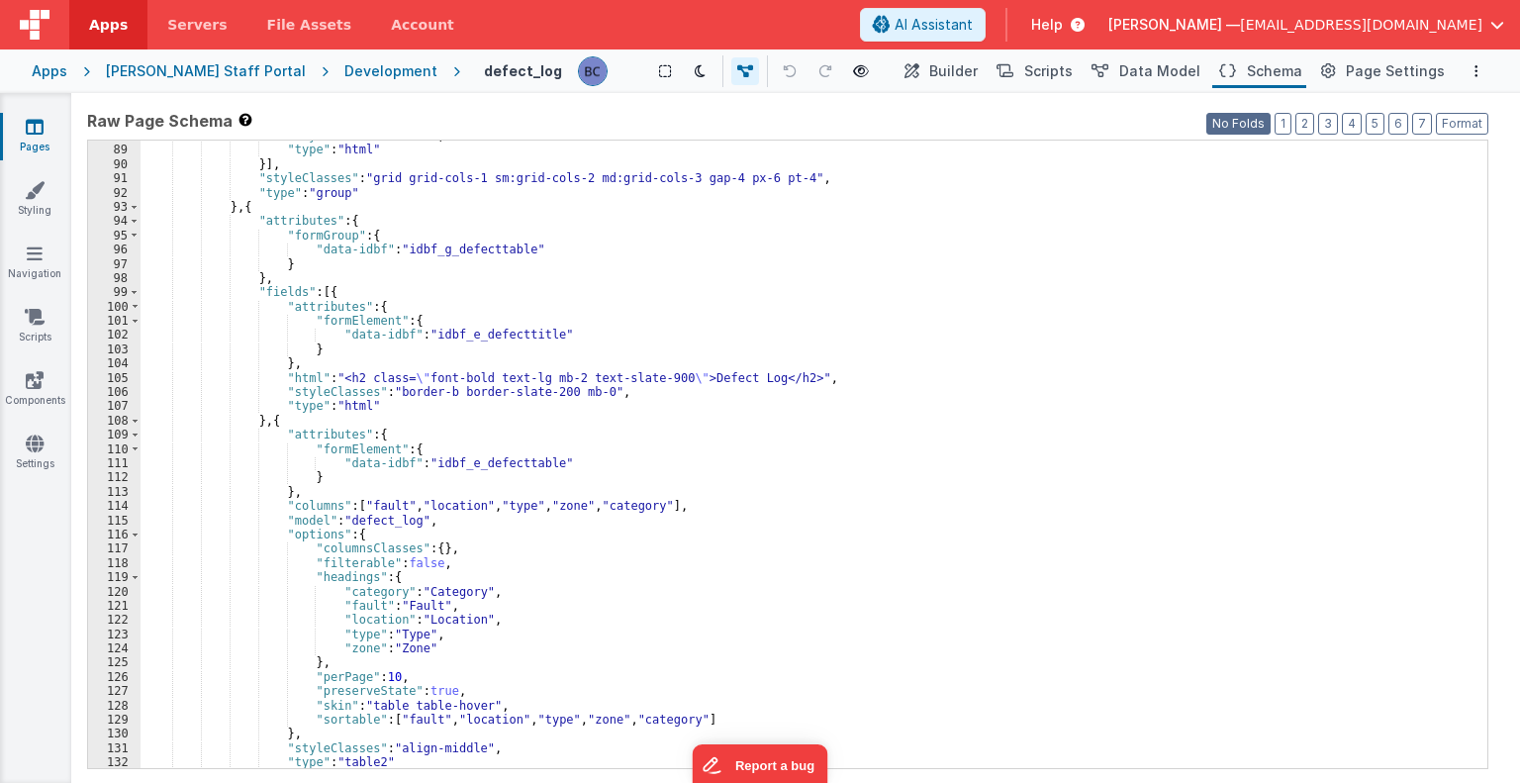
scroll to position [1425, 0]
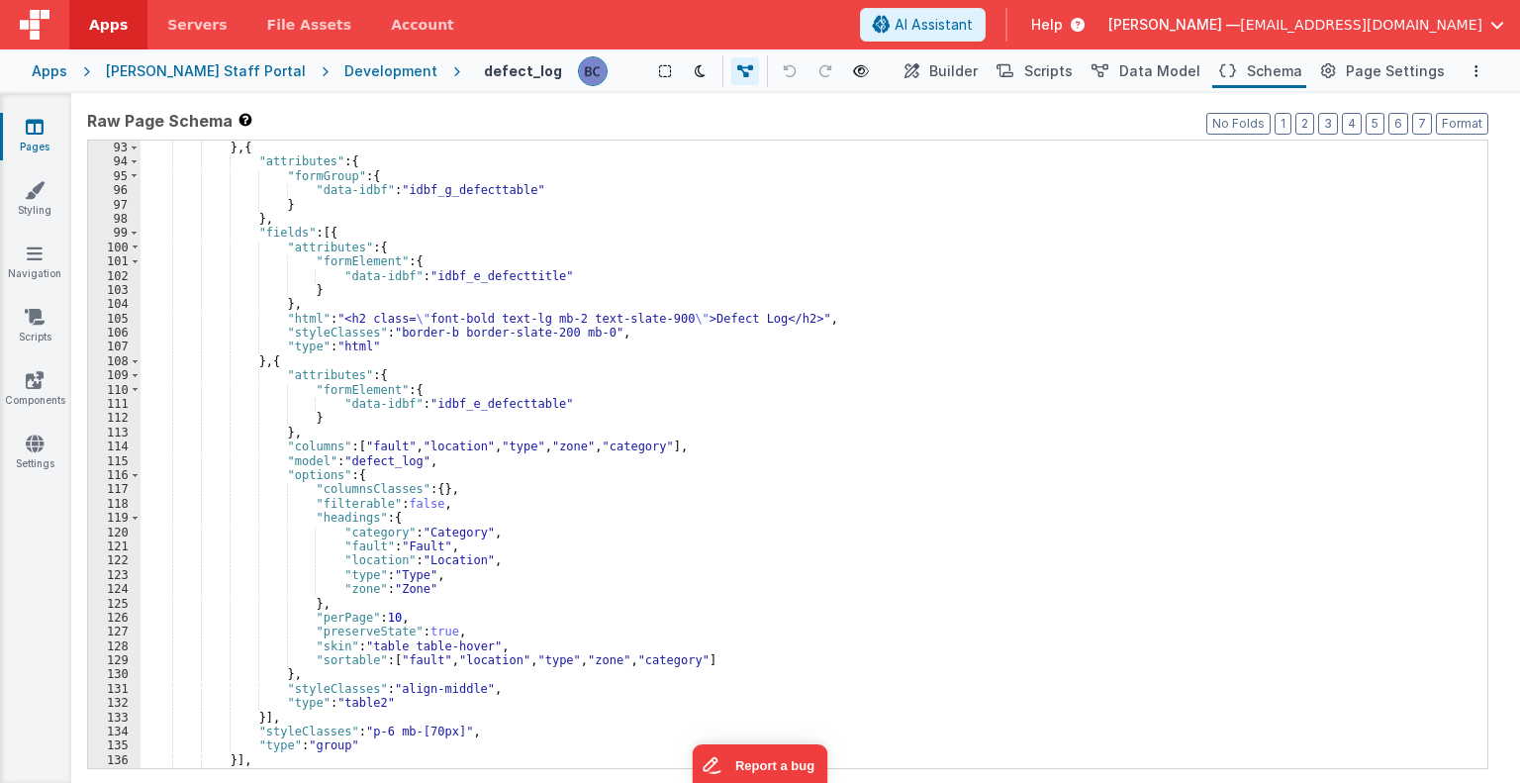
click at [686, 446] on div ""type" : "group" } , { "attributes" : { "formGroup" : { "data-idbf" : "idbf_g_d…" at bounding box center [807, 455] width 1332 height 657
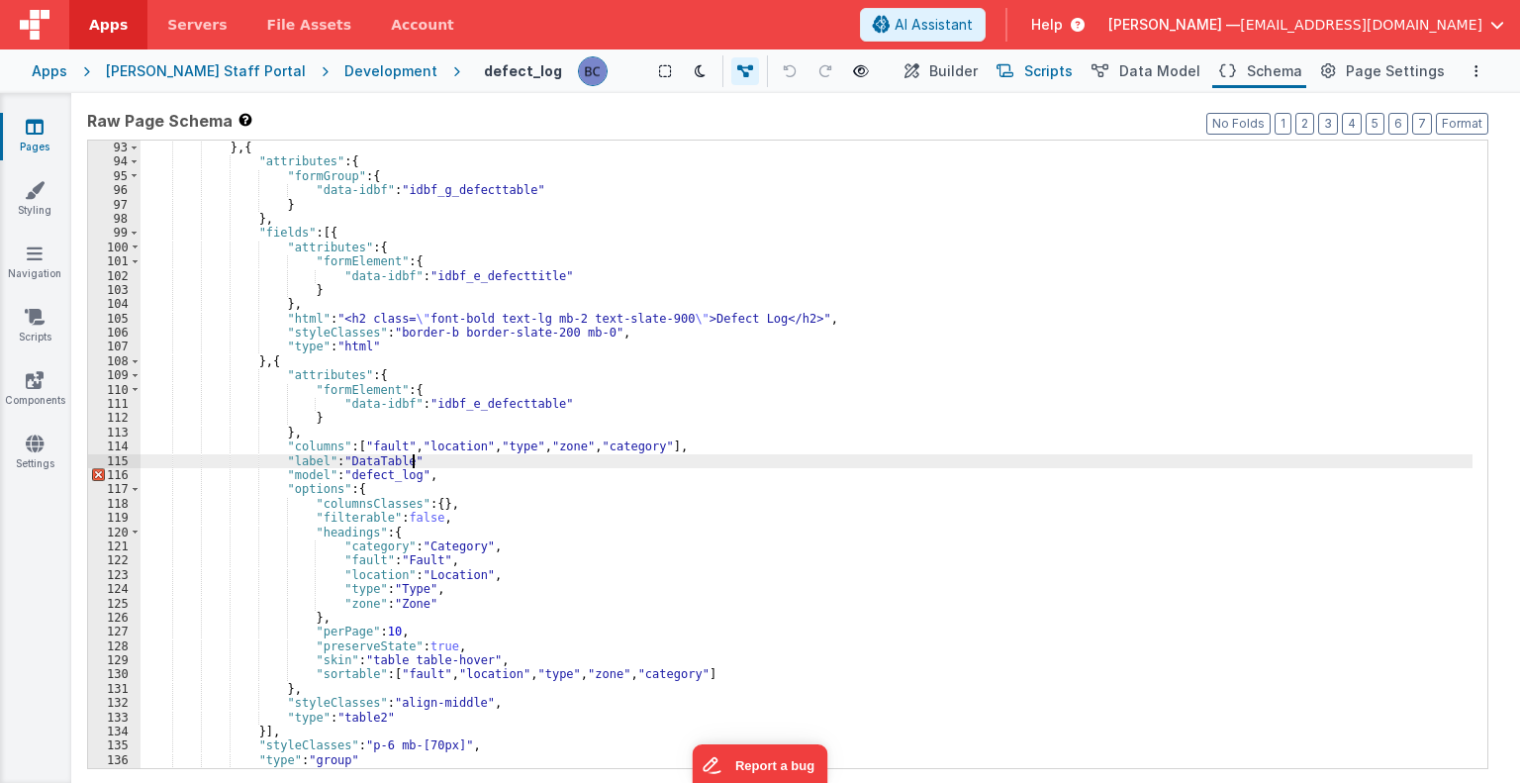
click at [1057, 73] on span "Scripts" at bounding box center [1048, 71] width 48 height 20
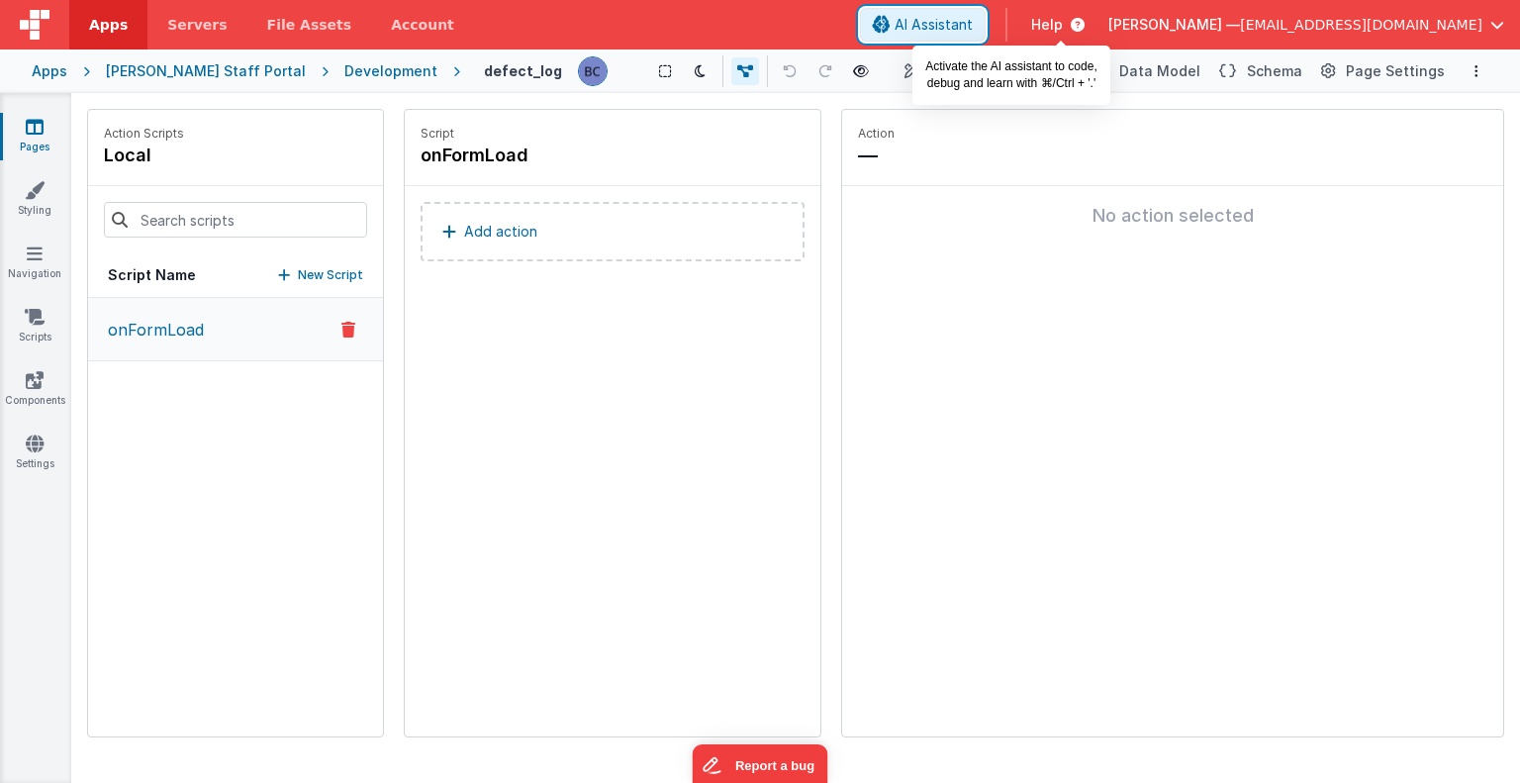
click at [973, 25] on span "AI Assistant" at bounding box center [934, 25] width 78 height 20
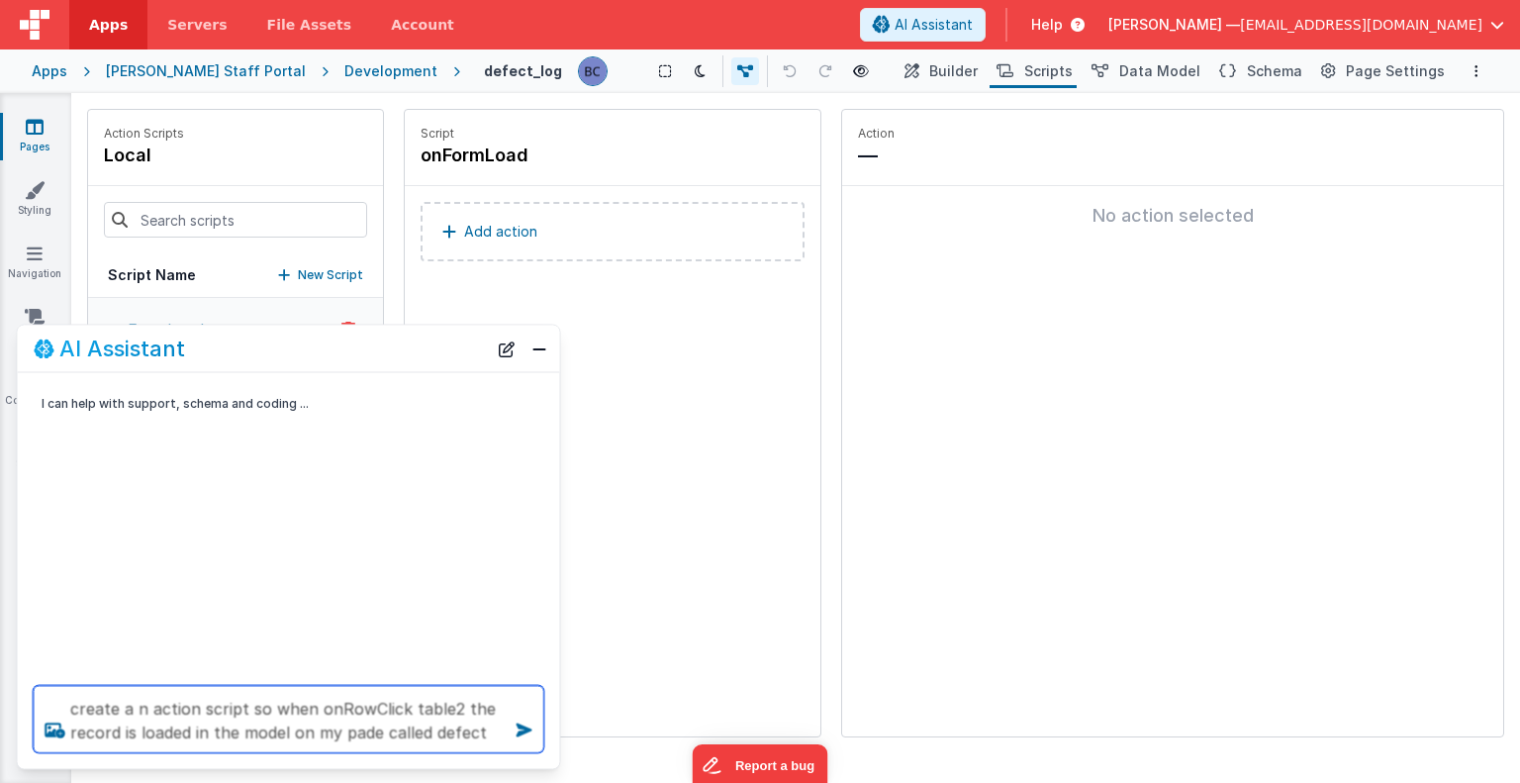
click at [369, 729] on textarea "create a n action script so when onRowClick table2 the record is loaded in the …" at bounding box center [289, 719] width 511 height 67
click at [434, 732] on textarea "create a n action script so when onRowClick table2 the record is loaded in the …" at bounding box center [289, 719] width 511 height 67
click at [436, 731] on textarea "create a n action script so when onRowClick table2 the record is loaded in the …" at bounding box center [289, 719] width 511 height 67
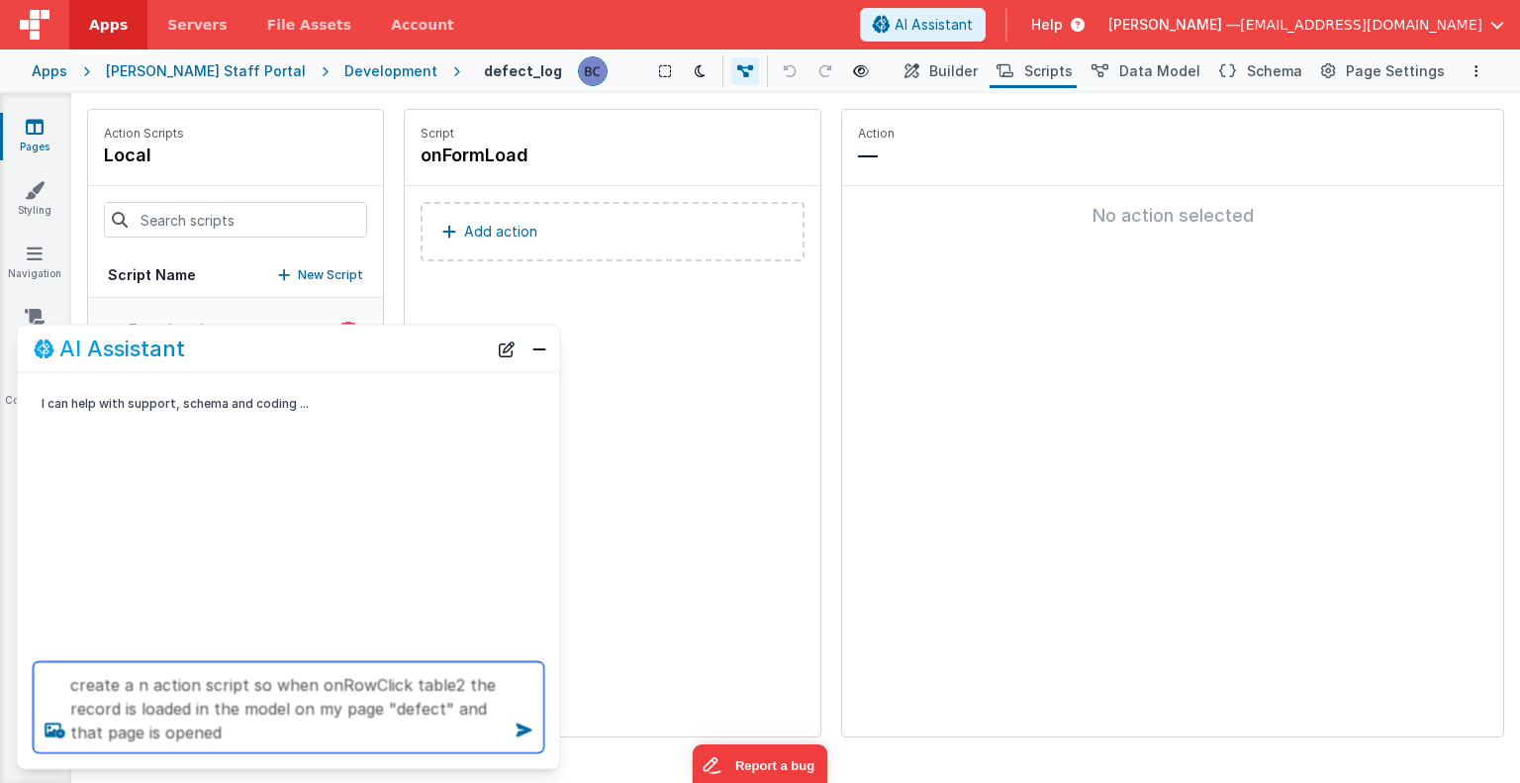
type textarea "create a n action script so when onRowClick table2 the record is loaded in the …"
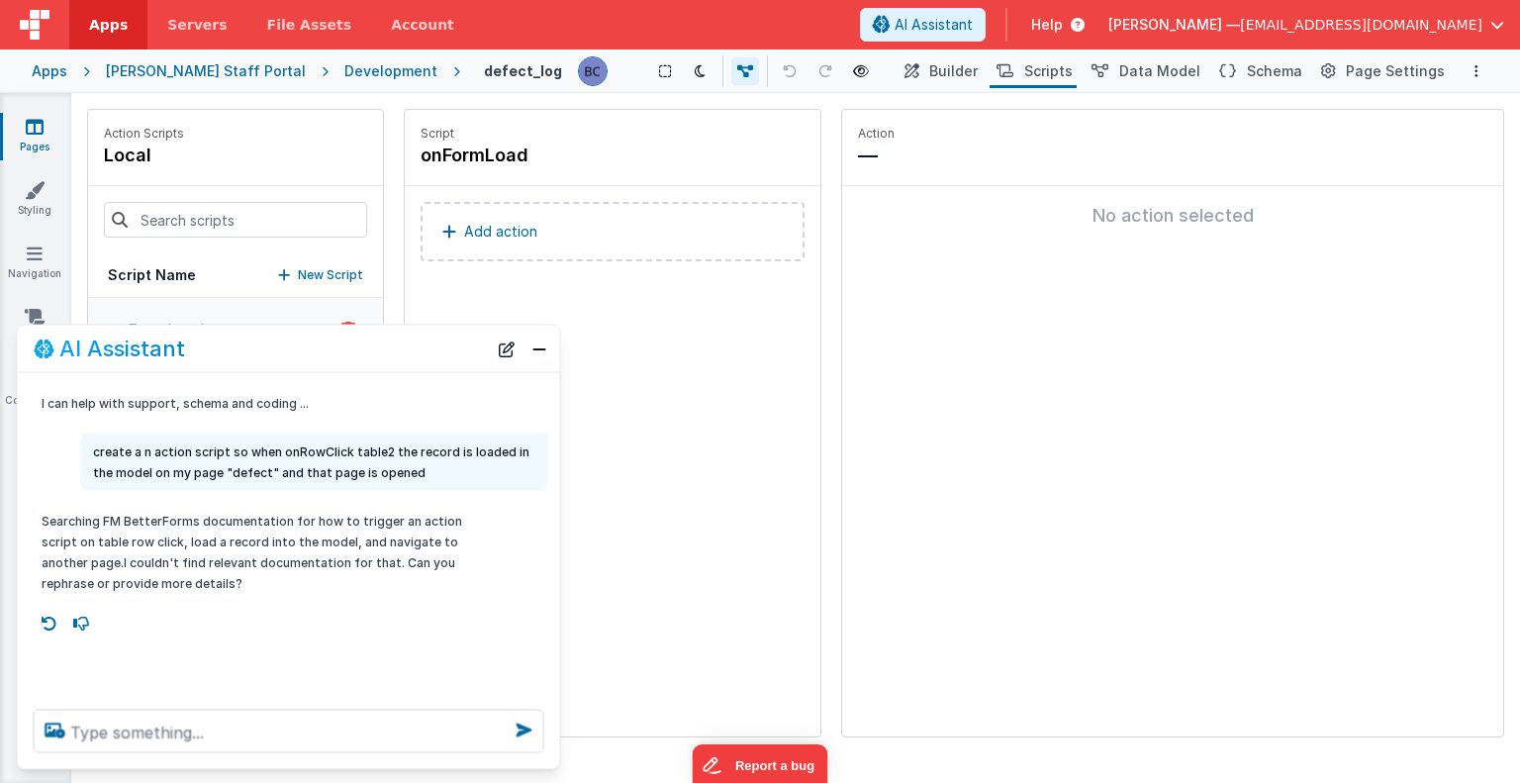
click at [663, 479] on div "Script onFormLoad Add action" at bounding box center [613, 423] width 416 height 627
click at [538, 355] on button "Close" at bounding box center [540, 349] width 26 height 28
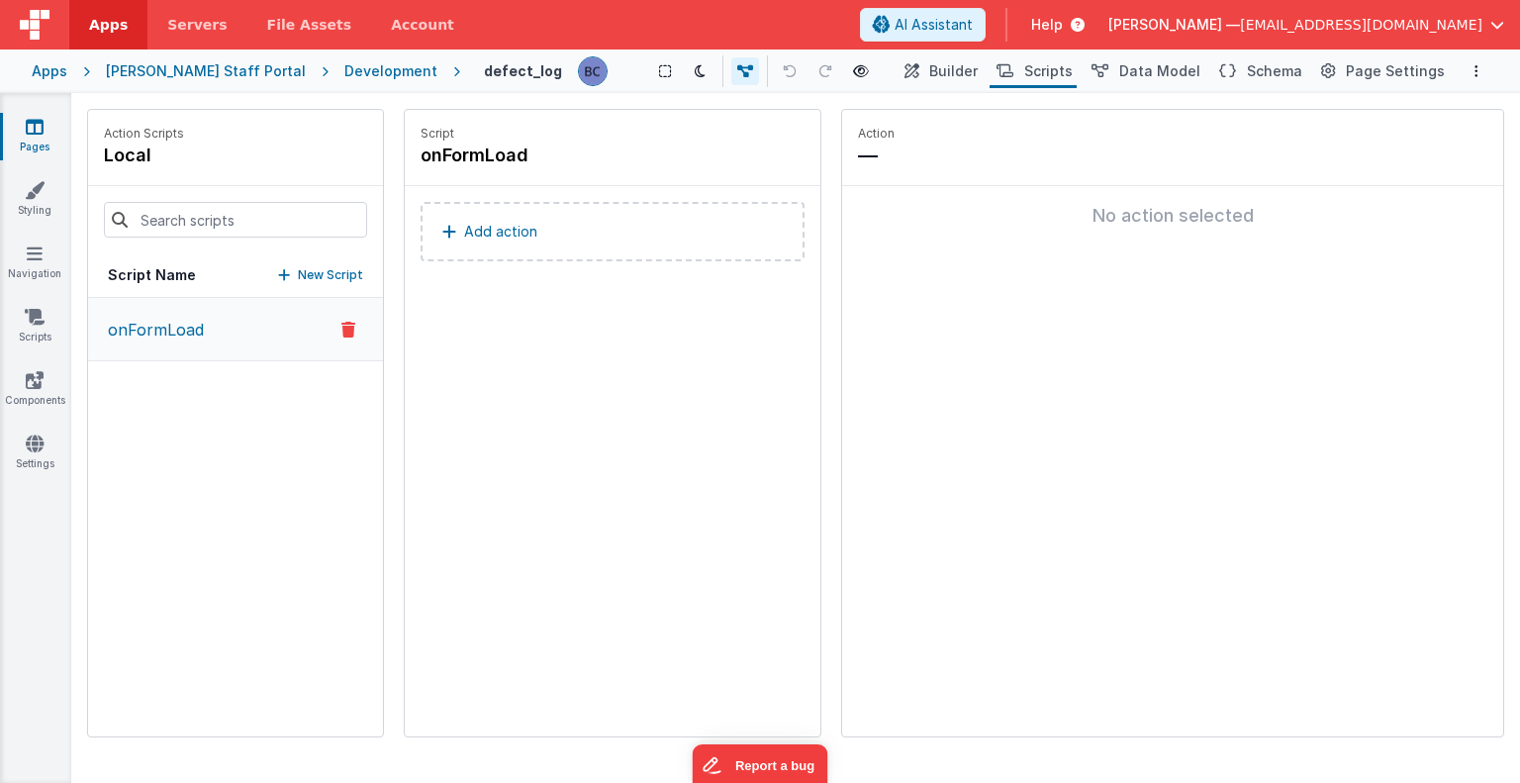
click at [344, 70] on div "Development" at bounding box center [390, 71] width 93 height 20
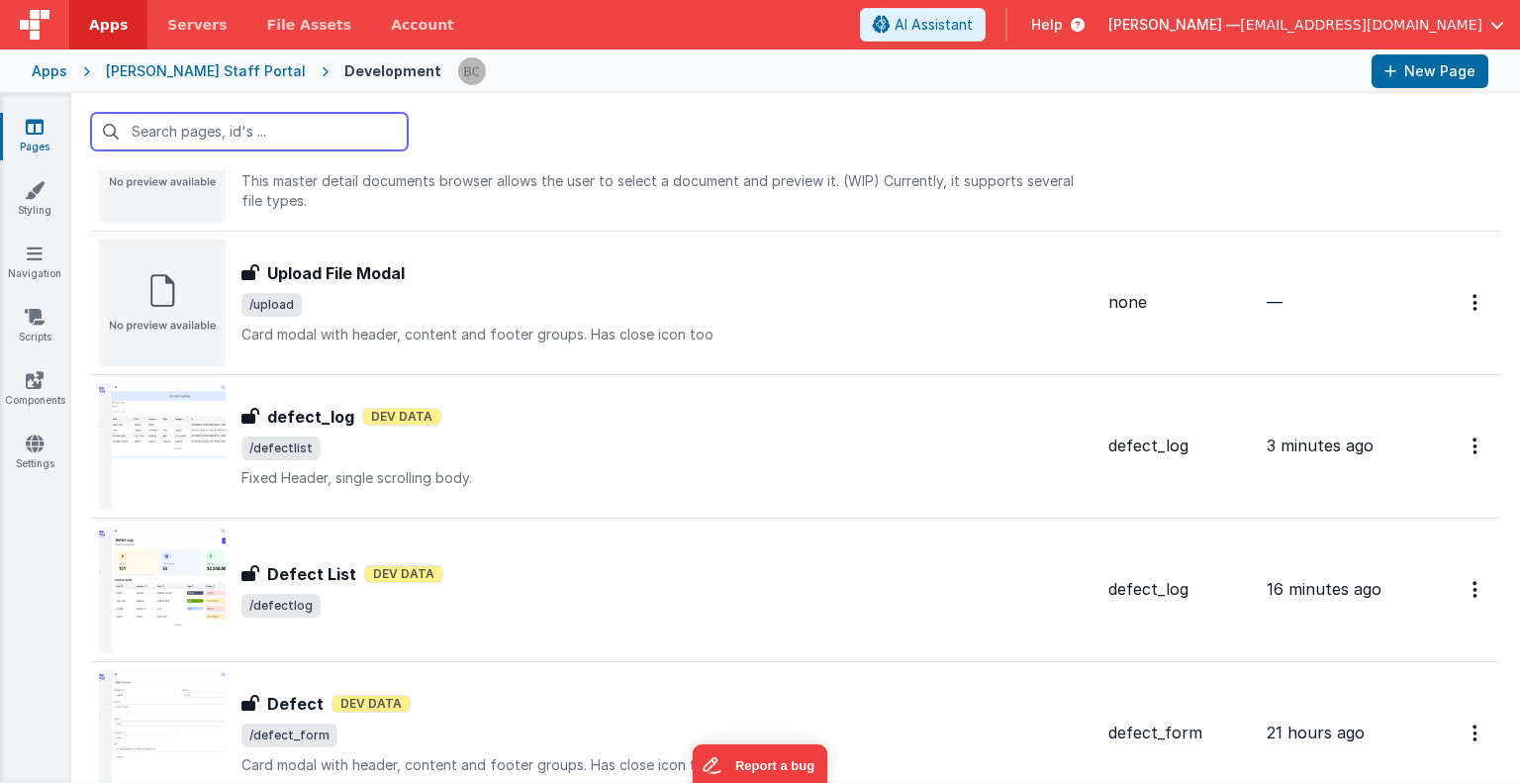
scroll to position [2390, 0]
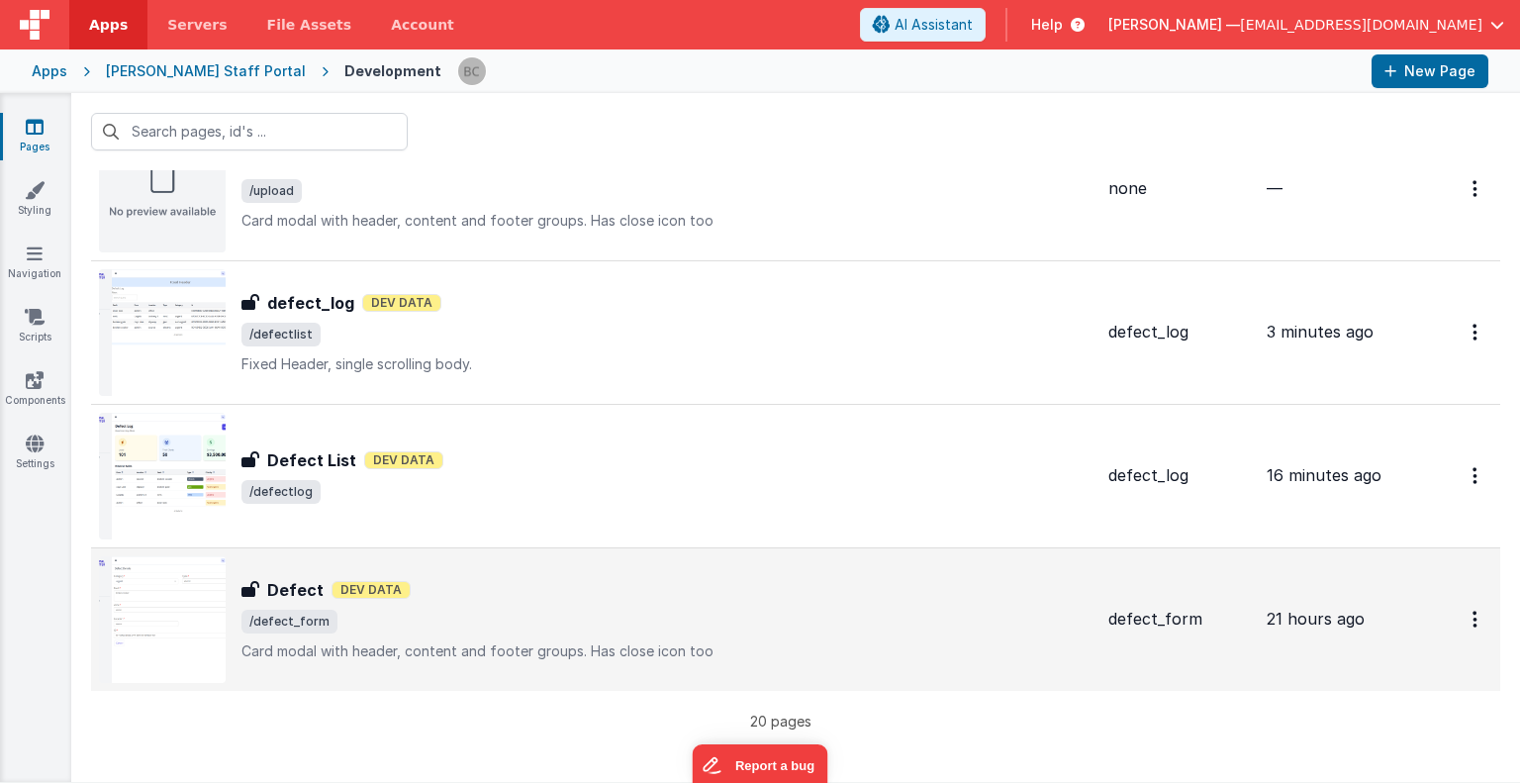
click at [188, 589] on img at bounding box center [162, 619] width 127 height 127
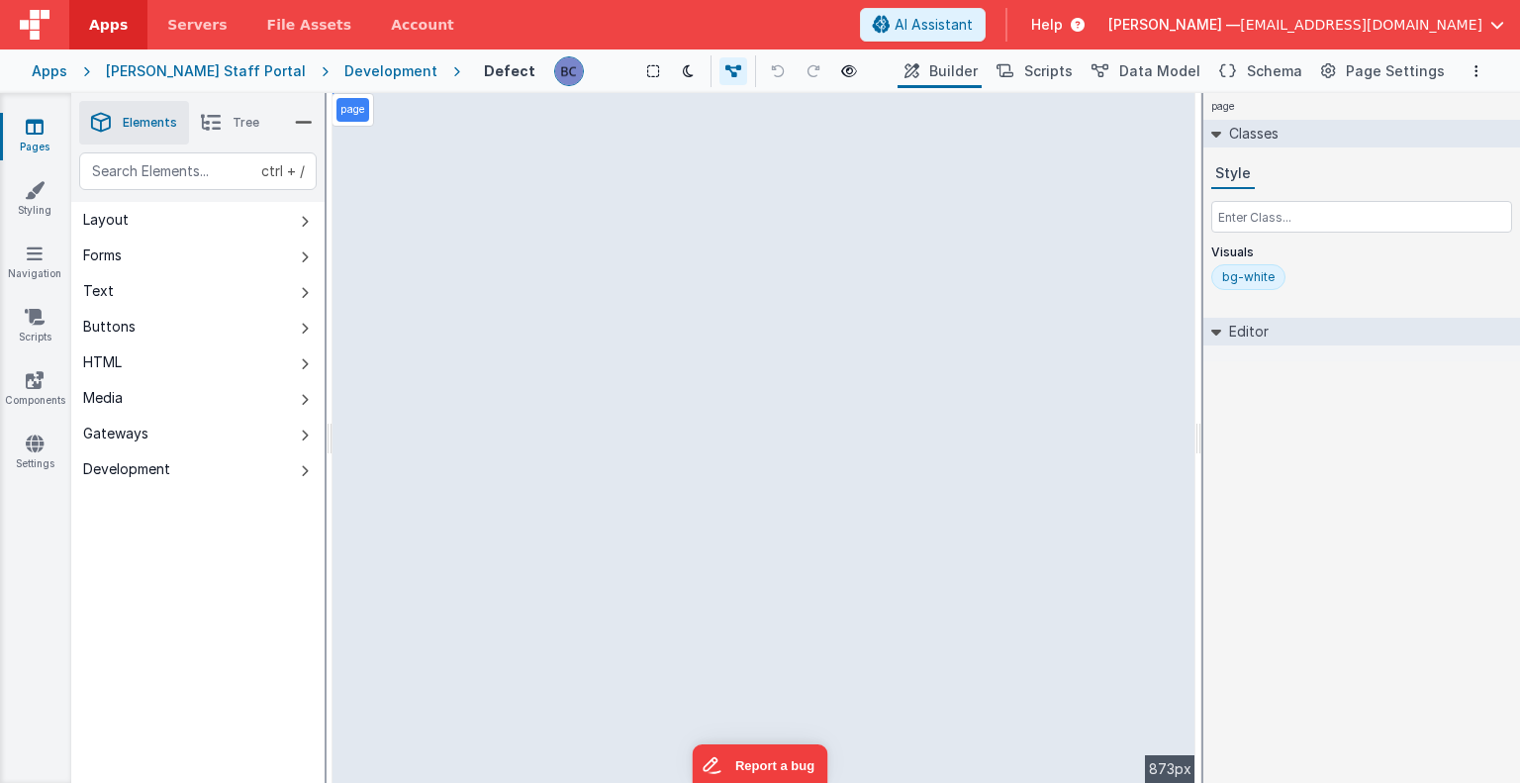
select select "newActionScript5"
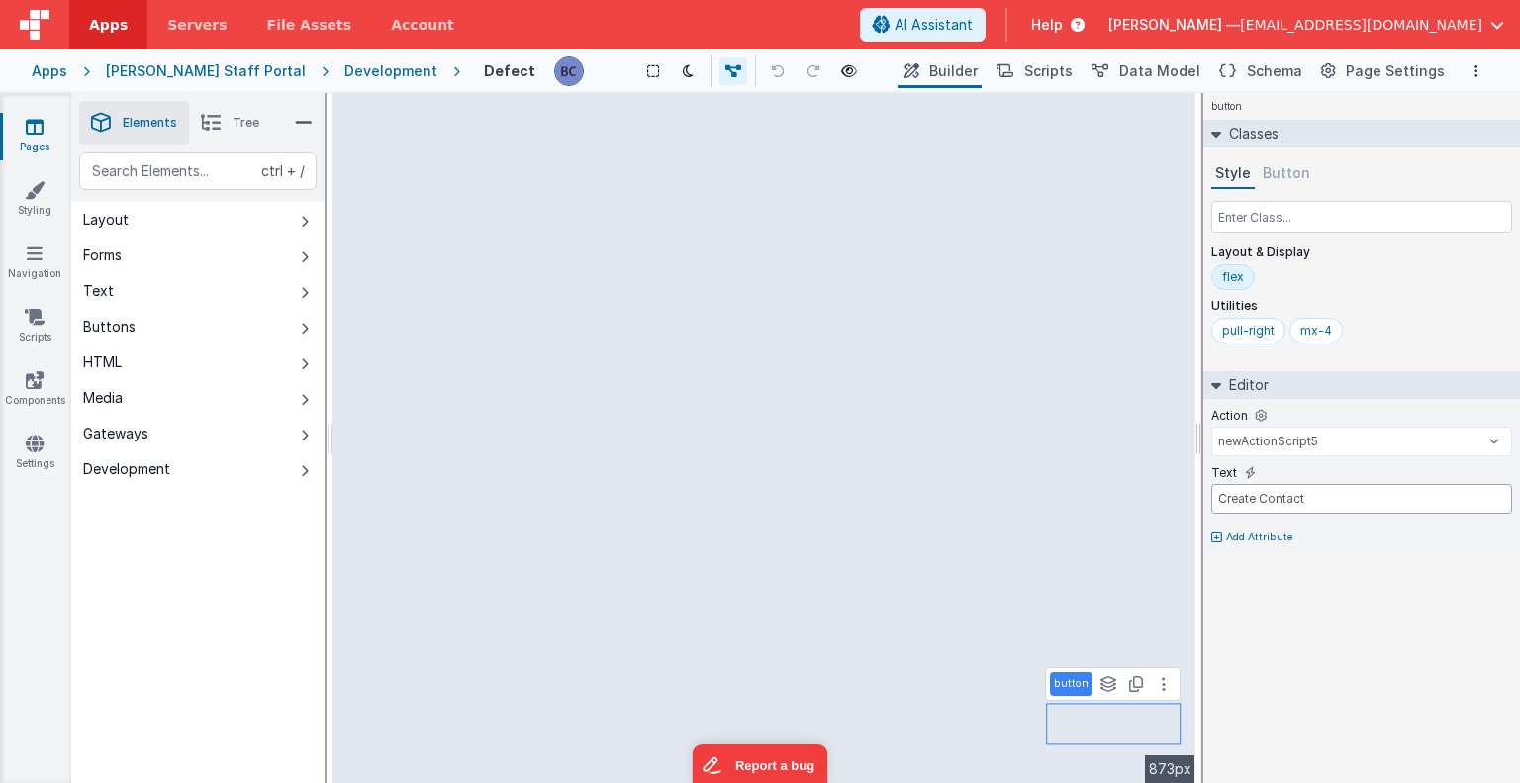
drag, startPoint x: 1314, startPoint y: 492, endPoint x: 1200, endPoint y: 491, distance: 114.8
click at [1200, 491] on div "Elements Tree ctrl + / Layout Forms Text Buttons HTML Media Gateways Developmen…" at bounding box center [795, 438] width 1449 height 690
click at [1337, 502] on input "Create Contact" at bounding box center [1361, 499] width 301 height 30
click at [1360, 617] on div "button Classes Style Button Layout & Display flex Utilities pull-right mx-4 Edi…" at bounding box center [1362, 438] width 317 height 690
type input "div"
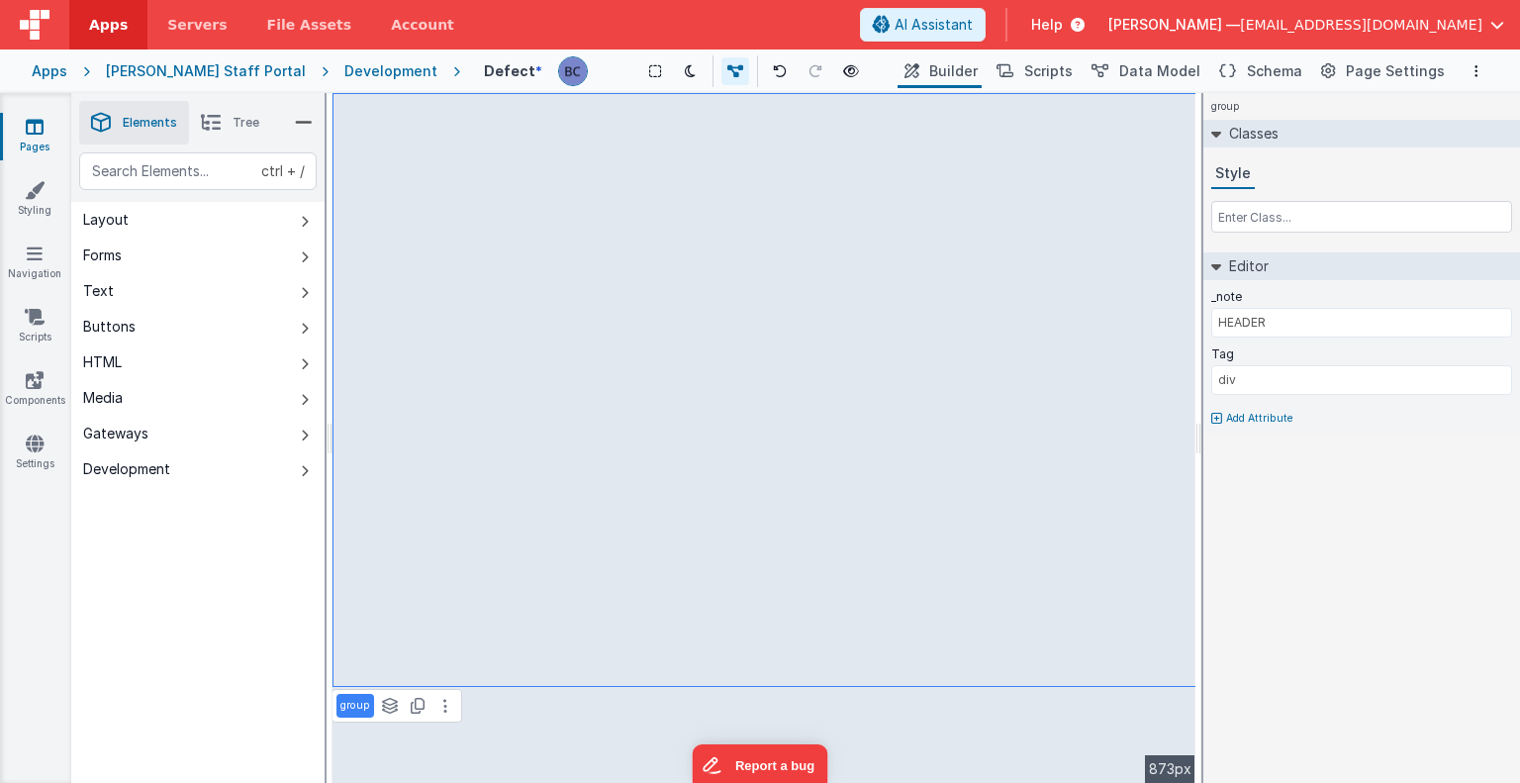
select select "string"
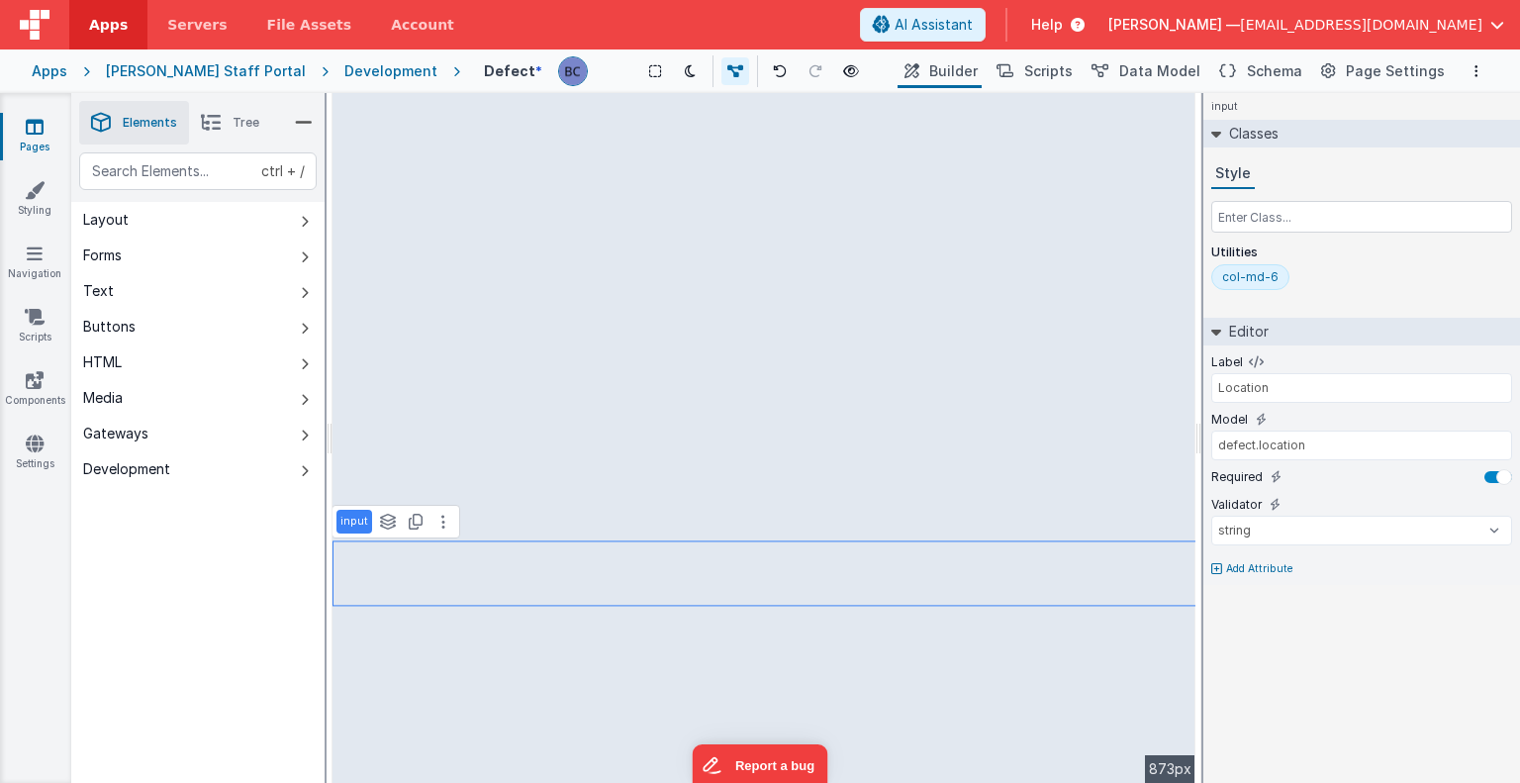
type input "Zone"
type input "defect.zone"
select select "newActionScript5"
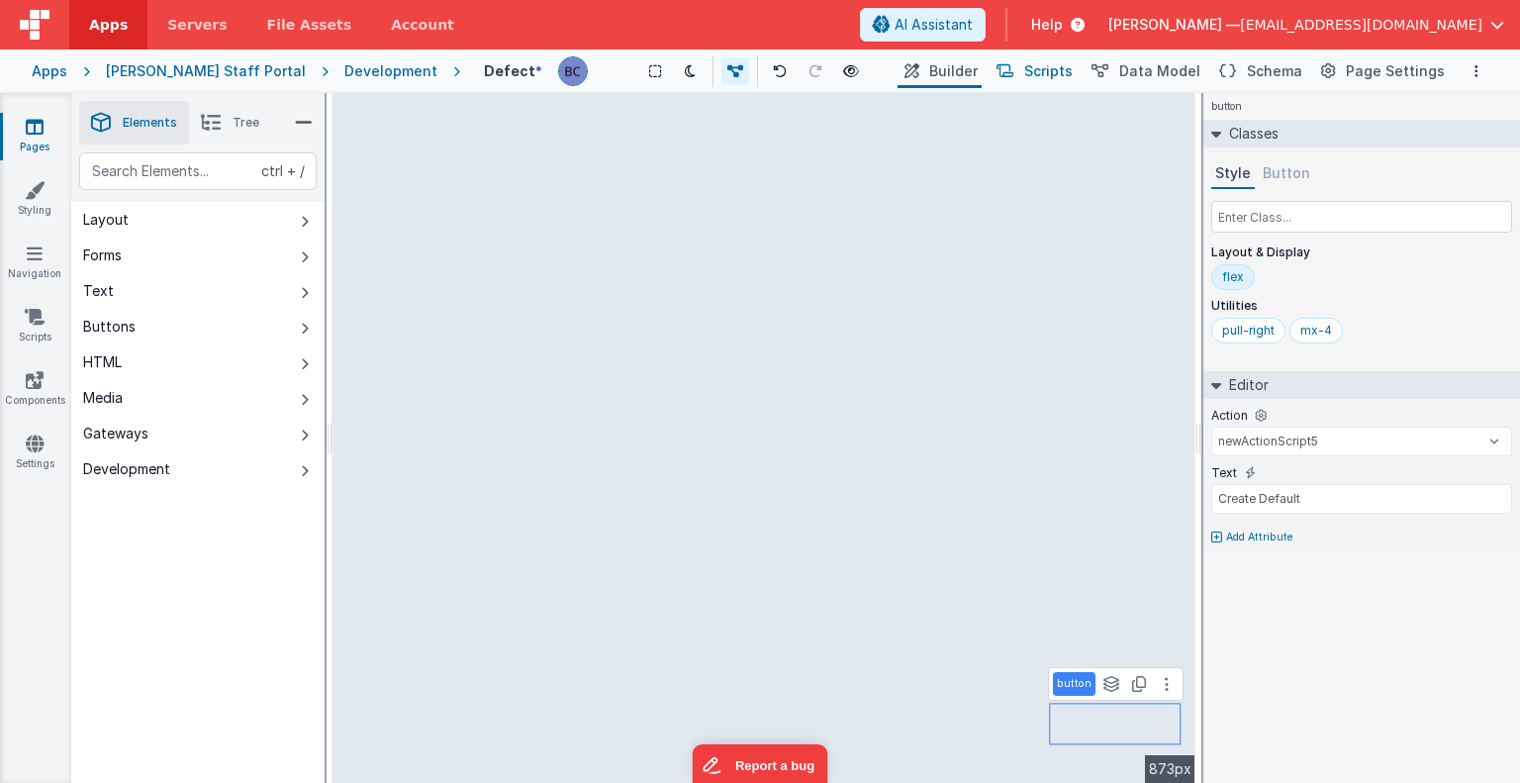
click at [1062, 74] on span "Scripts" at bounding box center [1048, 71] width 48 height 20
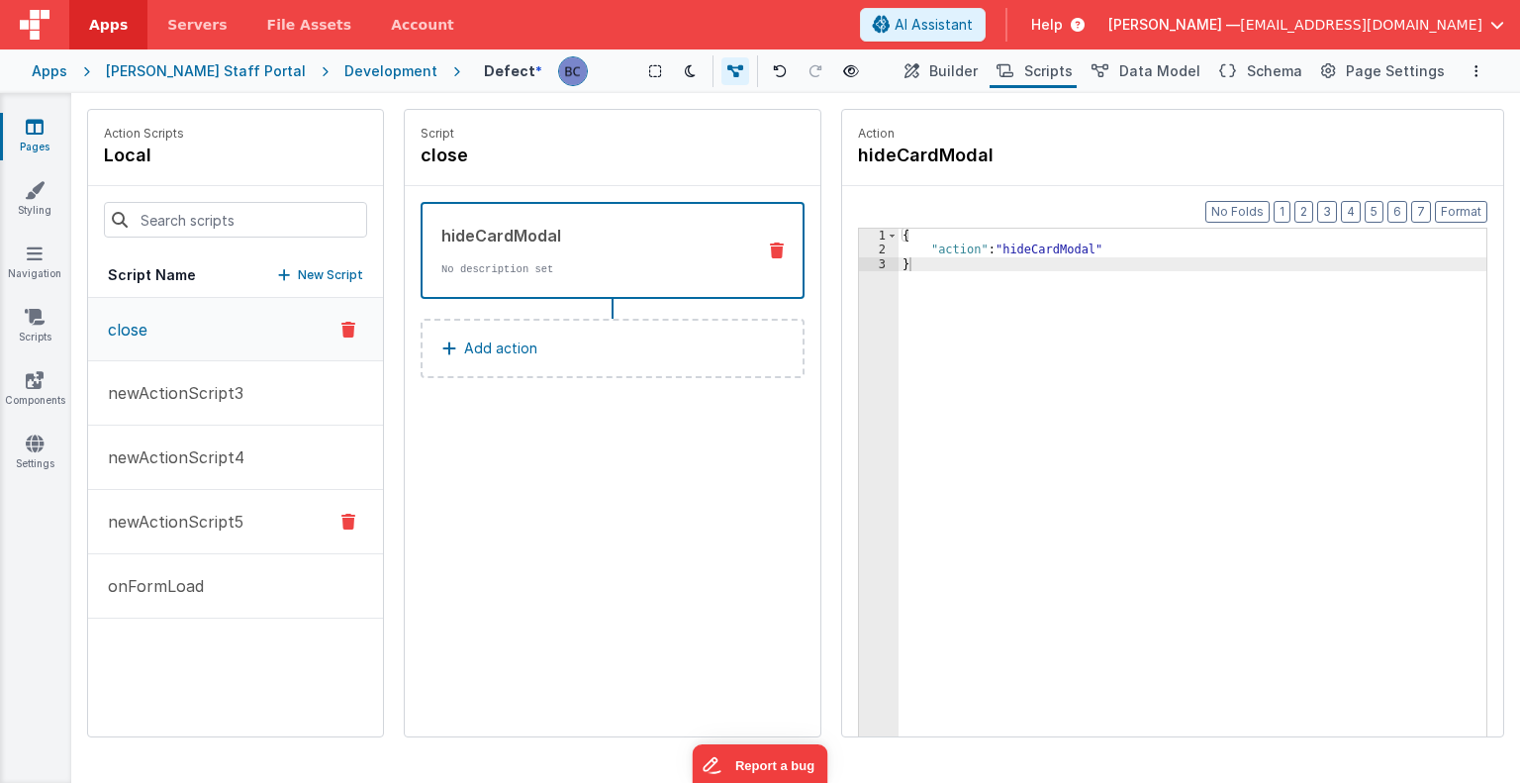
click at [210, 519] on p "newActionScript5" at bounding box center [169, 522] width 147 height 24
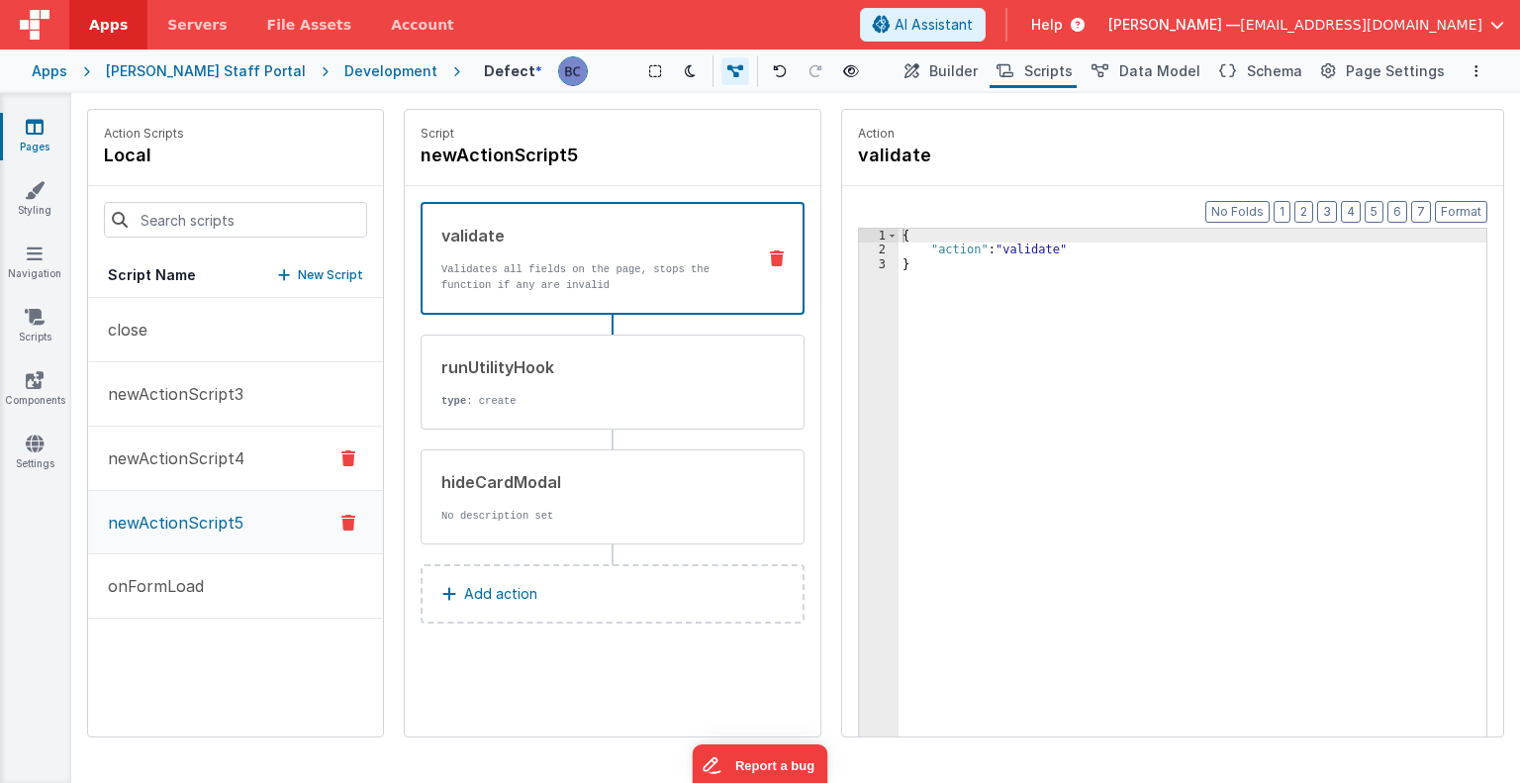
click at [225, 449] on p "newActionScript4" at bounding box center [170, 458] width 148 height 24
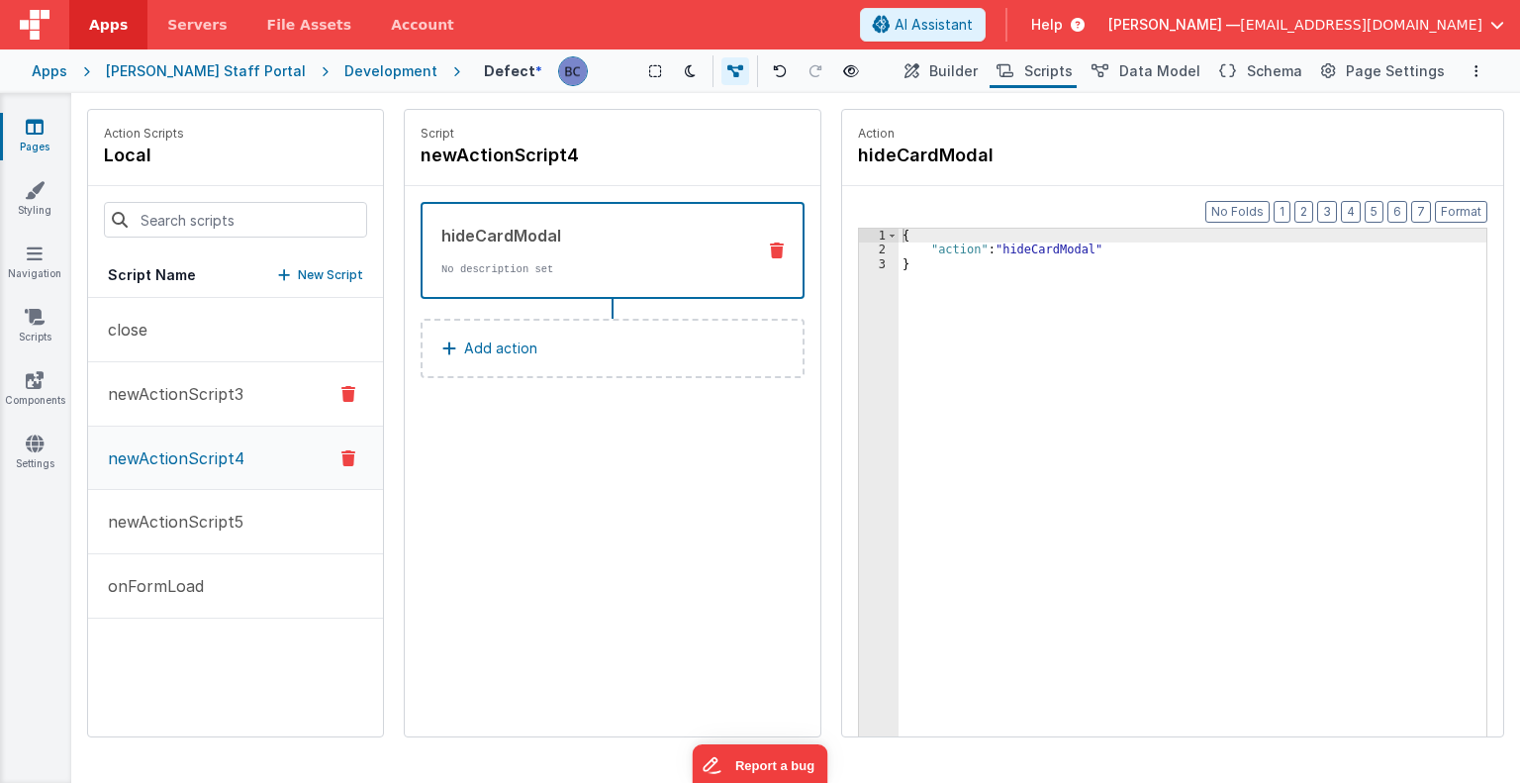
click at [224, 395] on p "newActionScript3" at bounding box center [169, 394] width 147 height 24
click at [231, 514] on p "newActionScript5" at bounding box center [169, 522] width 147 height 24
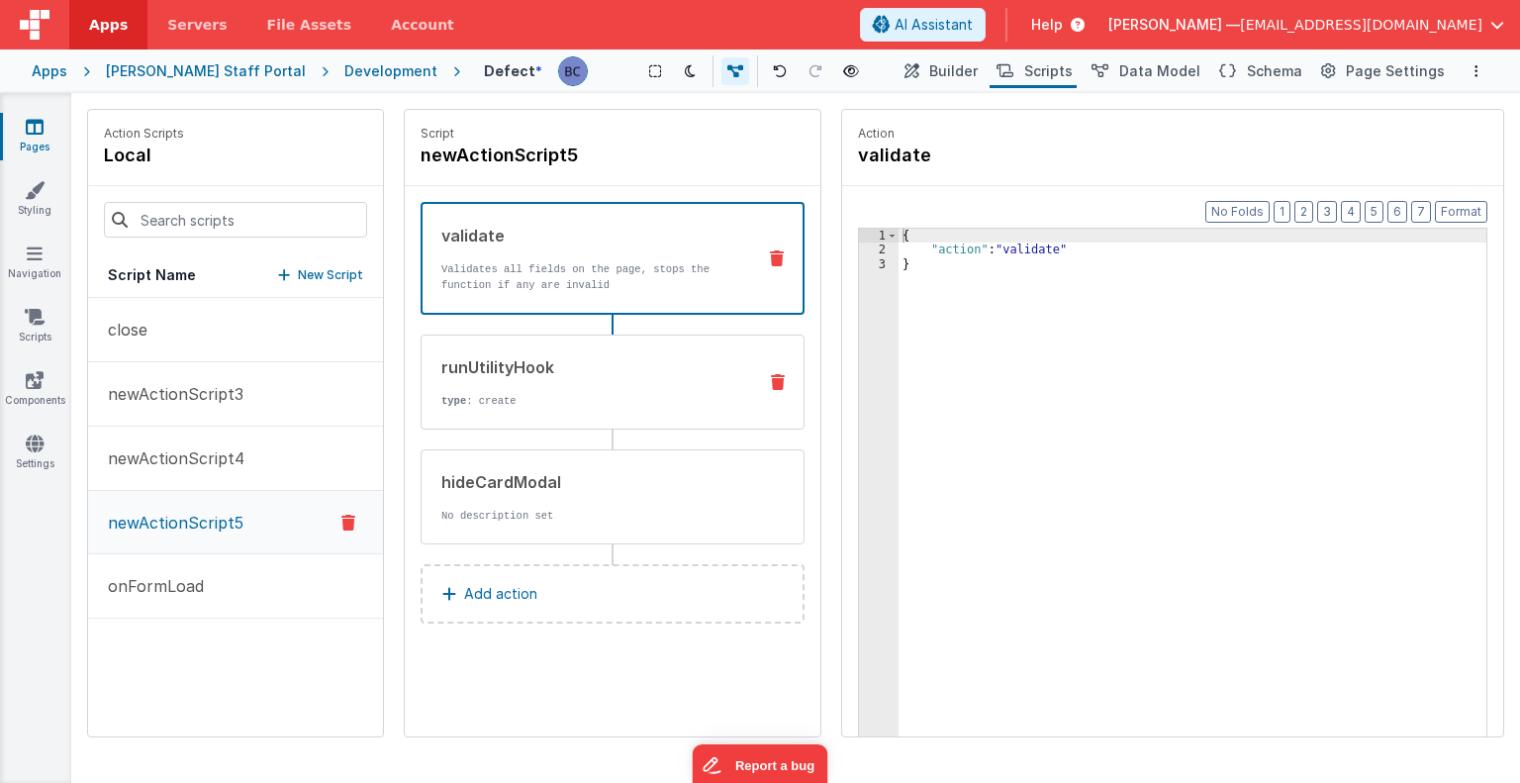
click at [590, 394] on p "type : create" at bounding box center [590, 401] width 299 height 16
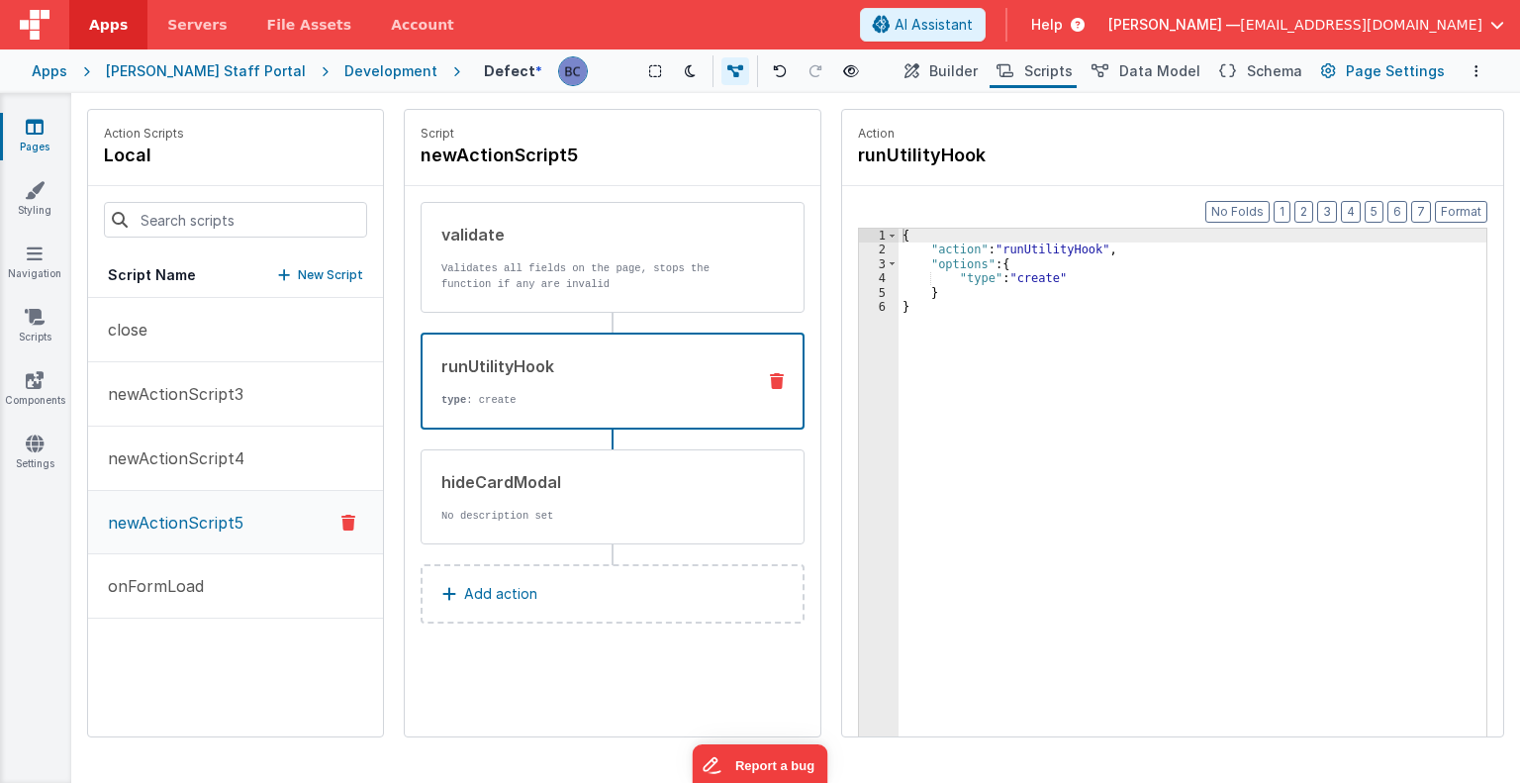
click at [1391, 67] on span "Page Settings" at bounding box center [1395, 71] width 99 height 20
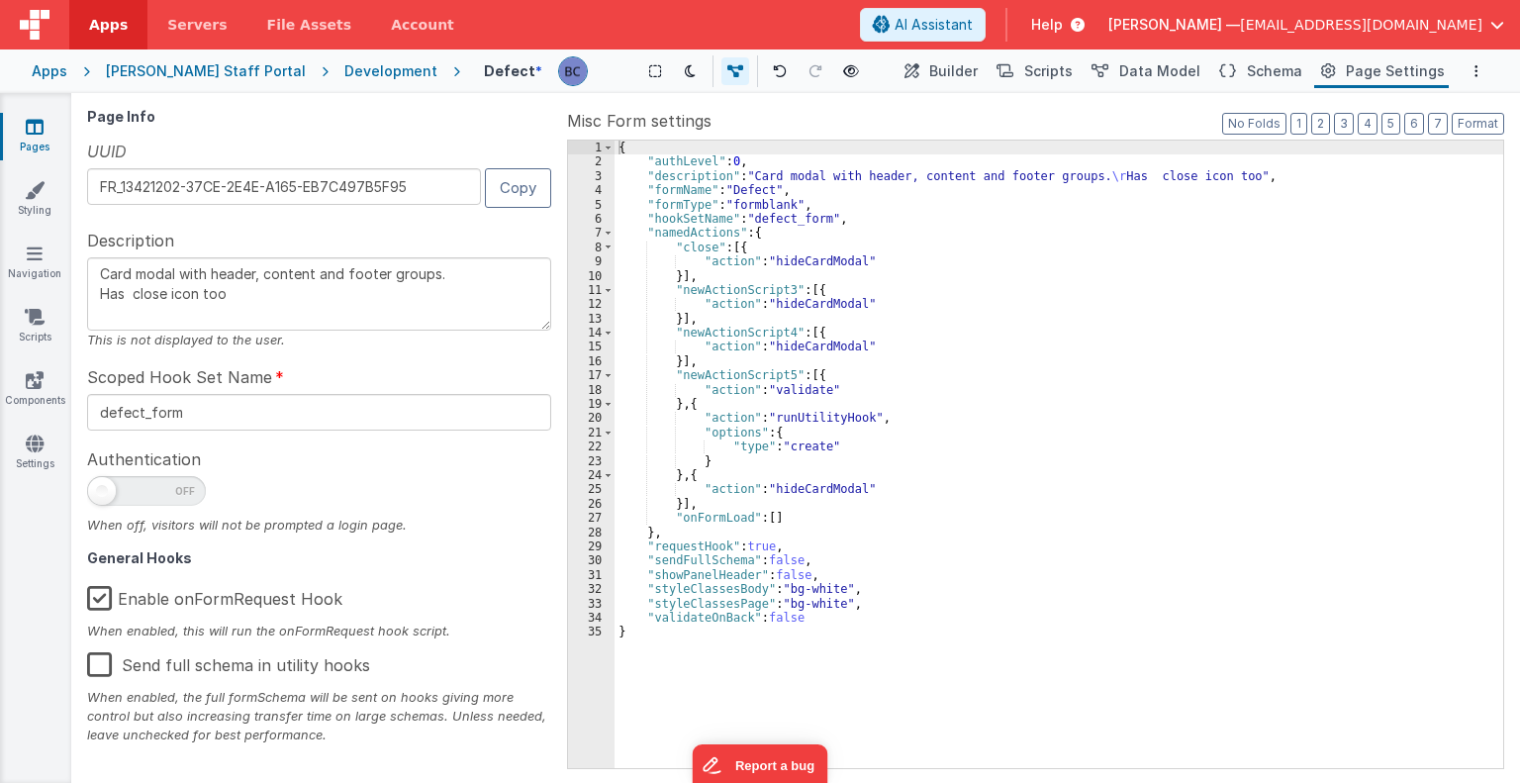
click at [103, 664] on label "Send full schema in utility hooks" at bounding box center [228, 661] width 283 height 43
click at [0, 0] on input "Send full schema in utility hooks" at bounding box center [0, 0] width 0 height 0
click at [102, 664] on label "Send full schema in utility hooks" at bounding box center [226, 661] width 279 height 43
click at [0, 0] on input "Send full schema in utility hooks" at bounding box center [0, 0] width 0 height 0
click at [1155, 117] on label "Misc Form settings" at bounding box center [1035, 121] width 937 height 24
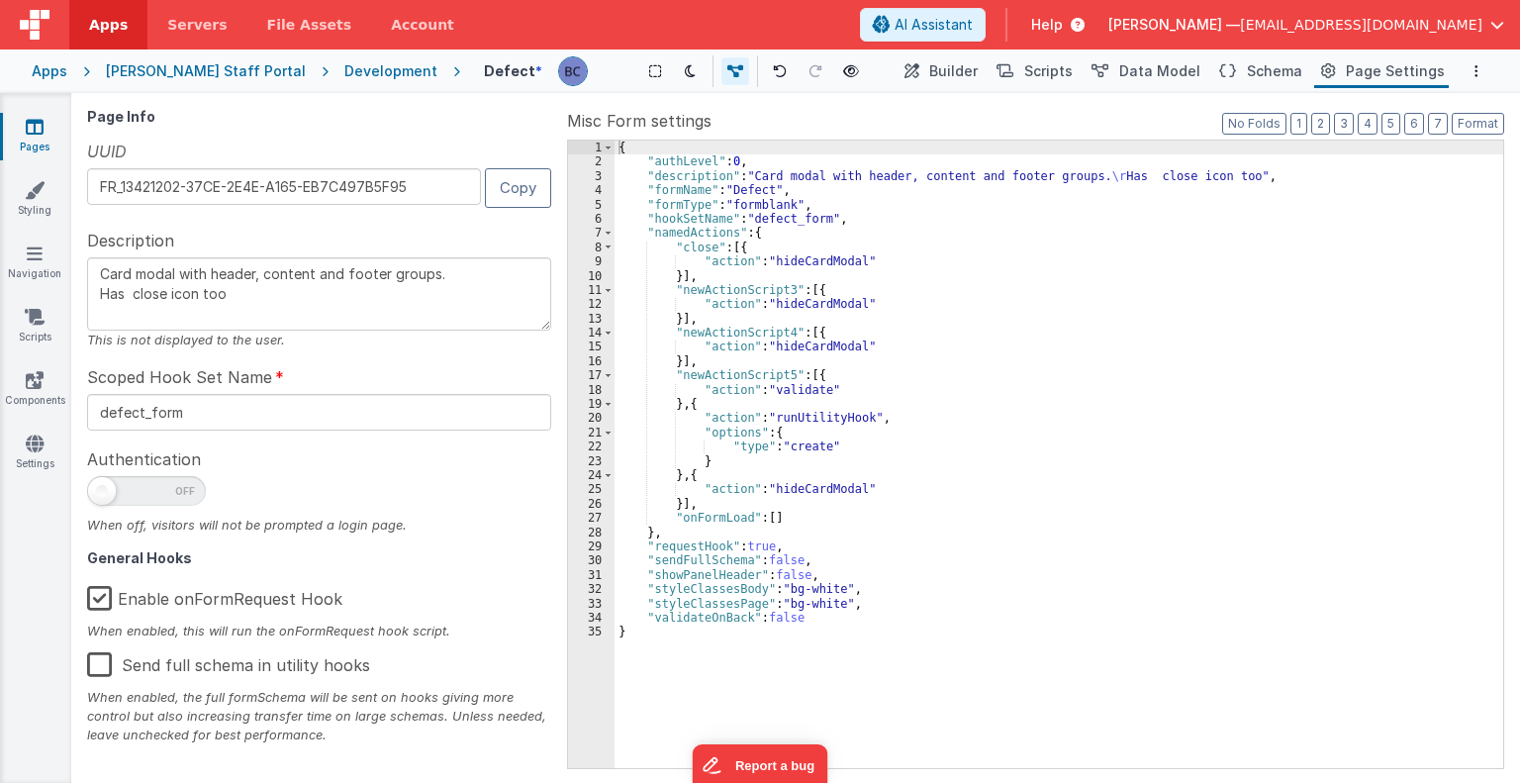
type textarea "Card modal with header, content and footer groups. Has close icon too"
click at [970, 72] on span "Builder" at bounding box center [953, 71] width 48 height 20
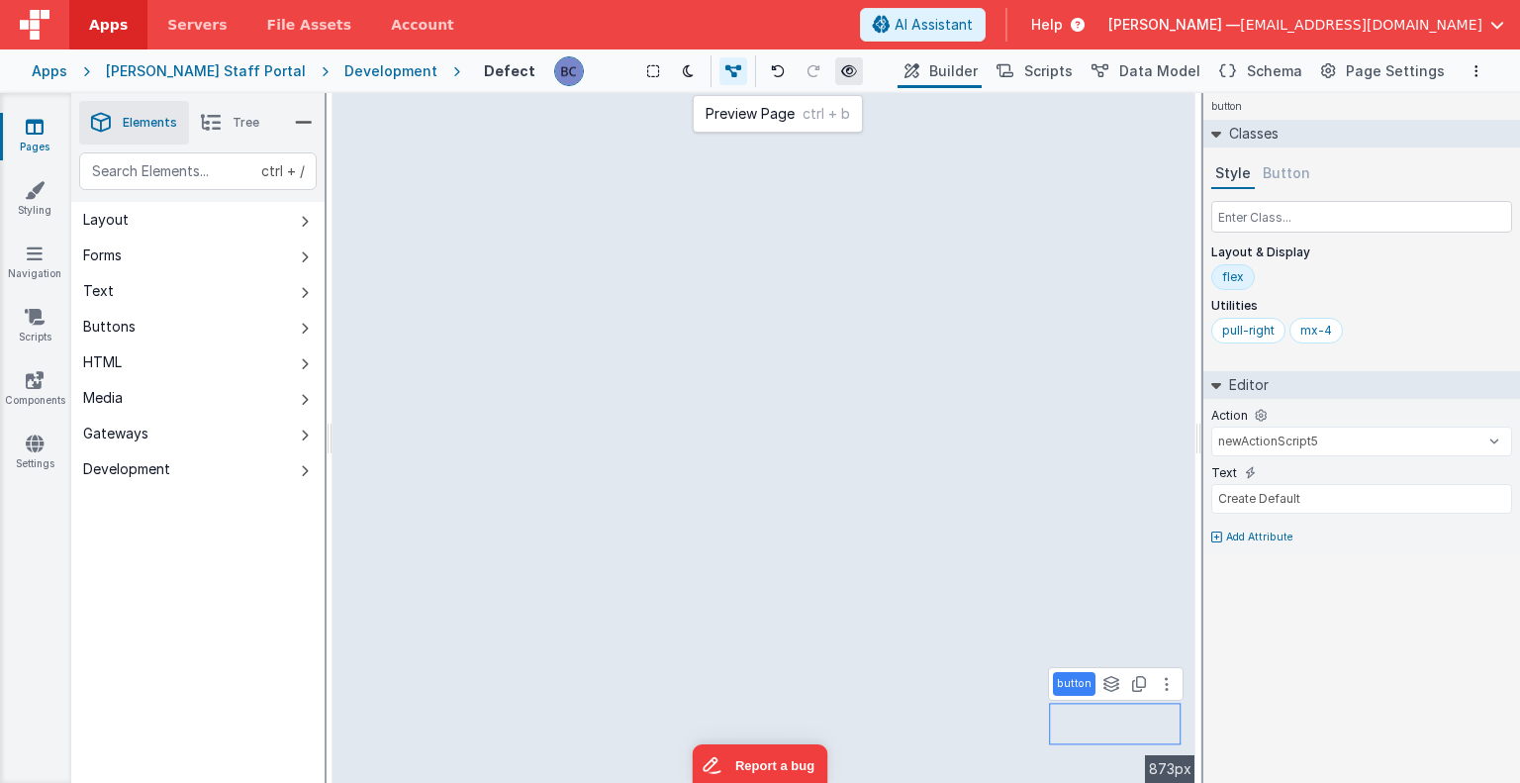
click at [841, 73] on icon at bounding box center [849, 71] width 16 height 14
click at [1041, 72] on button "Scripts" at bounding box center [1033, 71] width 87 height 34
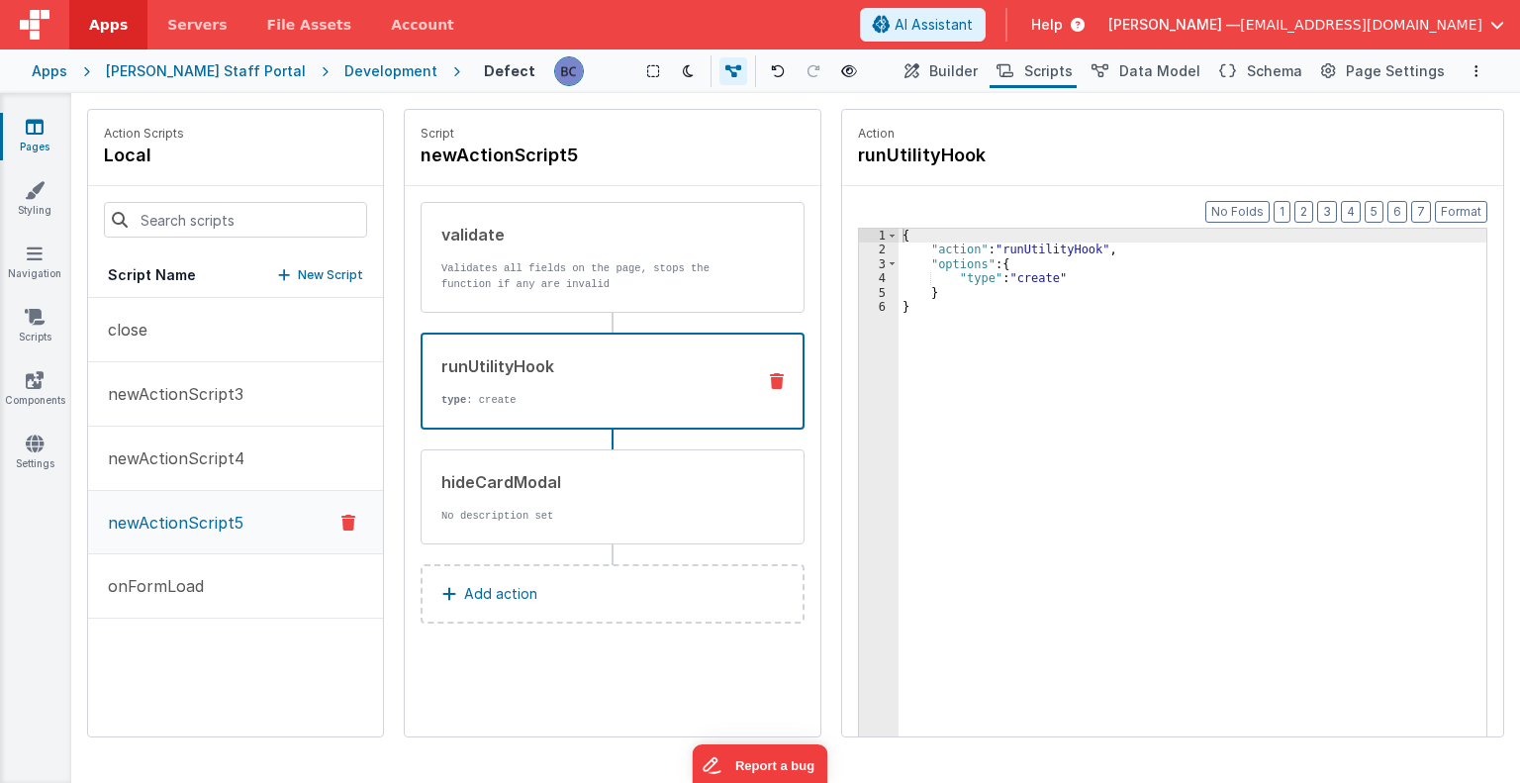
click at [587, 664] on div "Script newActionScript5 validate Validates all fields on the page, stops the fu…" at bounding box center [613, 423] width 416 height 627
click at [1371, 63] on span "Page Settings" at bounding box center [1395, 71] width 99 height 20
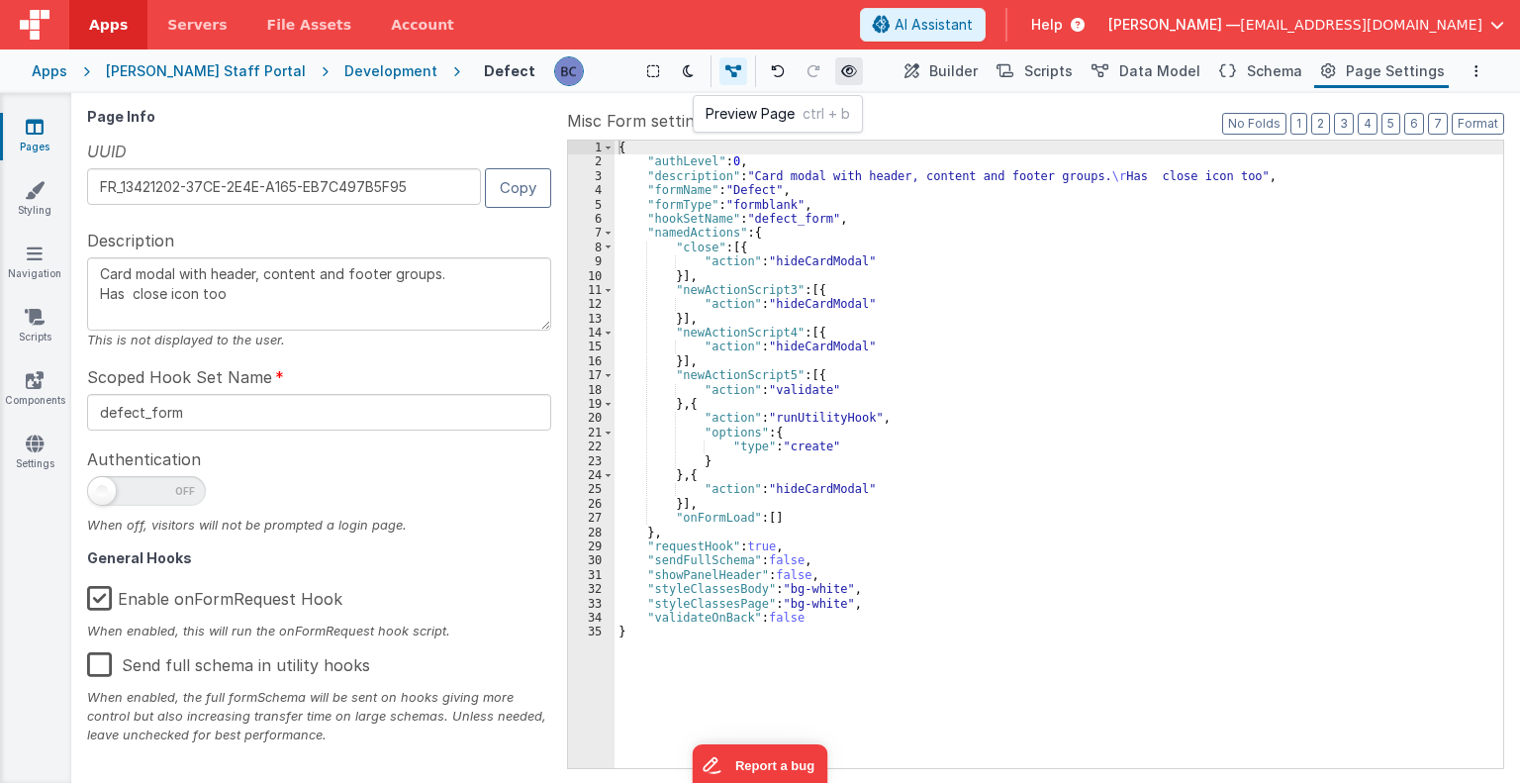
click at [841, 68] on icon at bounding box center [849, 71] width 16 height 14
click at [916, 113] on label "Misc Form settings" at bounding box center [1035, 121] width 937 height 24
click at [1295, 276] on div "{ "authLevel" : 0 , "description" : "Card modal with header, content and footer…" at bounding box center [1059, 469] width 889 height 657
